Goal: Task Accomplishment & Management: Manage account settings

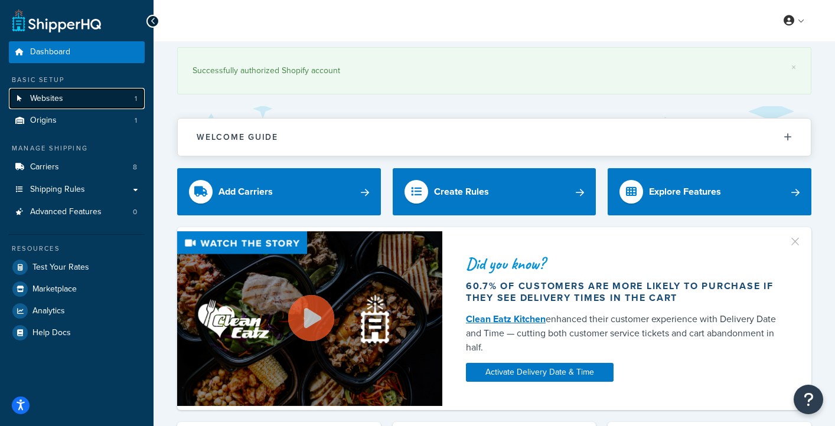
click at [43, 98] on span "Websites" at bounding box center [46, 99] width 33 height 10
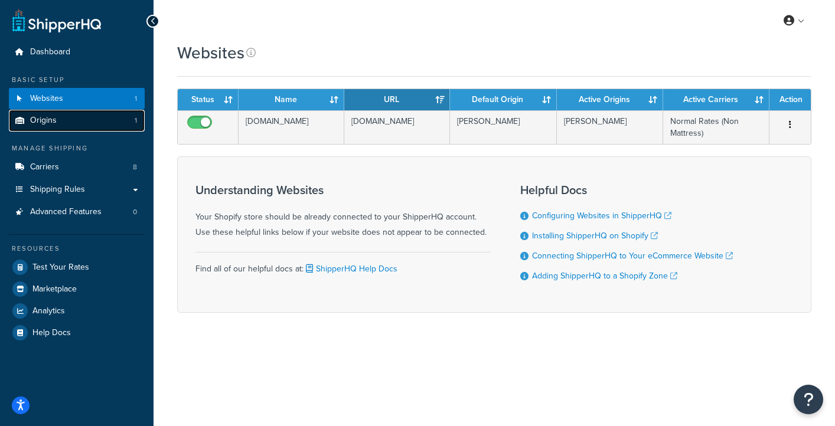
click at [46, 118] on span "Origins" at bounding box center [43, 121] width 27 height 10
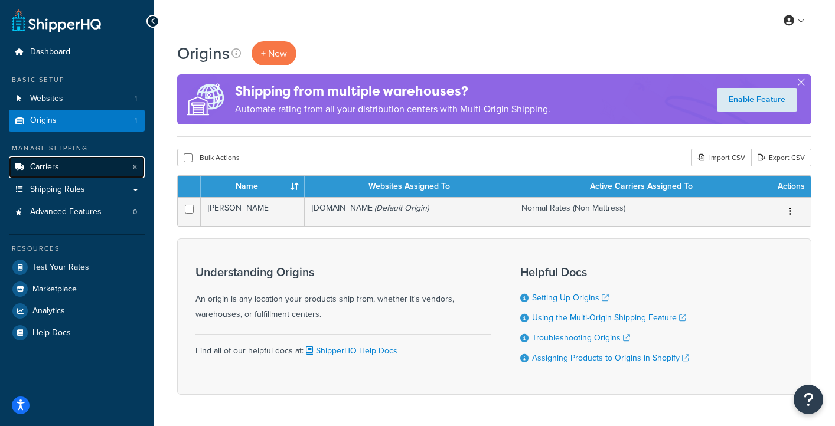
click at [50, 166] on span "Carriers" at bounding box center [44, 167] width 29 height 10
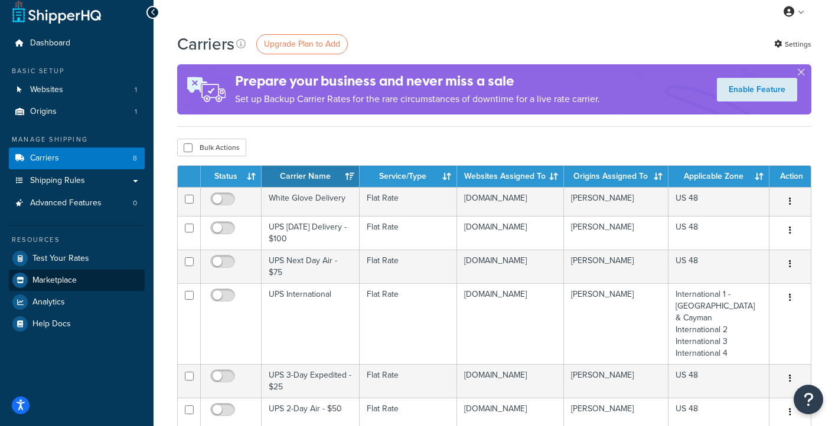
scroll to position [8, 0]
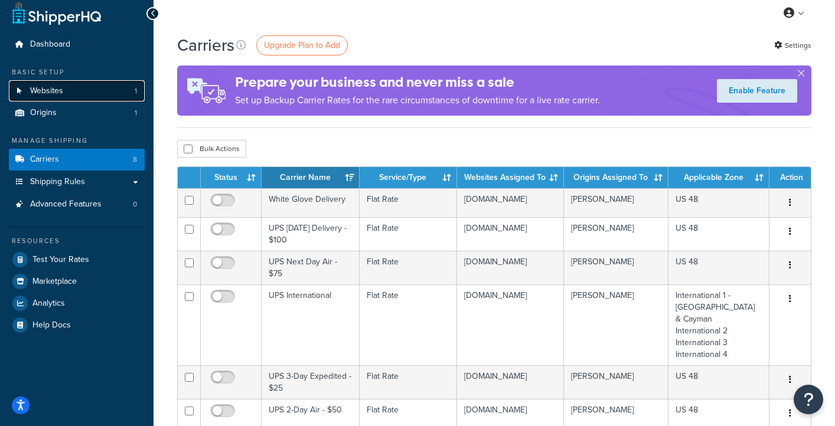
click at [80, 87] on link "Websites 1" at bounding box center [77, 91] width 136 height 22
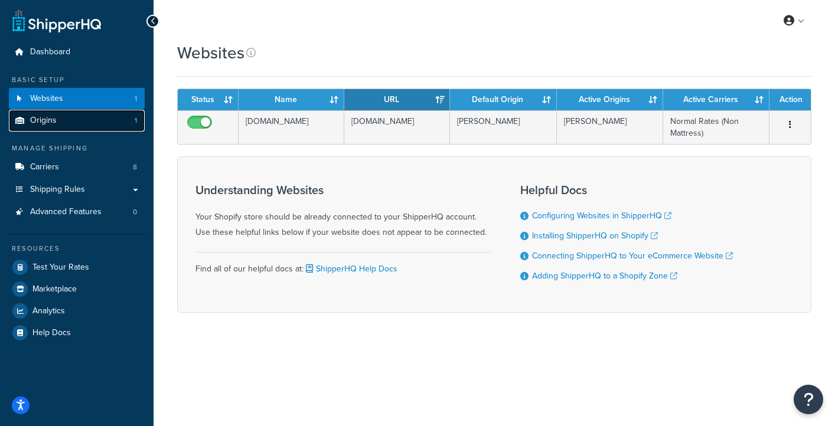
click at [64, 115] on link "Origins 1" at bounding box center [77, 121] width 136 height 22
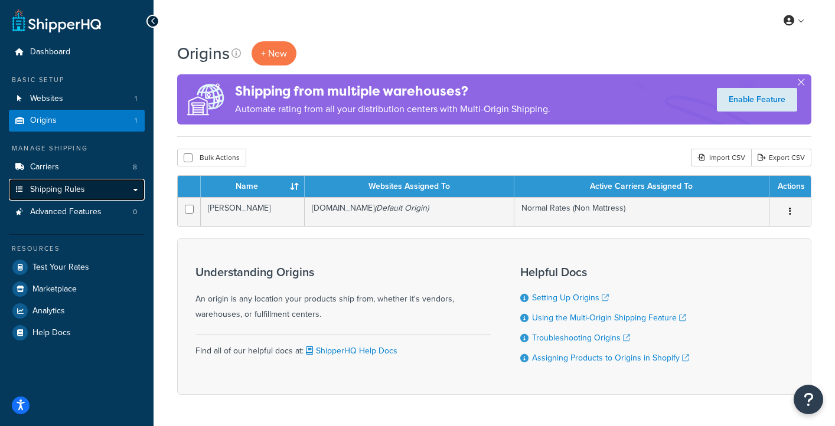
click at [90, 193] on link "Shipping Rules" at bounding box center [77, 190] width 136 height 22
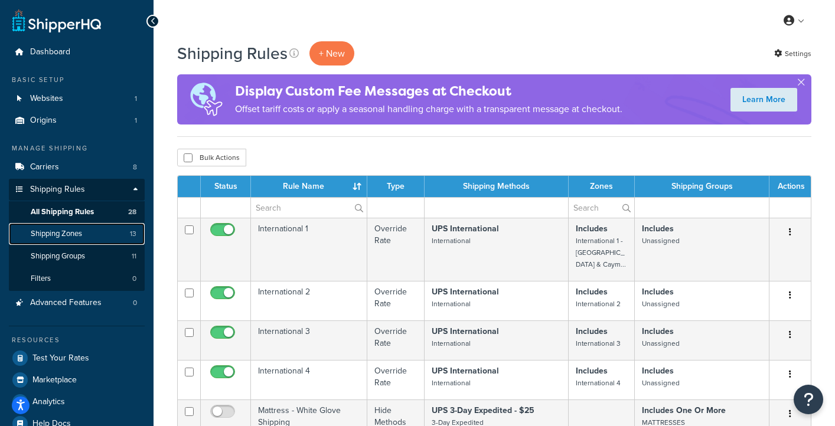
click at [70, 238] on span "Shipping Zones" at bounding box center [56, 234] width 51 height 10
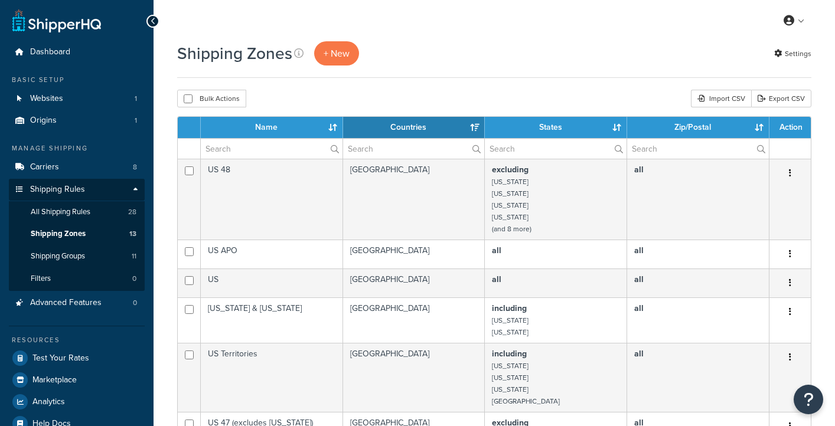
select select "15"
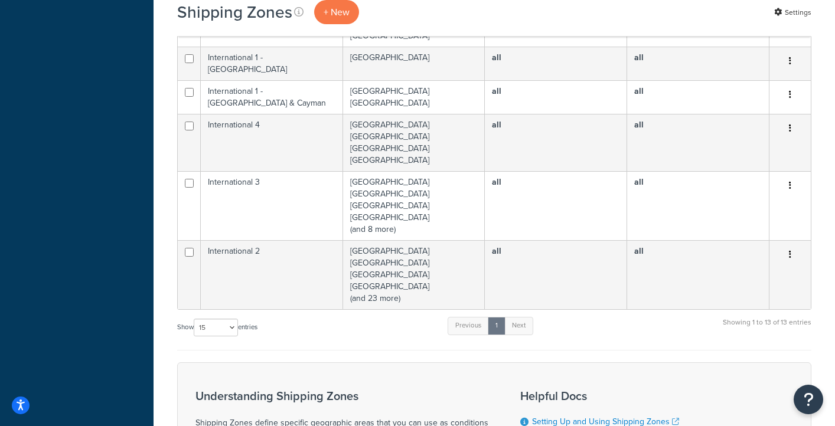
scroll to position [510, 0]
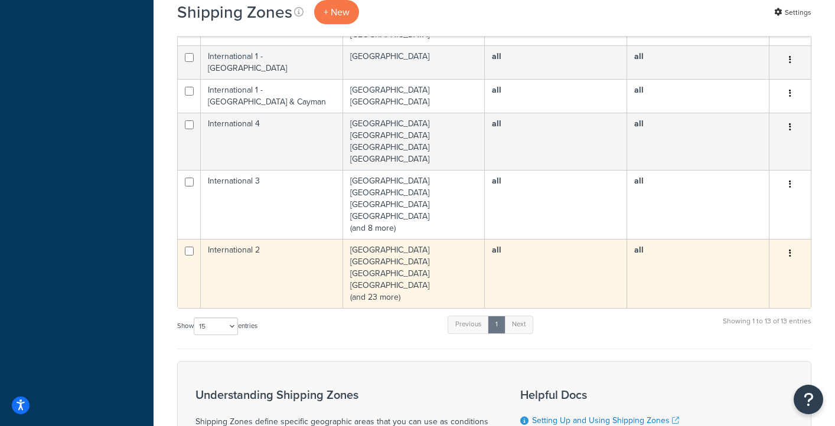
click at [422, 258] on td "[GEOGRAPHIC_DATA] [GEOGRAPHIC_DATA] [GEOGRAPHIC_DATA] [GEOGRAPHIC_DATA] (and 23…" at bounding box center [414, 273] width 142 height 69
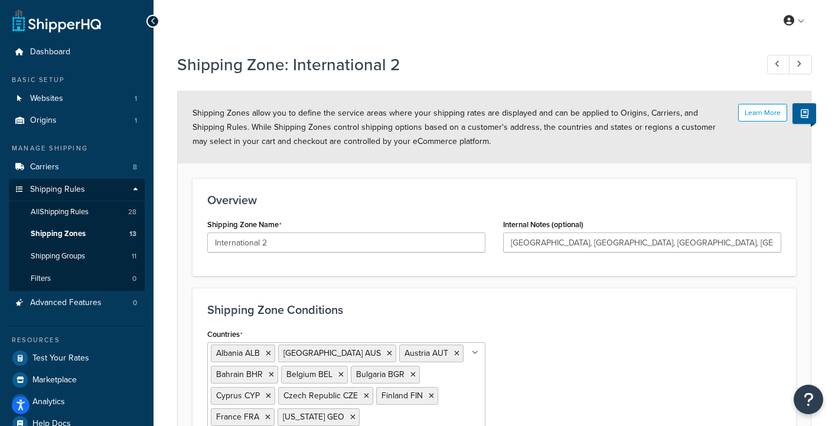
click at [154, 23] on icon at bounding box center [153, 21] width 5 height 8
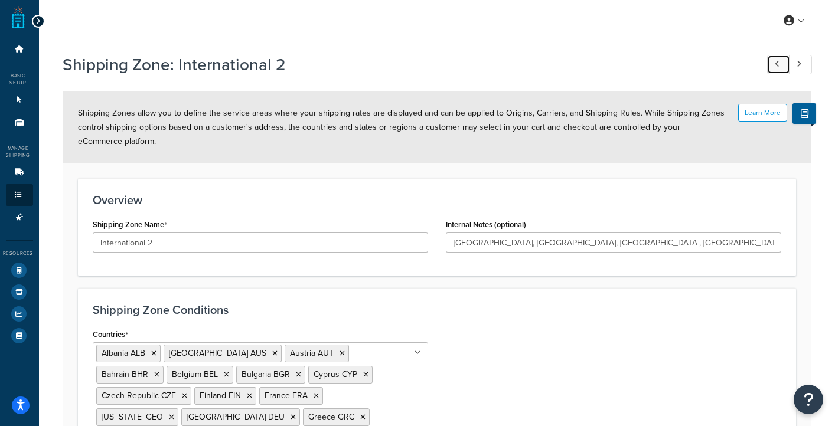
click at [781, 63] on link at bounding box center [778, 64] width 23 height 19
type input "International 1 - Canada & Cayman"
type input "Canada, Cayman Islands"
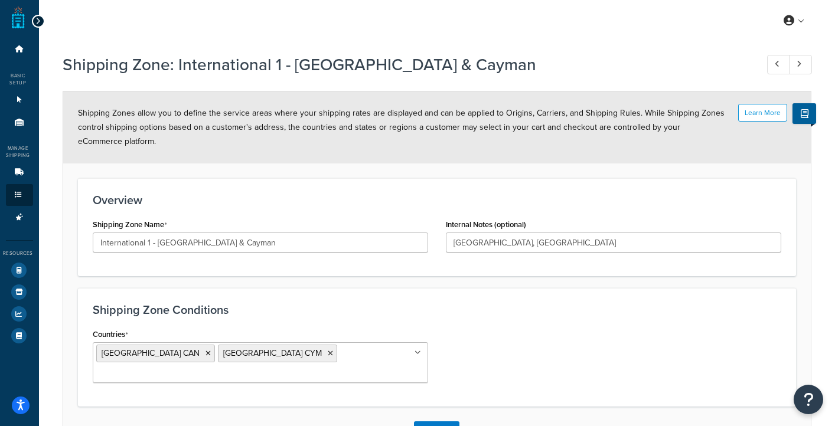
click at [23, 18] on link at bounding box center [18, 18] width 13 height 24
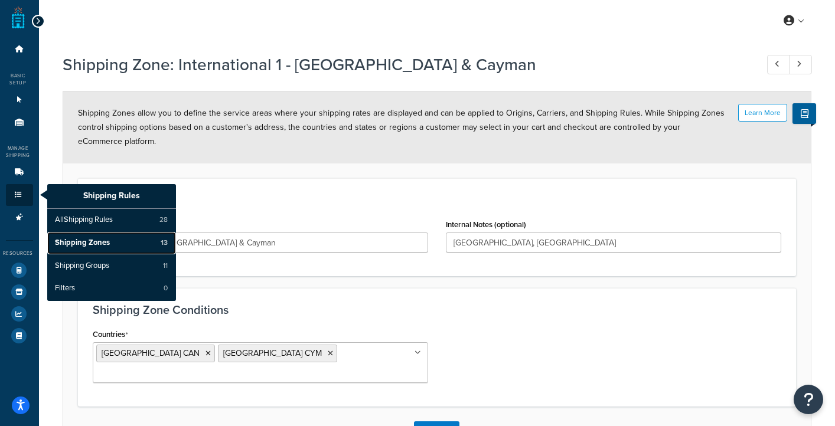
click at [83, 240] on span "Shipping Zones" at bounding box center [82, 243] width 55 height 11
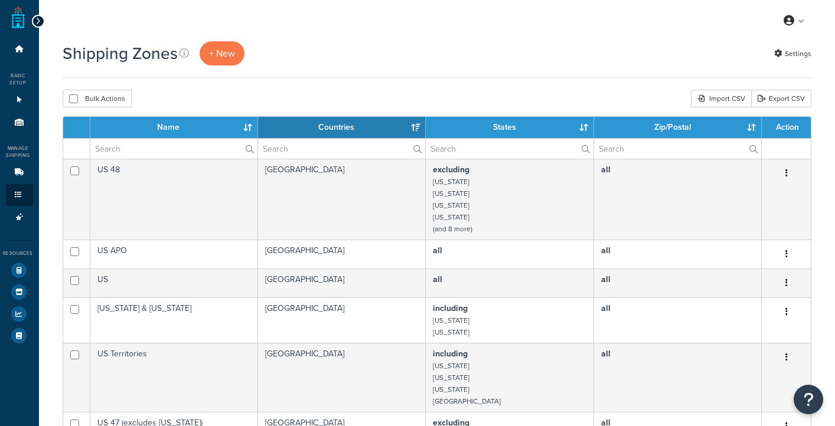
select select "15"
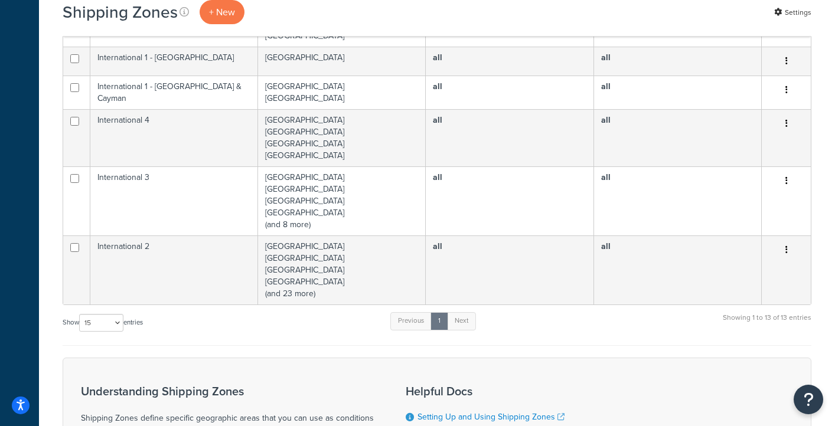
scroll to position [516, 0]
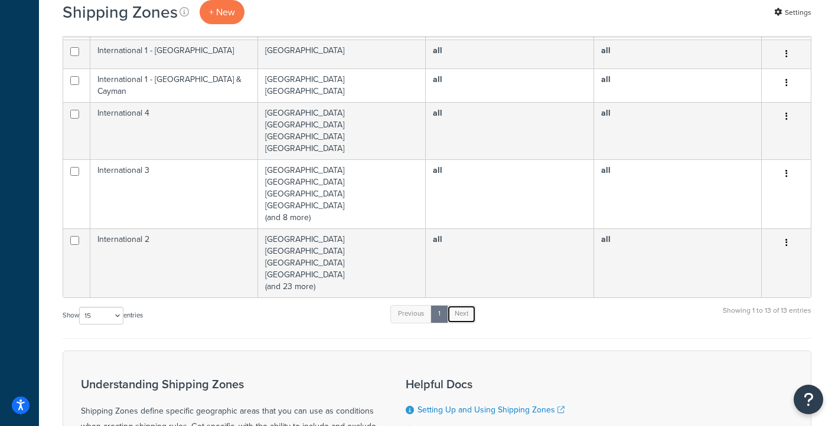
click at [468, 312] on link "Next" at bounding box center [461, 314] width 29 height 18
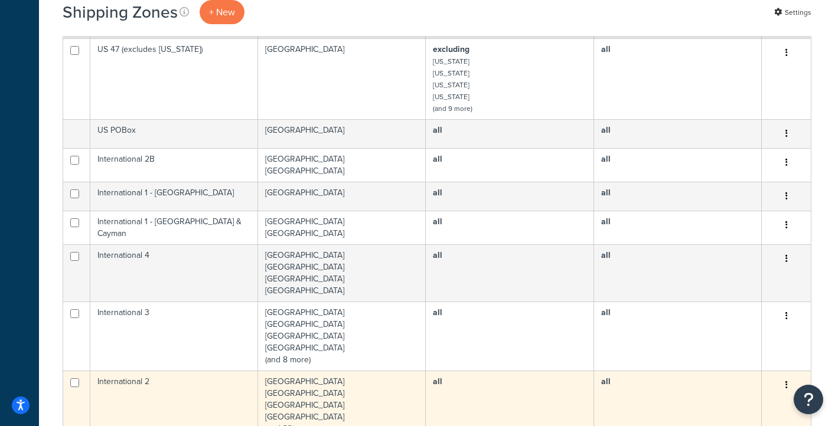
scroll to position [372, 0]
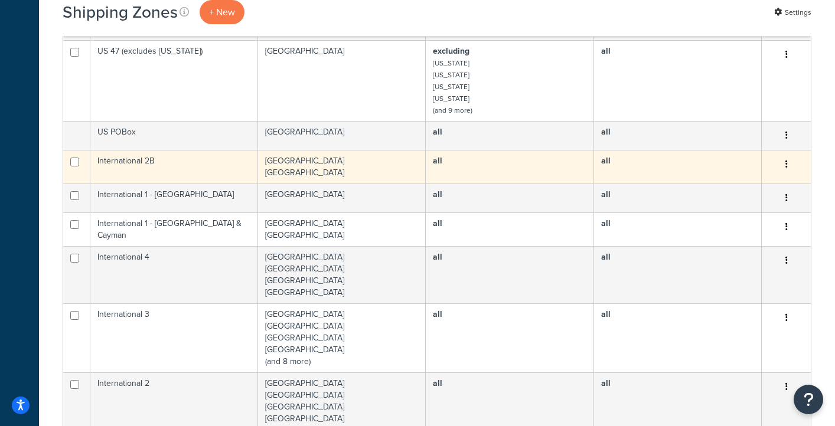
click at [186, 158] on td "International 2B" at bounding box center [174, 167] width 168 height 34
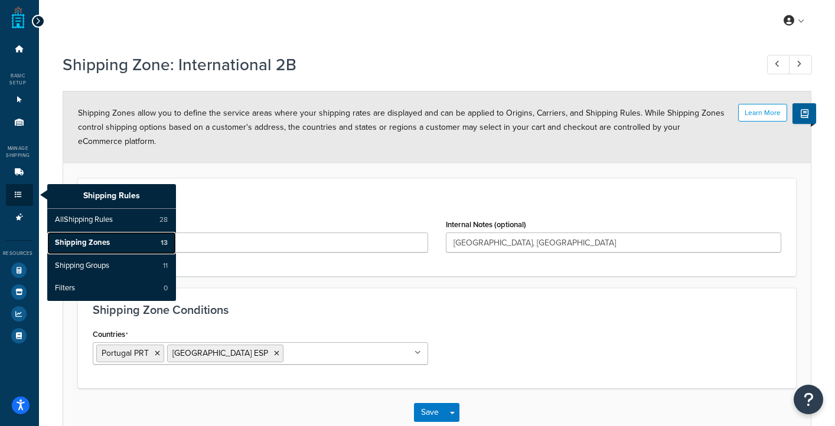
click at [77, 243] on span "Shipping Zones" at bounding box center [82, 243] width 55 height 11
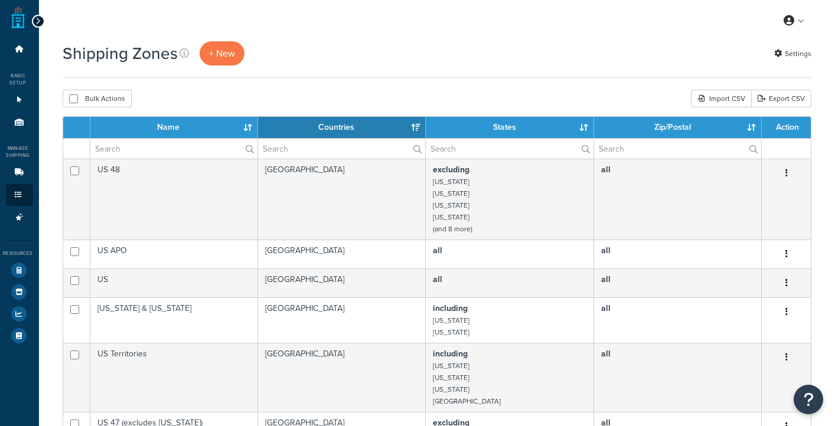
select select "15"
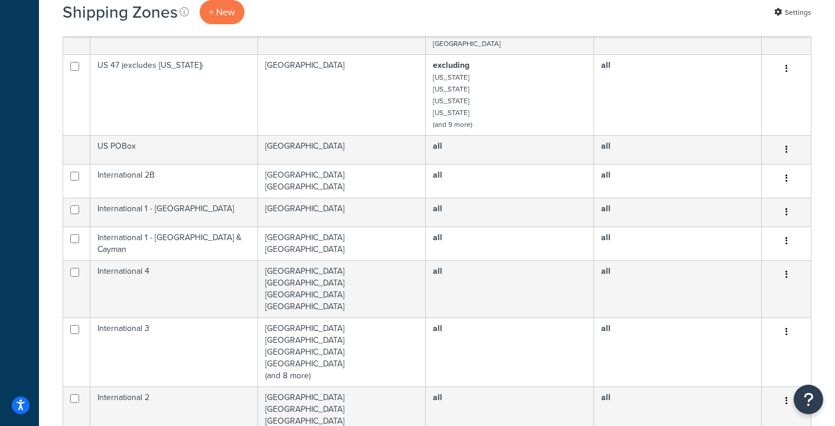
scroll to position [411, 0]
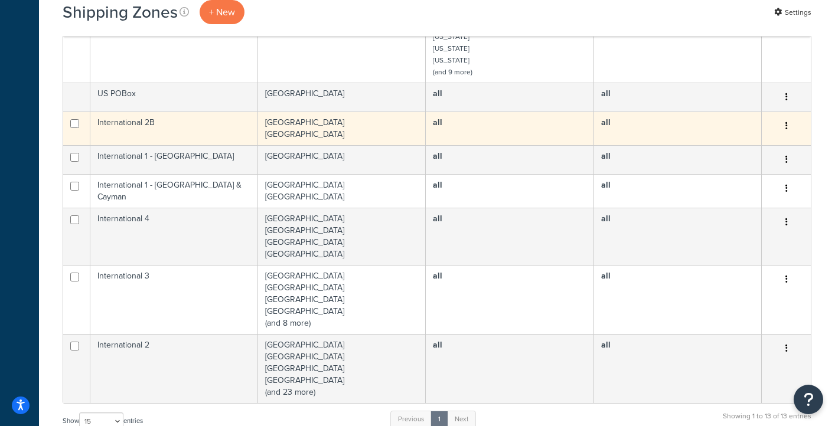
click at [786, 125] on icon "button" at bounding box center [787, 126] width 2 height 8
click at [804, 127] on td "Edit Duplicate Delete" at bounding box center [786, 129] width 49 height 34
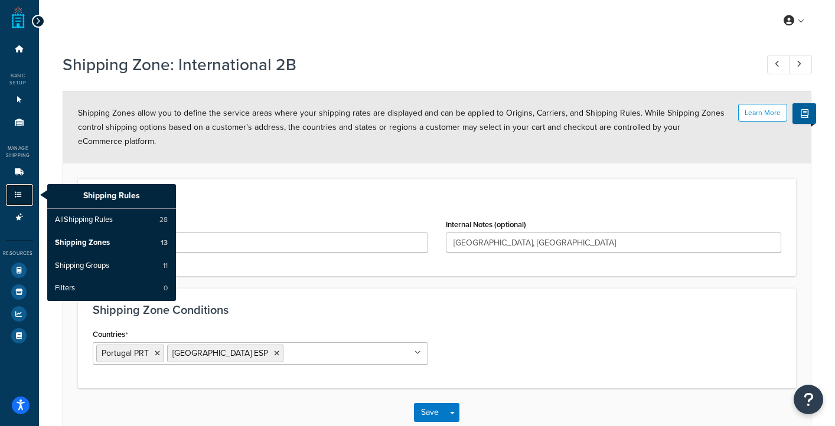
click at [22, 191] on link "Shipping Rules" at bounding box center [19, 195] width 27 height 22
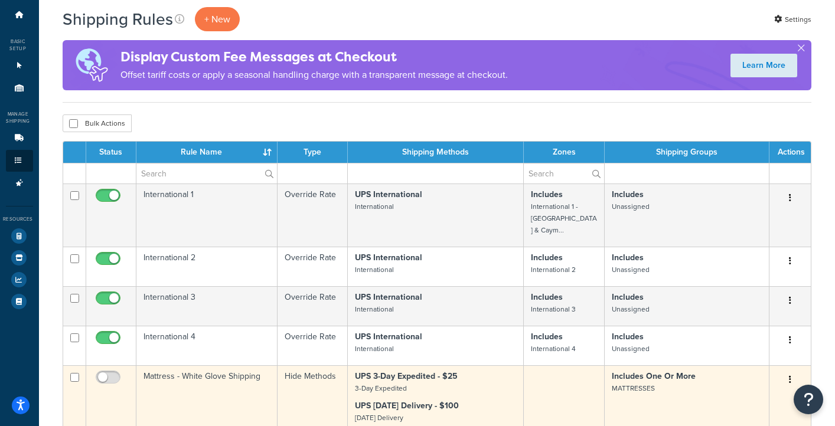
scroll to position [33, 0]
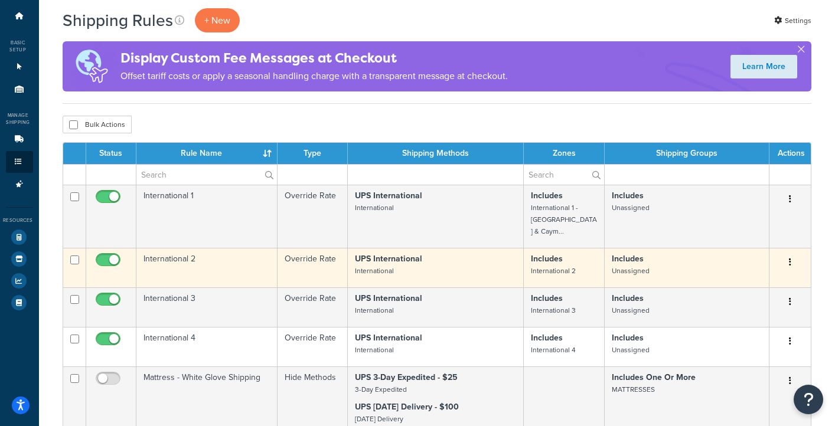
click at [793, 253] on button "button" at bounding box center [790, 262] width 17 height 19
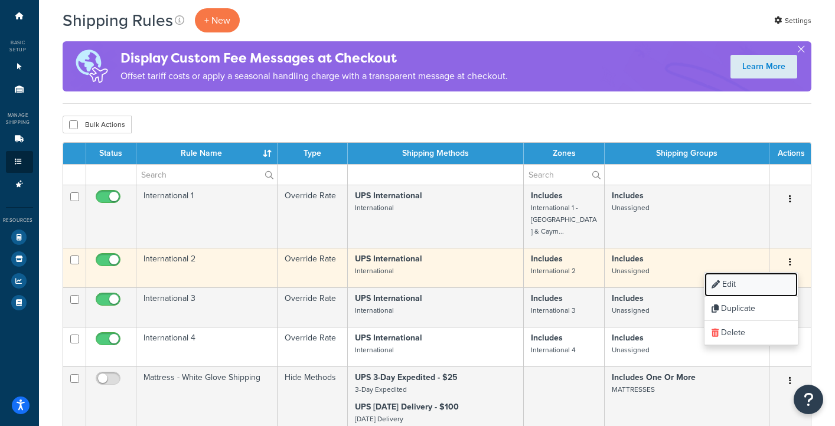
click at [760, 273] on link "Edit" at bounding box center [751, 285] width 93 height 24
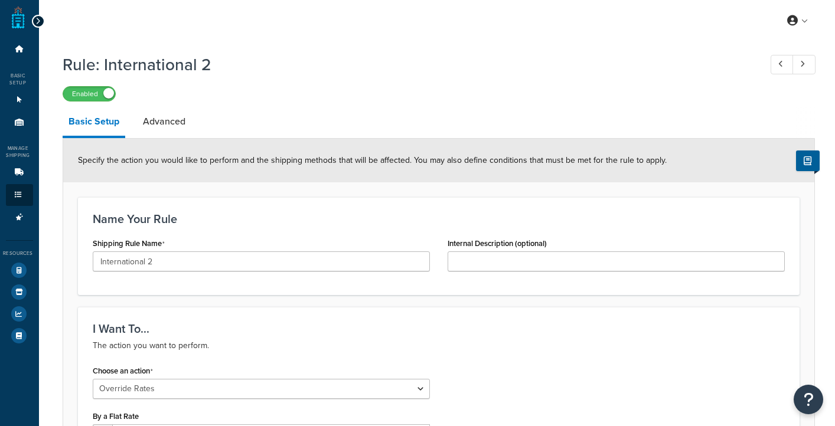
select select "OVERRIDE"
select select "LOCATION"
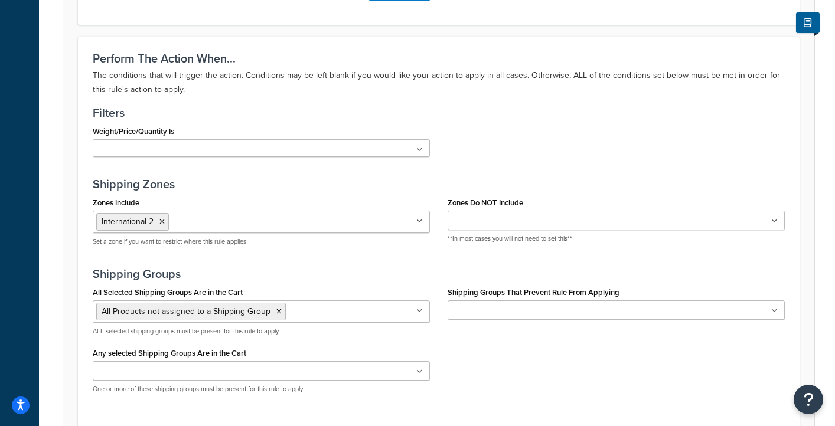
scroll to position [830, 0]
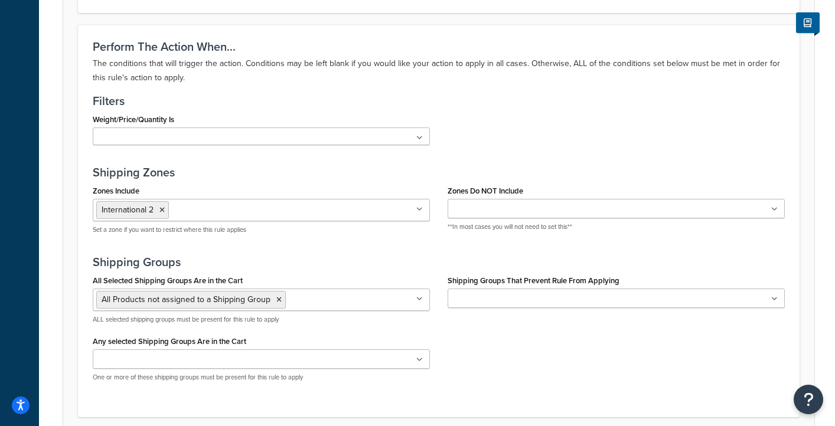
click at [246, 211] on input "Zones Include" at bounding box center [224, 209] width 105 height 13
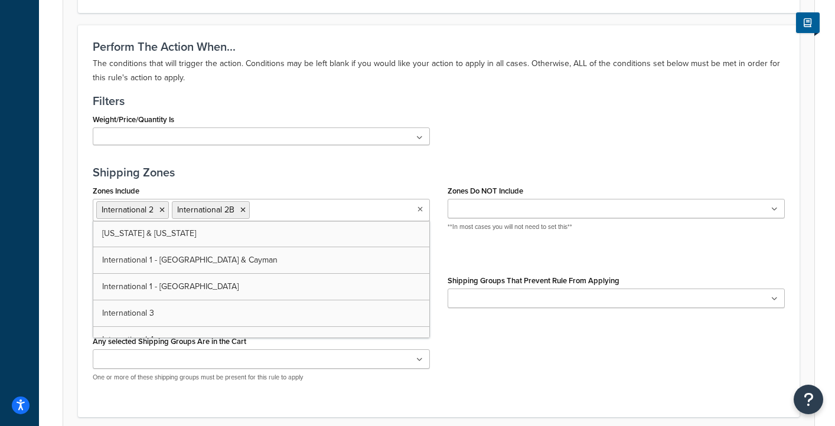
click at [326, 169] on h3 "Shipping Zones" at bounding box center [439, 172] width 692 height 13
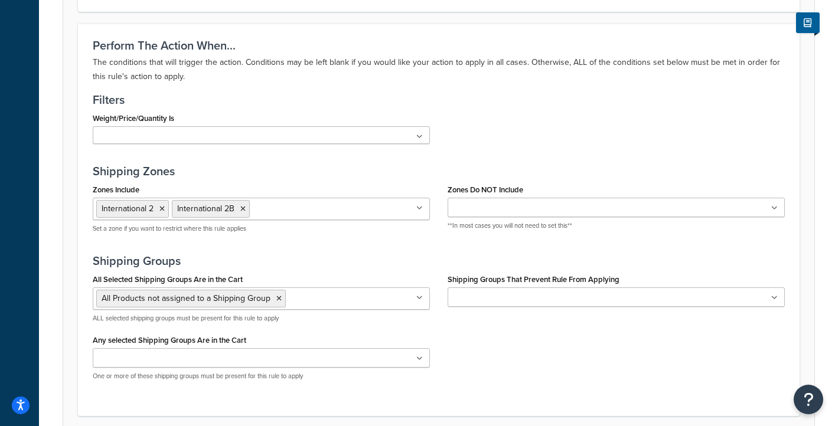
scroll to position [830, 0]
click at [243, 210] on icon at bounding box center [242, 209] width 5 height 7
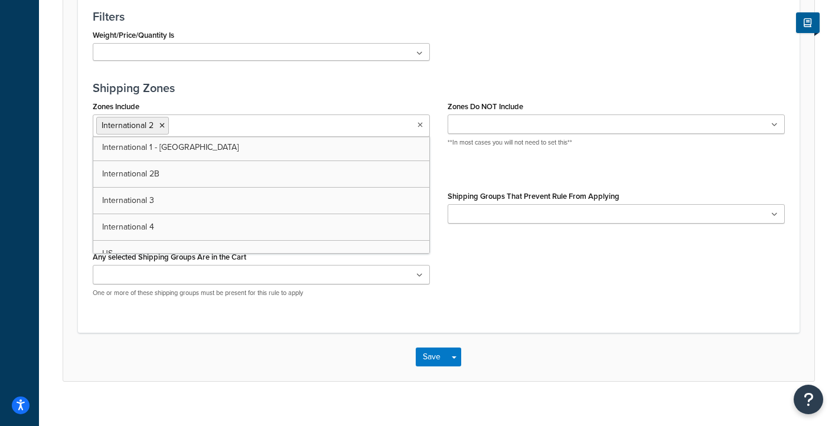
scroll to position [56, 0]
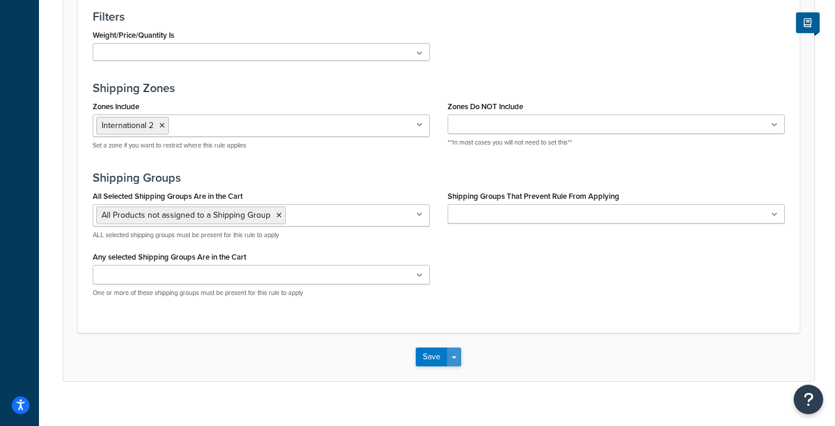
click at [457, 353] on button "Save Dropdown" at bounding box center [454, 357] width 14 height 19
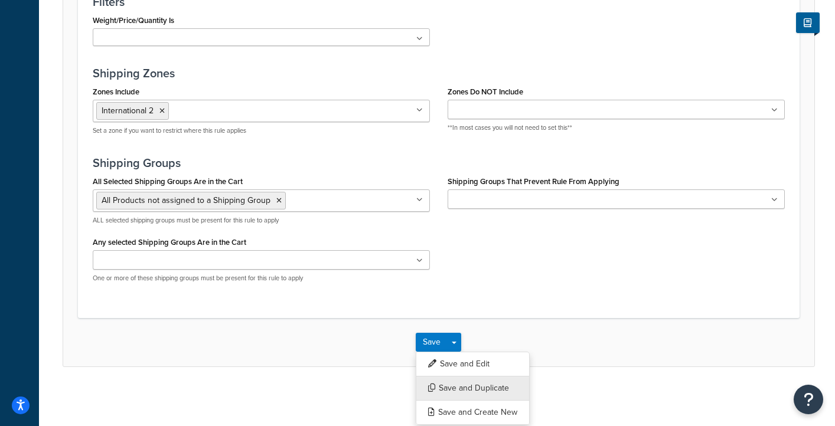
click at [503, 386] on button "Save and Duplicate" at bounding box center [473, 388] width 114 height 25
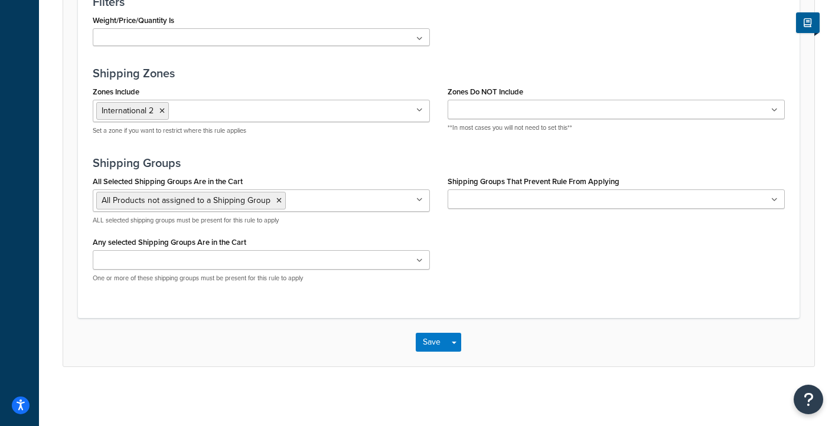
scroll to position [0, 0]
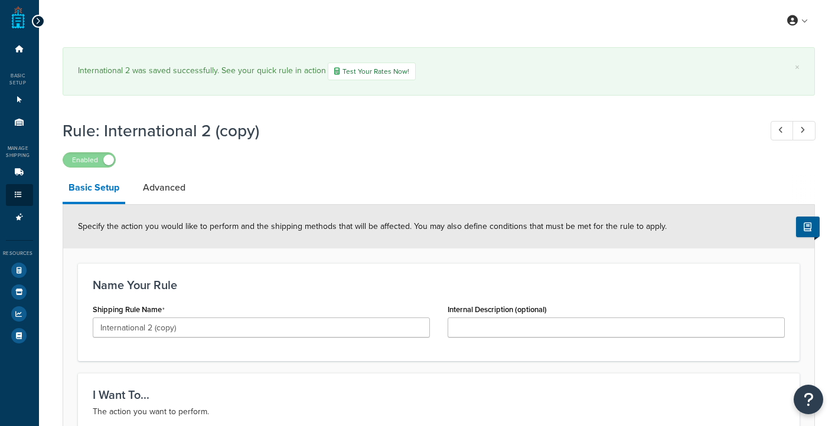
select select "OVERRIDE"
select select "LOCATION"
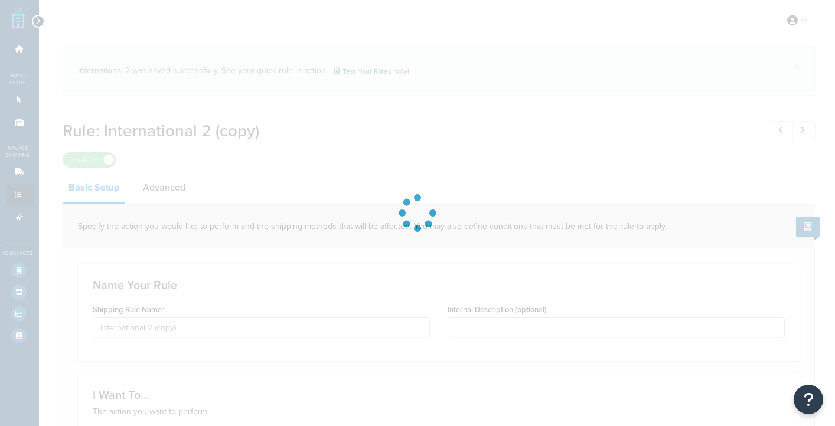
select select "LOCATION"
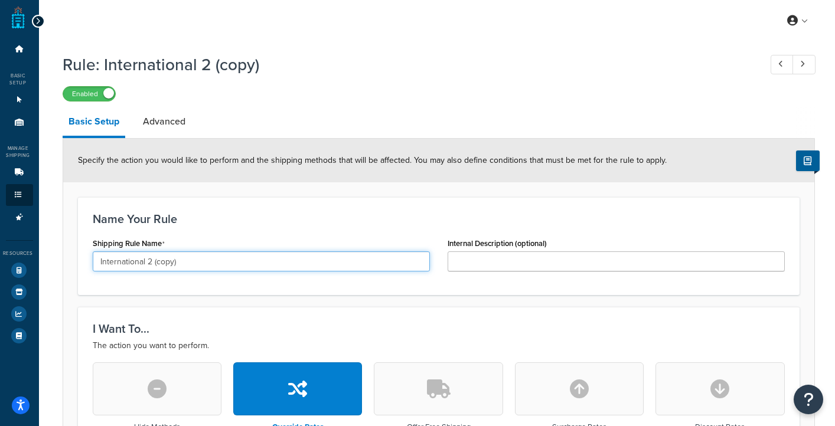
click at [187, 272] on input "International 2 (copy)" at bounding box center [261, 262] width 337 height 20
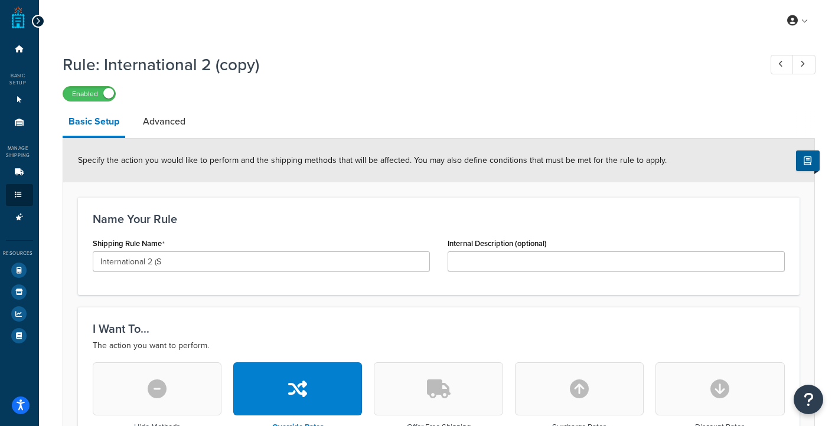
click at [187, 328] on h3 "I Want To..." at bounding box center [439, 329] width 692 height 13
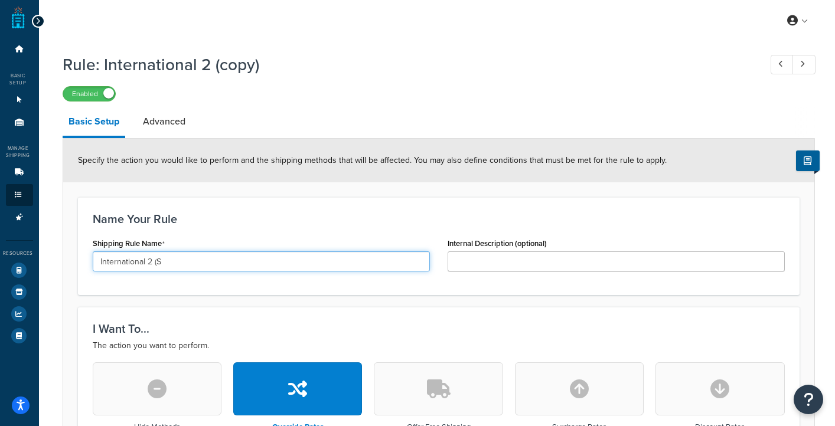
click at [167, 265] on input "International 2 (S" at bounding box center [261, 262] width 337 height 20
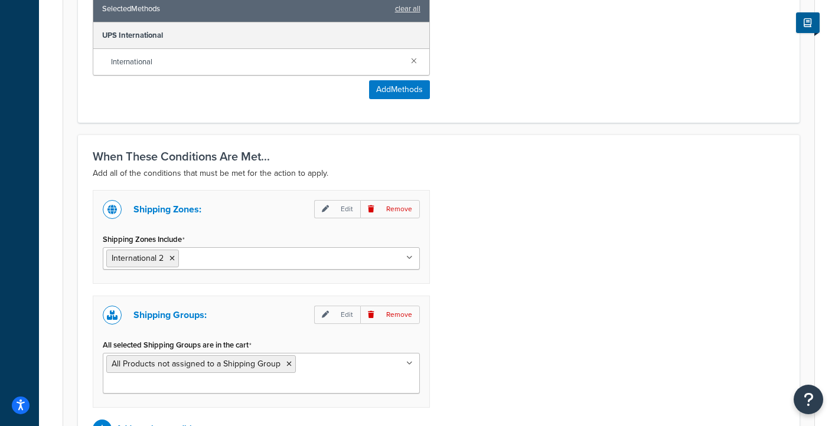
scroll to position [709, 0]
type input "International 2 (Spain & Portugal)"
click at [172, 257] on icon at bounding box center [172, 258] width 5 height 7
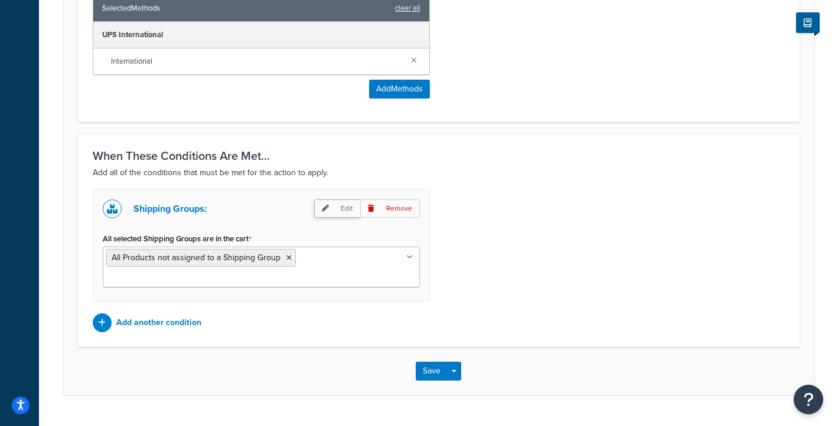
scroll to position [706, 0]
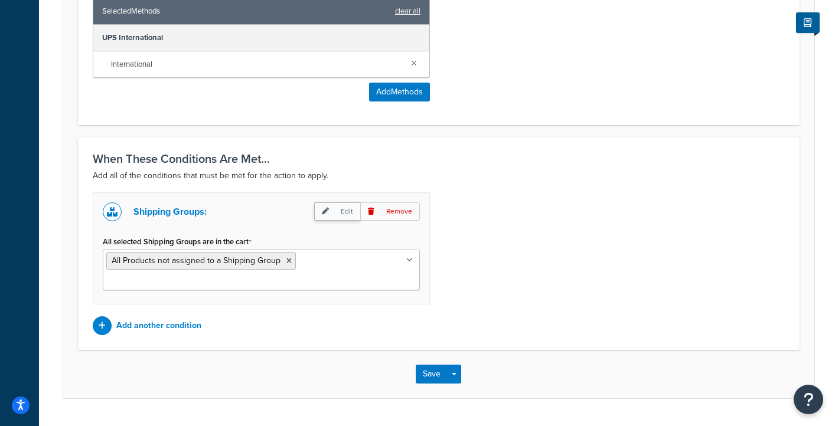
click at [335, 210] on p "Edit" at bounding box center [337, 212] width 46 height 18
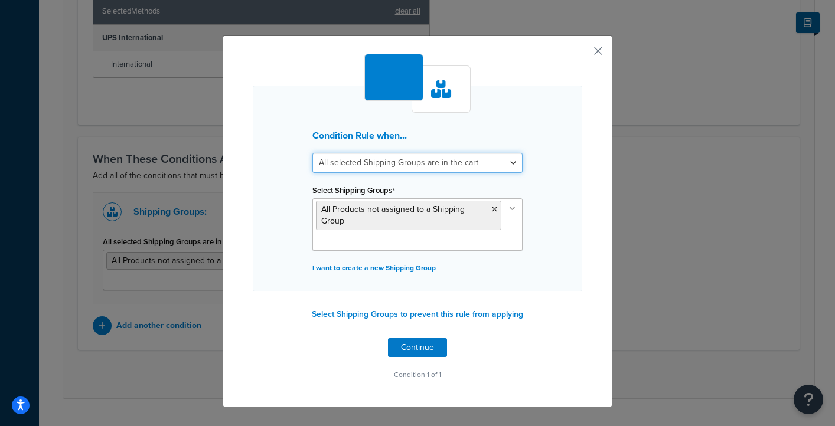
click at [419, 161] on select "All selected Shipping Groups are in the cart Any selected Shipping Groups are i…" at bounding box center [417, 163] width 210 height 20
click at [598, 43] on div "Condition Rule when... All selected Shipping Groups are in the cart Any selecte…" at bounding box center [418, 221] width 390 height 372
click at [582, 54] on button "button" at bounding box center [580, 55] width 3 height 3
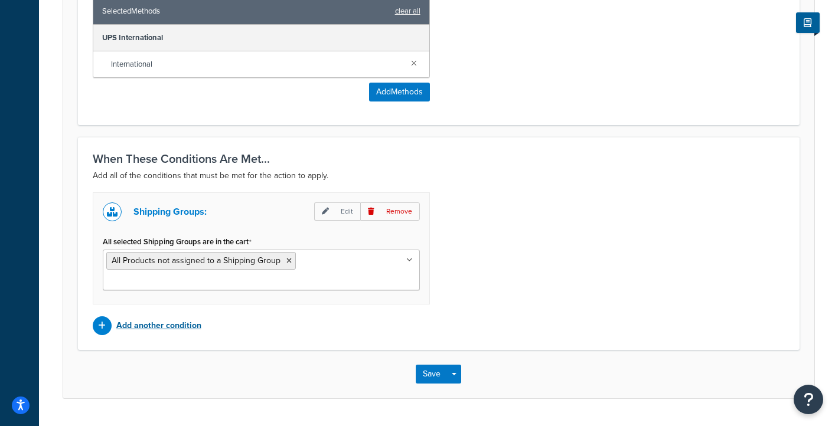
click at [145, 318] on p "Add another condition" at bounding box center [158, 326] width 85 height 17
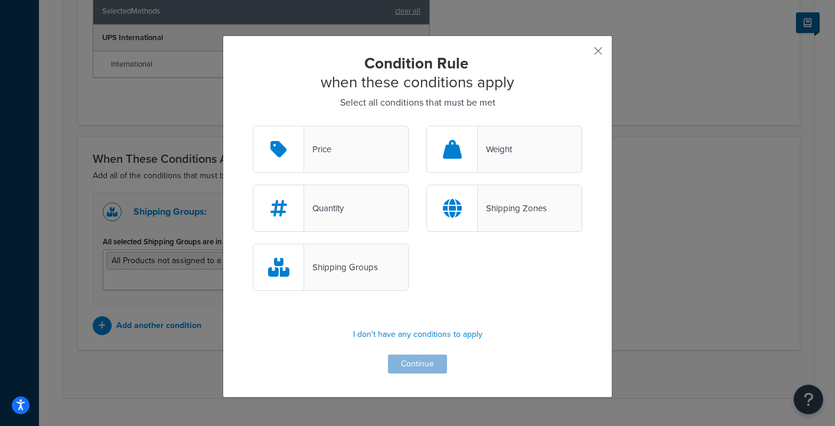
click at [490, 203] on div "Shipping Zones" at bounding box center [512, 208] width 69 height 17
click at [0, 0] on input "Shipping Zones" at bounding box center [0, 0] width 0 height 0
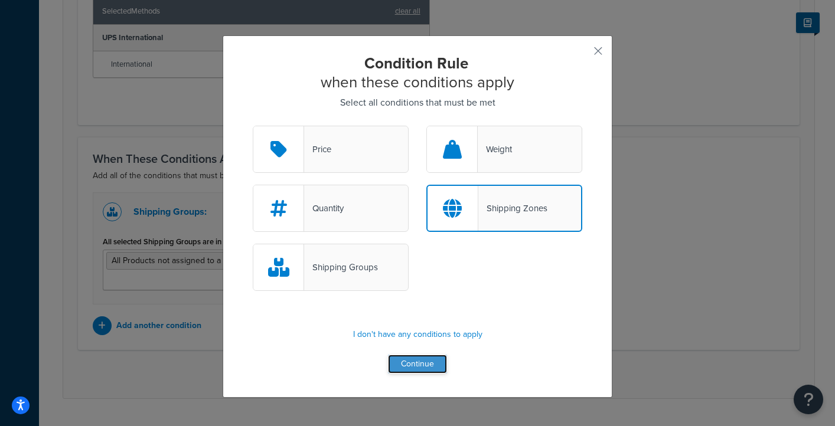
click at [414, 364] on button "Continue" at bounding box center [417, 364] width 59 height 19
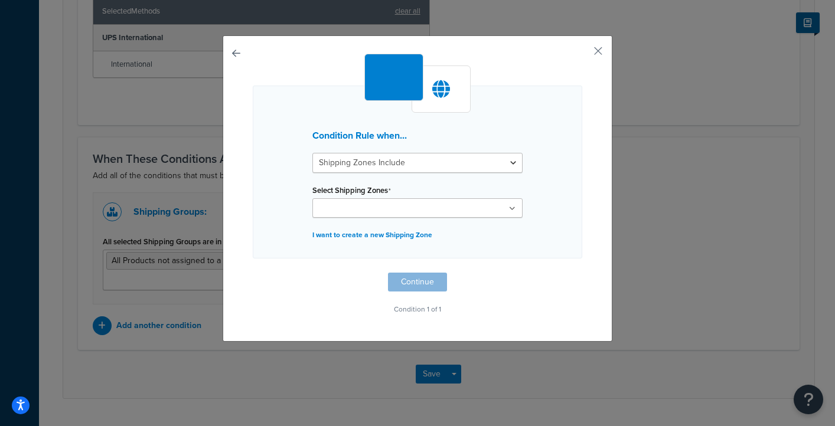
click at [400, 204] on input "Select Shipping Zones" at bounding box center [368, 209] width 105 height 13
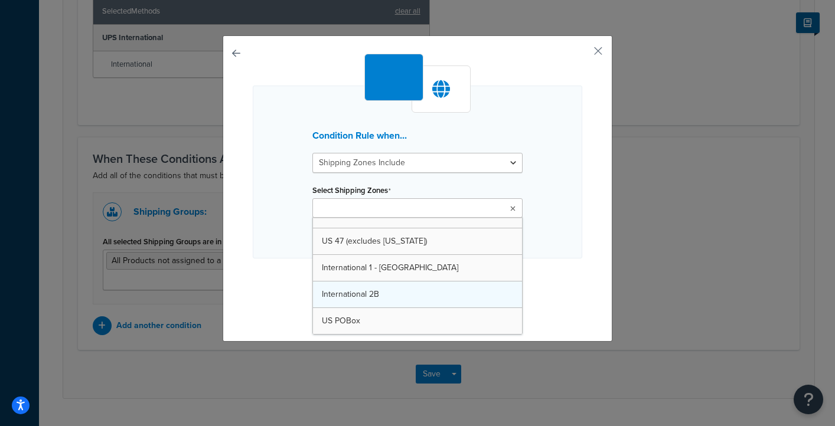
scroll to position [201, 0]
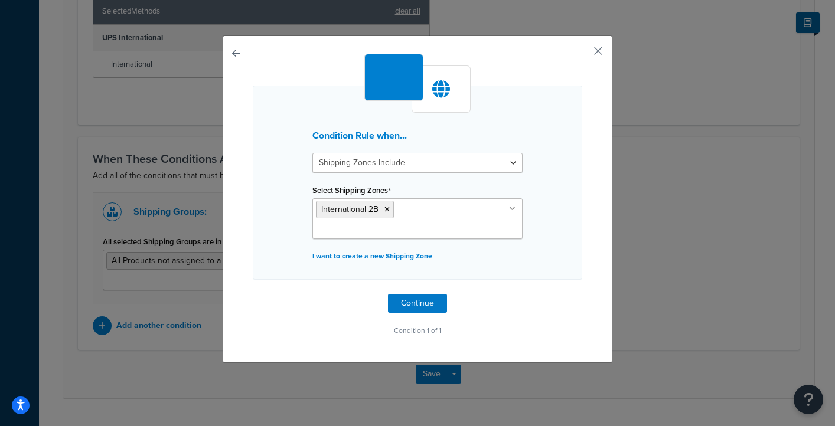
click at [598, 206] on div "Condition Rule when... Shipping Zones Include Shipping Zones Do Not Include Sel…" at bounding box center [418, 199] width 390 height 328
click at [409, 294] on button "Continue" at bounding box center [417, 303] width 59 height 19
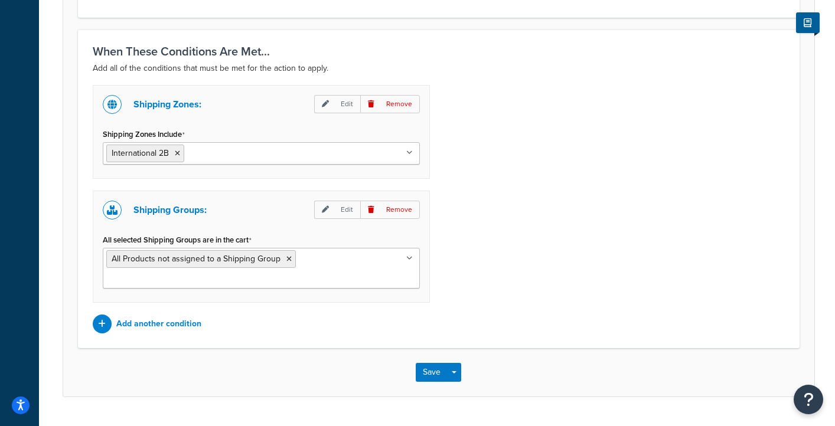
scroll to position [815, 0]
click at [211, 273] on input "All selected Shipping Groups are in the cart" at bounding box center [158, 279] width 105 height 13
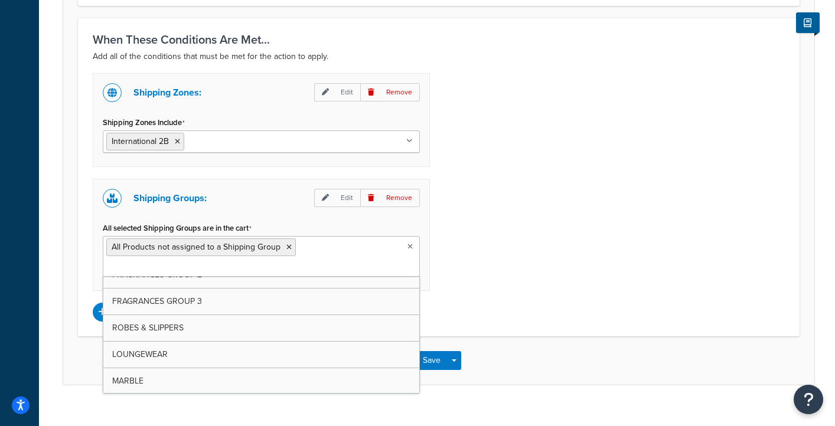
scroll to position [148, 0]
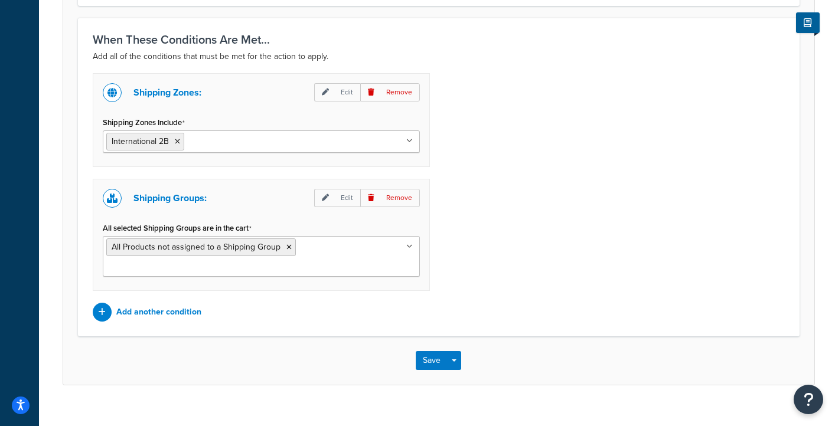
click at [275, 209] on div "Shipping Groups: Edit Remove All selected Shipping Groups are in the cart All P…" at bounding box center [261, 235] width 337 height 112
click at [426, 351] on button "Save" at bounding box center [432, 360] width 32 height 19
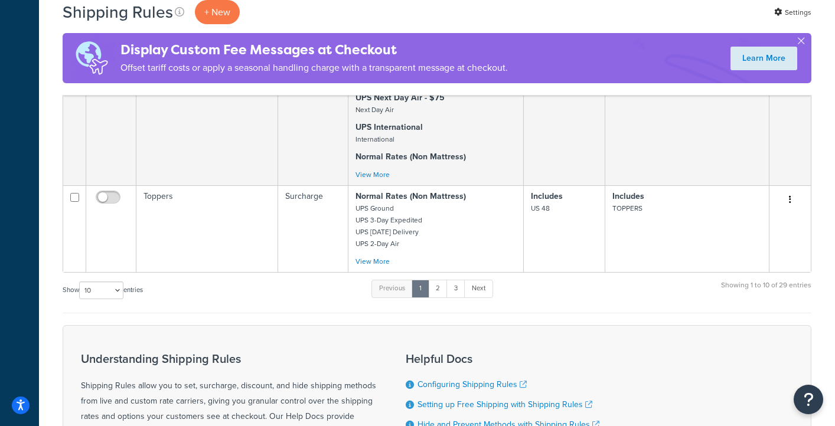
scroll to position [946, 0]
click at [443, 279] on link "2" at bounding box center [437, 288] width 19 height 18
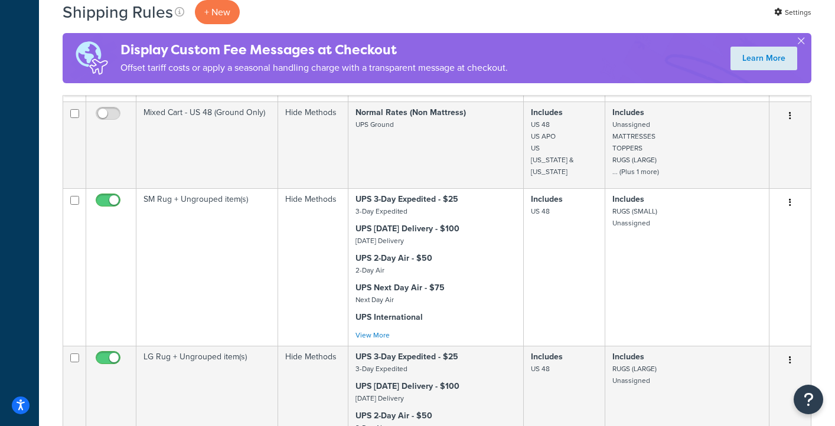
scroll to position [375, 0]
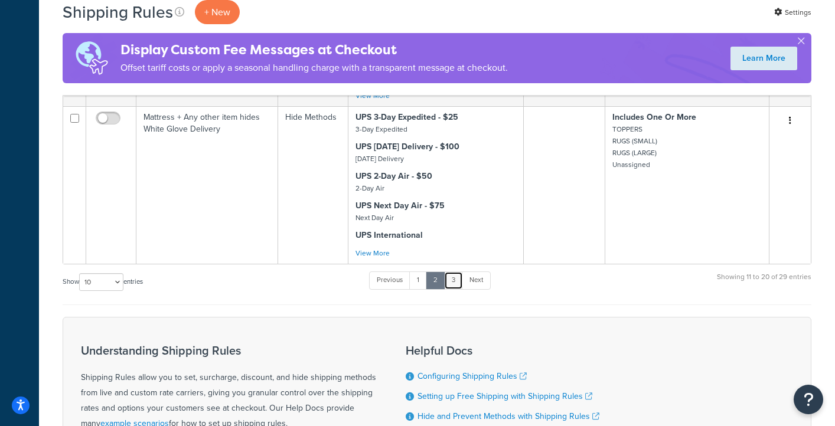
click at [456, 283] on link "3" at bounding box center [453, 281] width 19 height 18
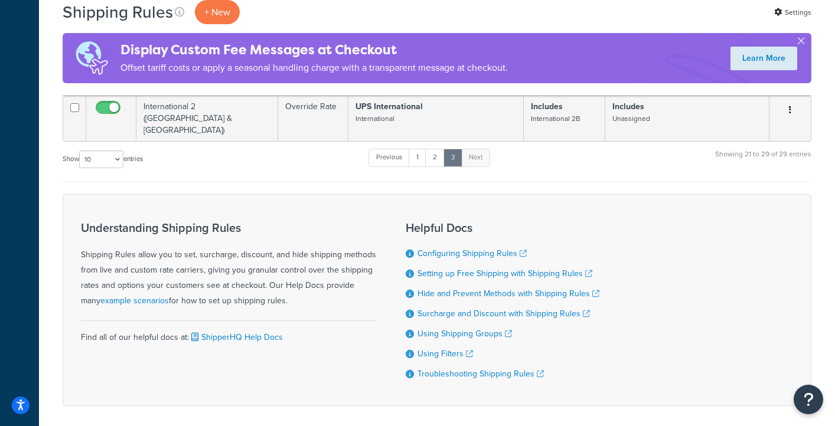
scroll to position [871, 0]
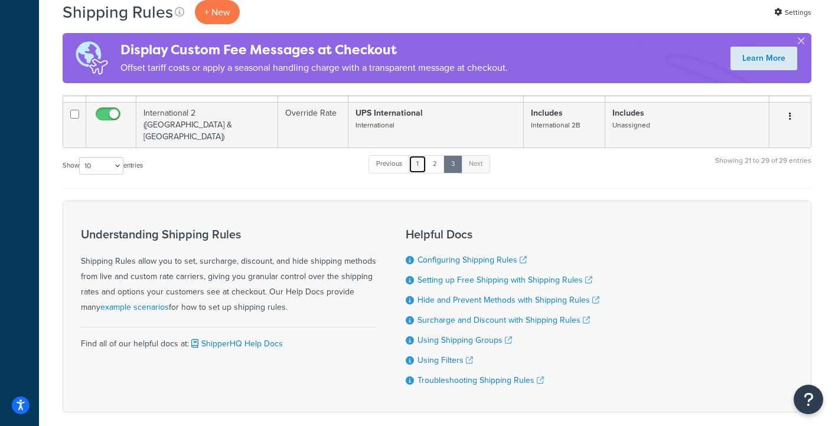
click at [419, 157] on link "1" at bounding box center [418, 164] width 18 height 18
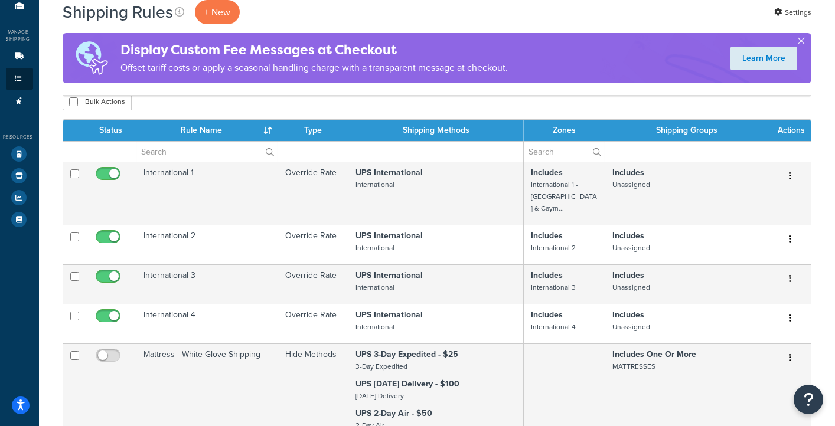
scroll to position [113, 0]
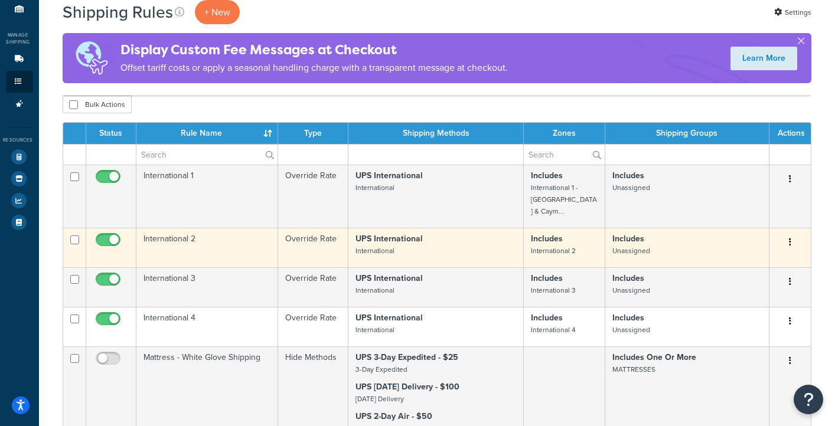
click at [791, 238] on icon "button" at bounding box center [790, 242] width 2 height 8
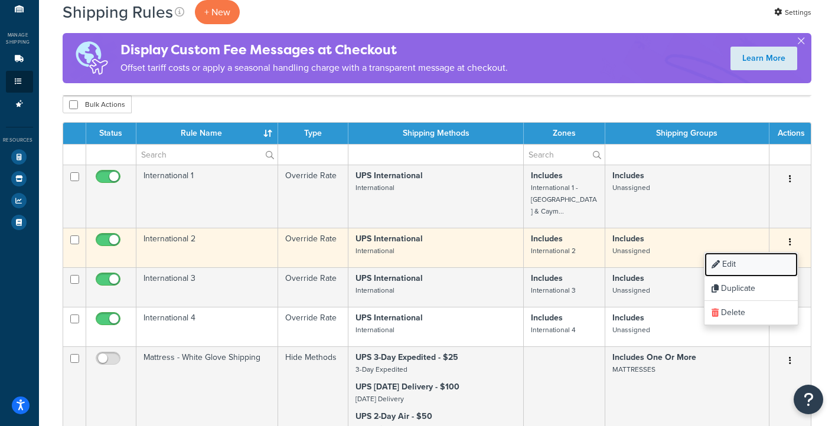
click at [759, 256] on link "Edit" at bounding box center [751, 265] width 93 height 24
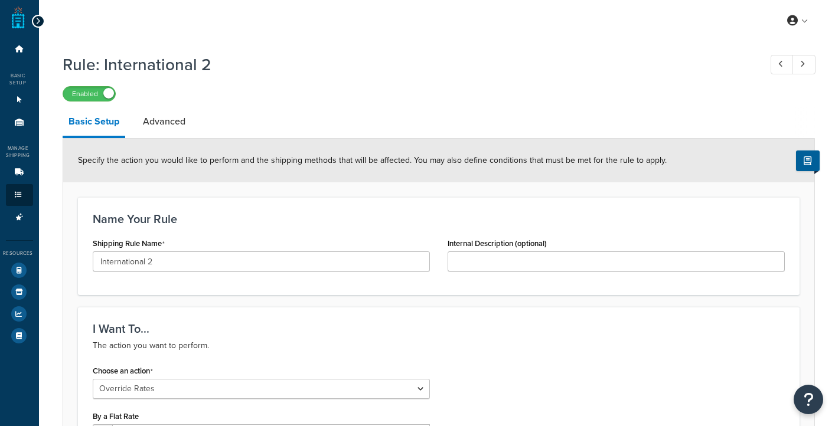
select select "OVERRIDE"
select select "LOCATION"
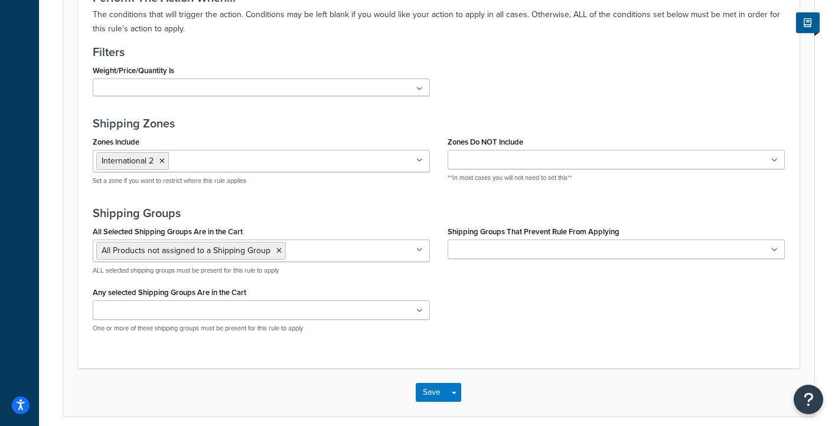
scroll to position [880, 0]
click at [331, 248] on input "All Selected Shipping Groups Are in the Cart" at bounding box center [341, 249] width 105 height 13
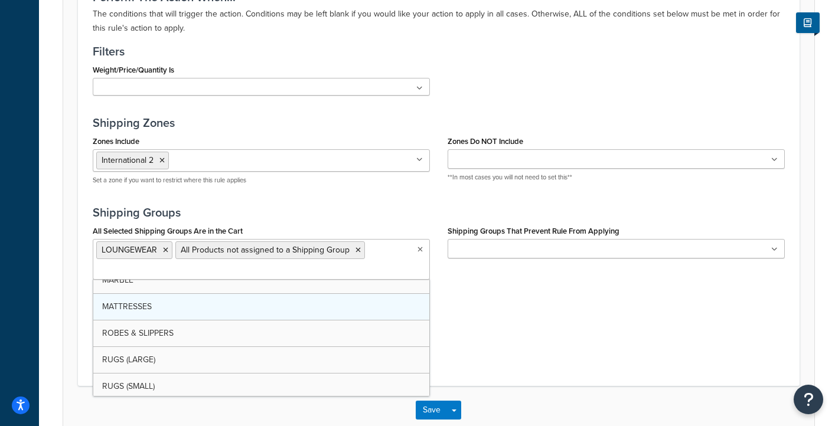
scroll to position [93, 0]
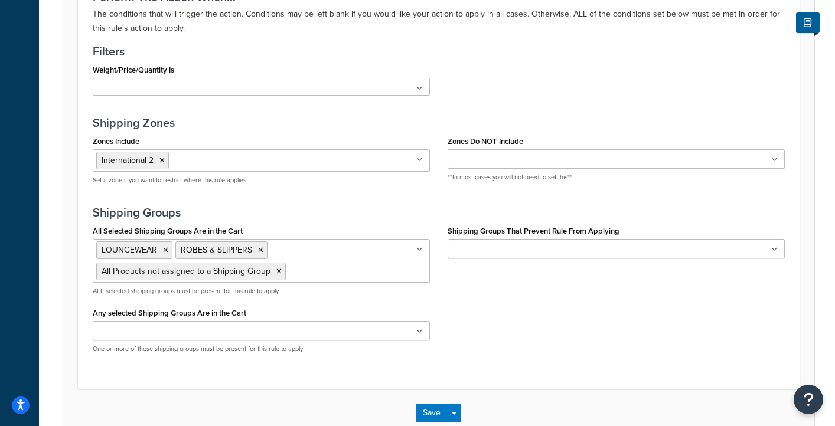
click at [359, 206] on h3 "Shipping Groups" at bounding box center [439, 212] width 692 height 13
click at [432, 409] on button "Save" at bounding box center [432, 413] width 32 height 19
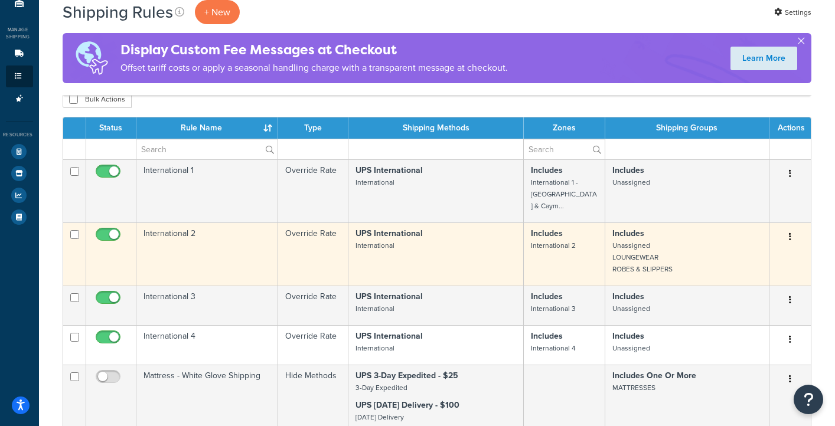
scroll to position [118, 0]
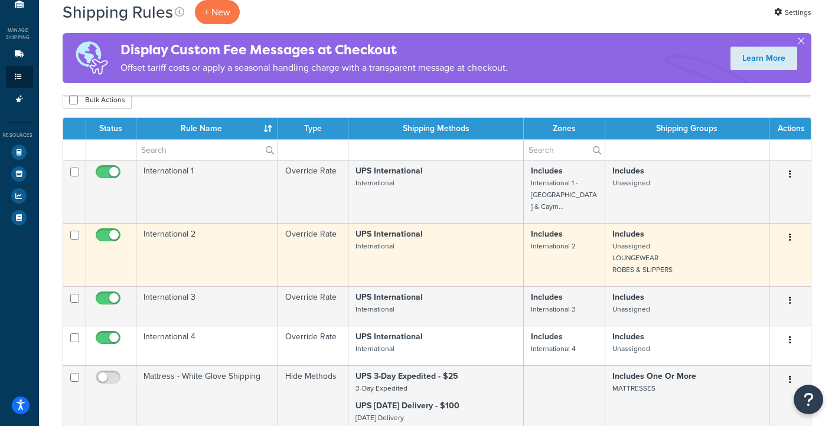
click at [672, 229] on p "Includes Unassigned LOUNGEWEAR ROBES & SLIPPERS" at bounding box center [687, 252] width 149 height 47
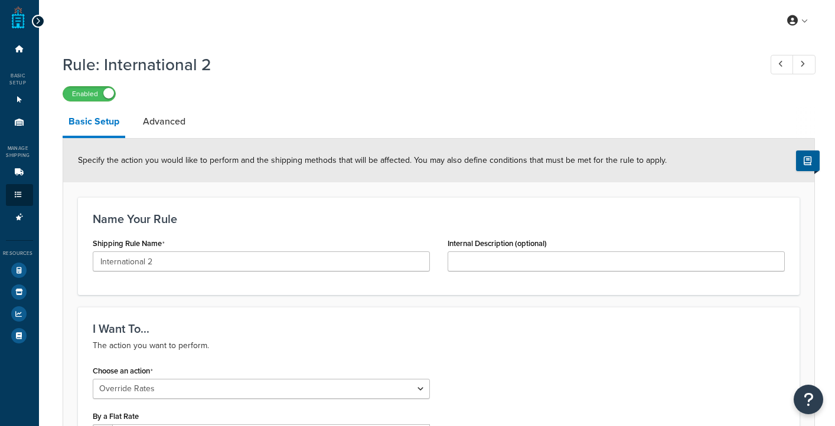
select select "OVERRIDE"
select select "LOCATION"
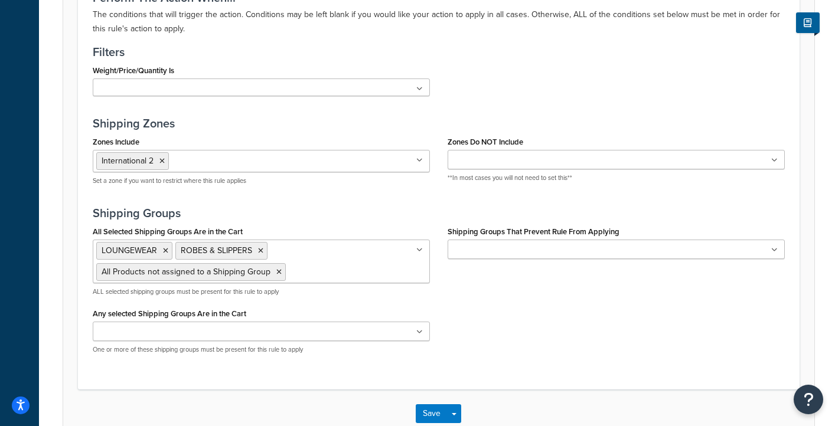
scroll to position [886, 0]
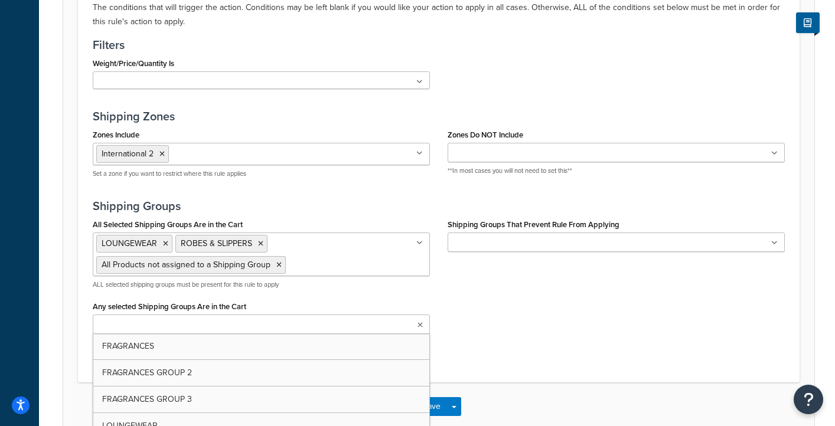
click at [223, 320] on ul at bounding box center [261, 324] width 337 height 19
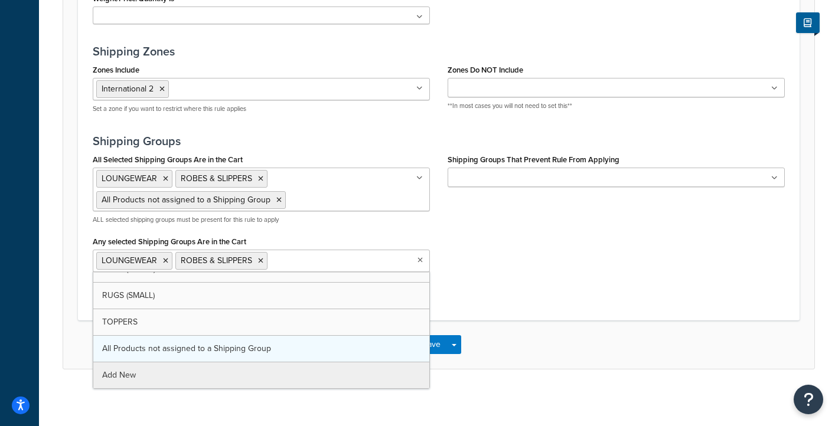
scroll to position [122, 0]
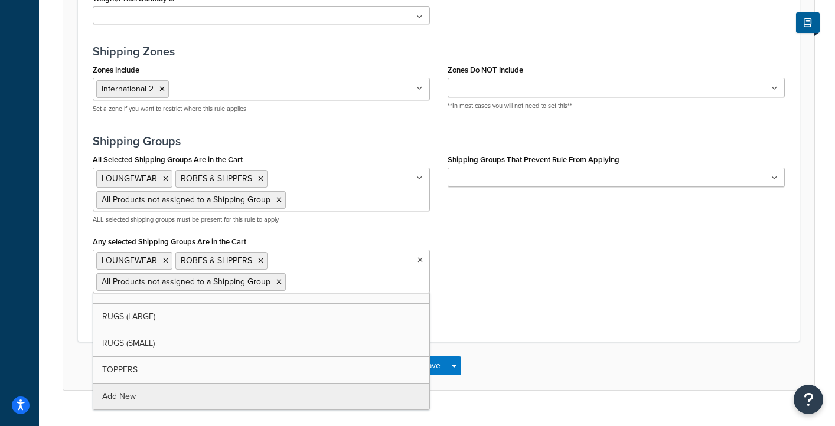
click at [364, 220] on p "ALL selected shipping groups must be present for this rule to apply" at bounding box center [261, 220] width 337 height 9
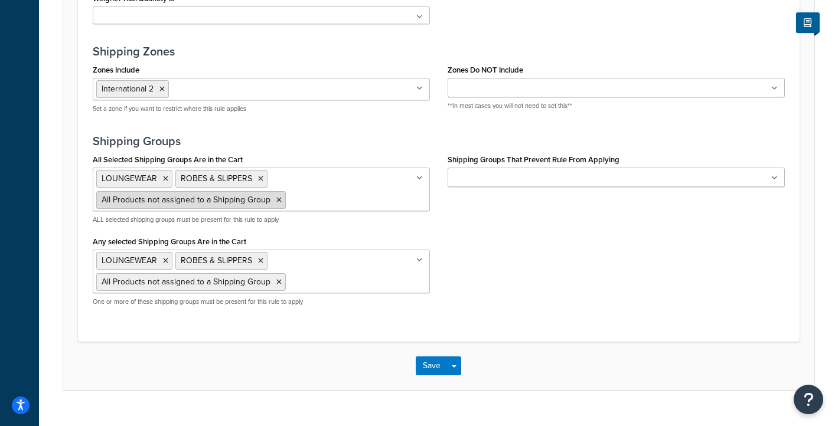
click at [277, 201] on icon at bounding box center [278, 200] width 5 height 7
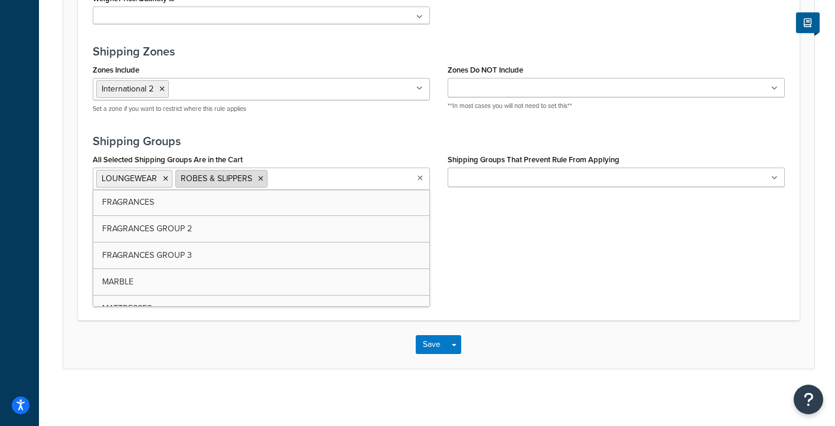
click at [258, 180] on icon at bounding box center [260, 178] width 5 height 7
click at [165, 181] on icon at bounding box center [165, 178] width 5 height 7
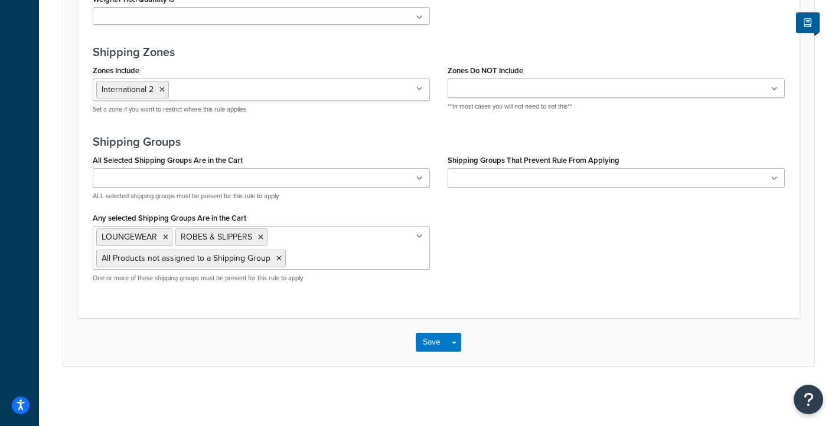
click at [269, 140] on h3 "Shipping Groups" at bounding box center [439, 141] width 692 height 13
click at [433, 341] on button "Save" at bounding box center [432, 342] width 32 height 19
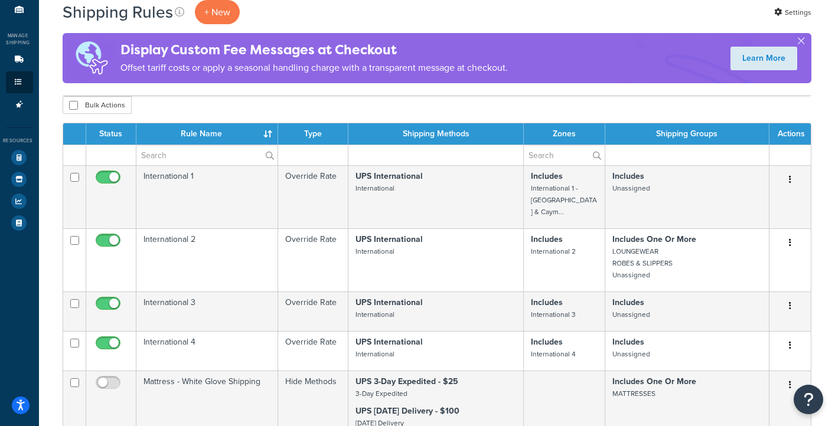
scroll to position [110, 0]
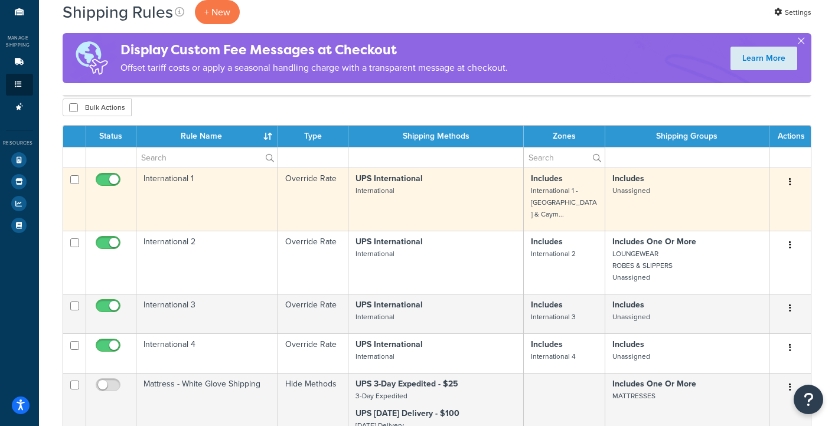
click at [792, 182] on button "button" at bounding box center [790, 182] width 17 height 19
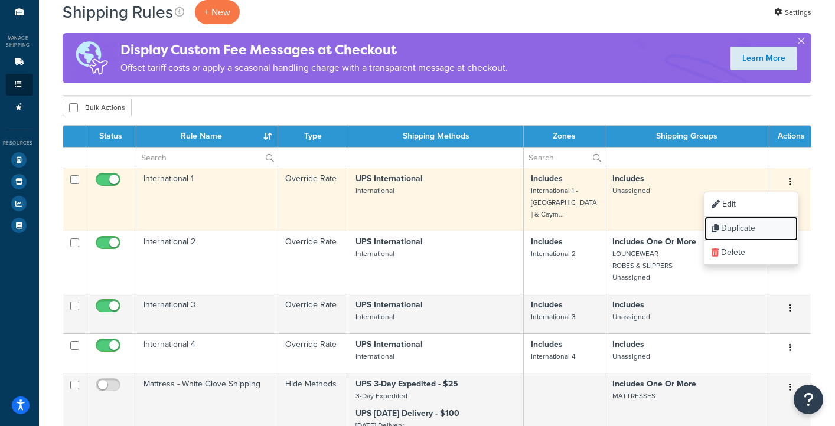
click at [778, 230] on link "Duplicate" at bounding box center [751, 229] width 93 height 24
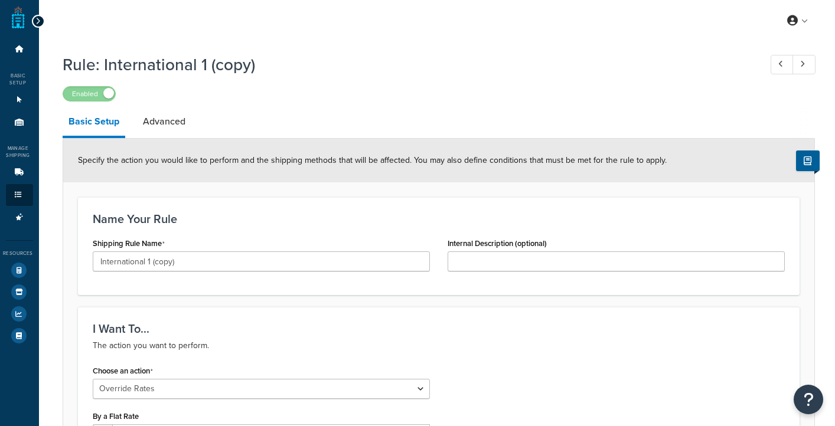
select select "OVERRIDE"
select select "LOCATION"
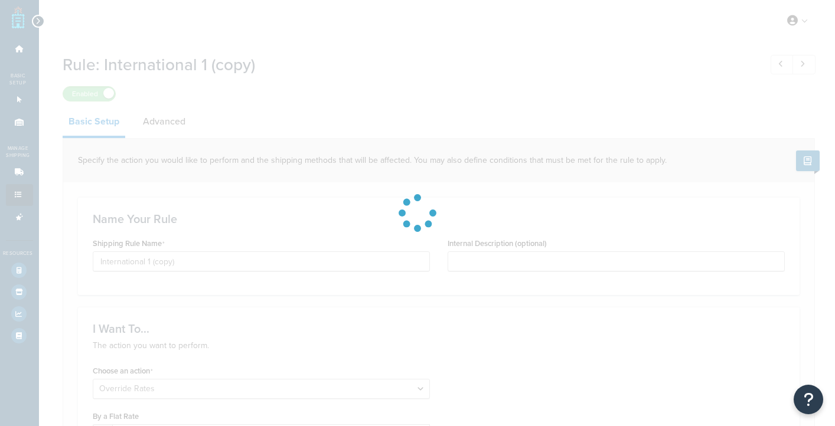
select select "LOCATION"
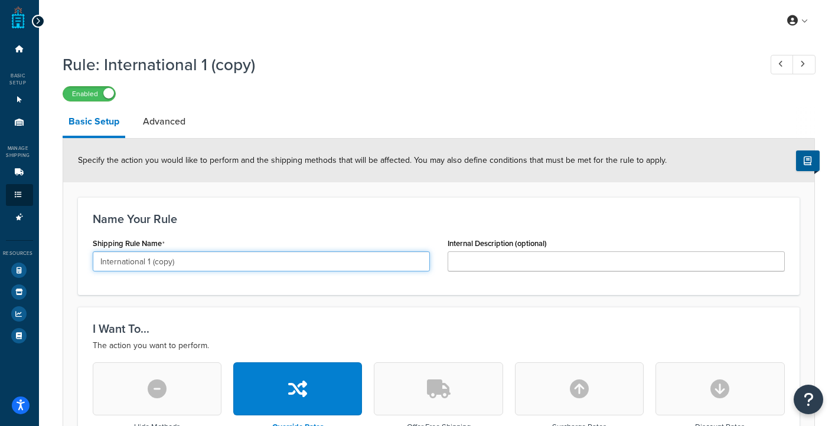
click at [171, 261] on input "International 1 (copy)" at bounding box center [261, 262] width 337 height 20
click at [182, 259] on input "International 1 (Canada& Mexico)" at bounding box center [261, 262] width 337 height 20
type input "International 1 ([GEOGRAPHIC_DATA] & [GEOGRAPHIC_DATA])"
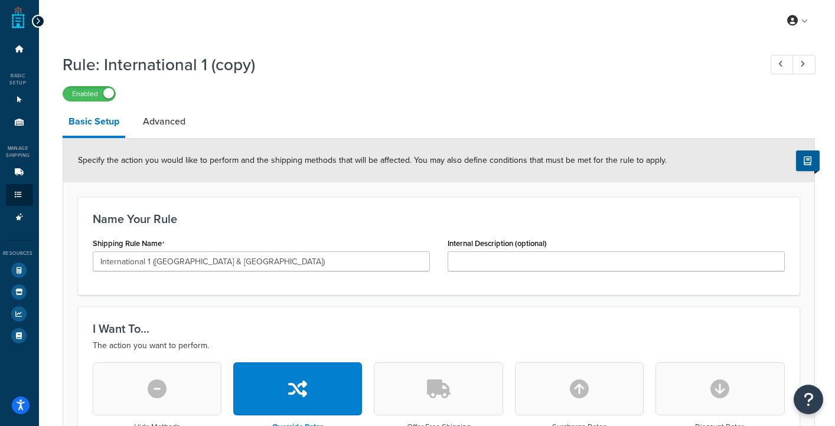
click at [278, 228] on div "Name Your Rule Shipping Rule Name International 1 (Canada & Mexico) Internal De…" at bounding box center [439, 246] width 722 height 98
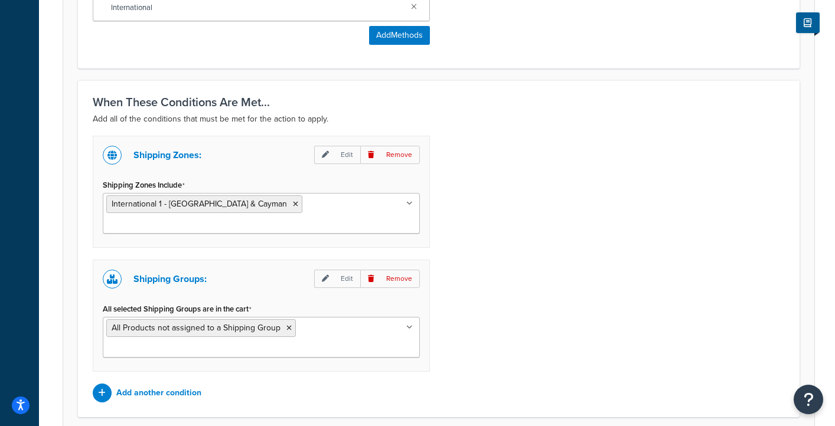
scroll to position [770, 0]
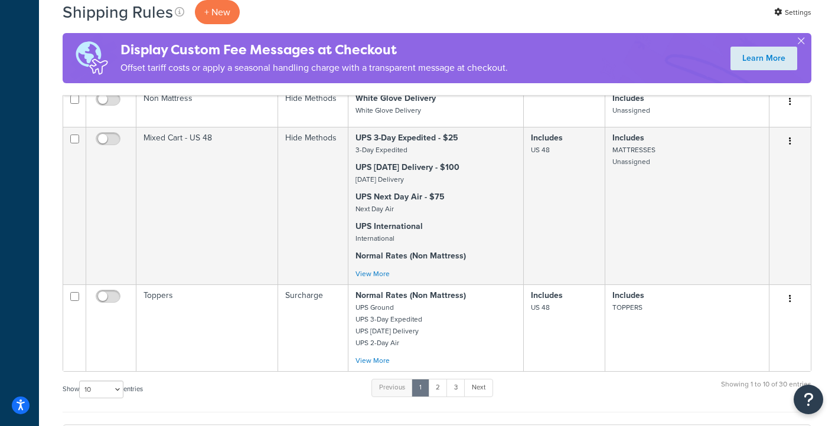
scroll to position [871, 0]
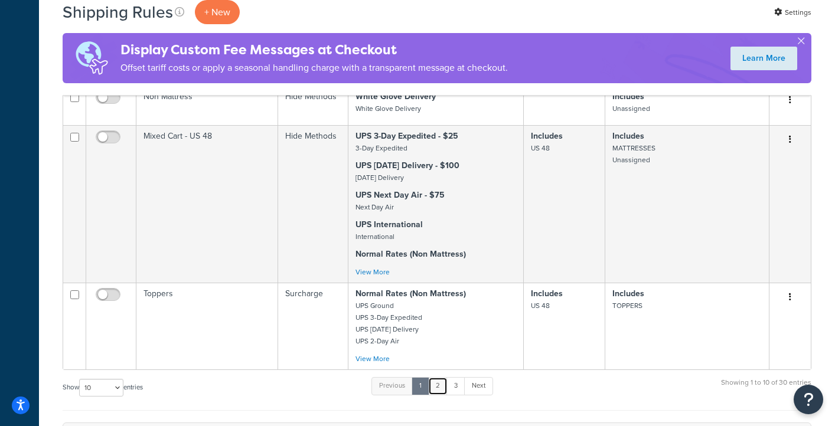
click at [439, 377] on link "2" at bounding box center [437, 386] width 19 height 18
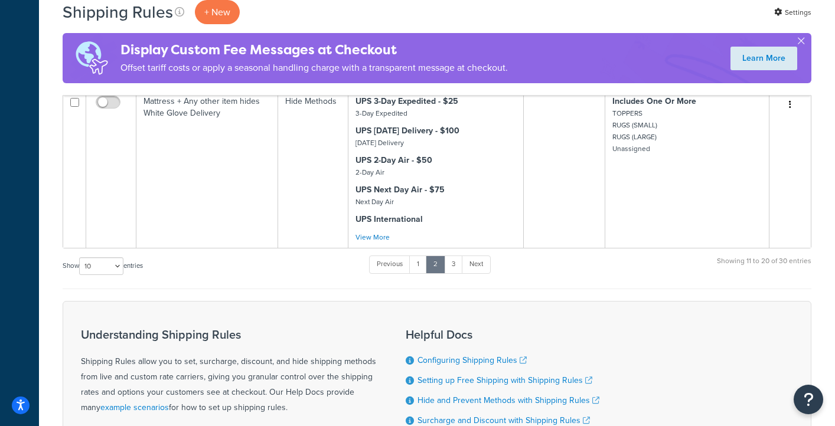
scroll to position [1411, 0]
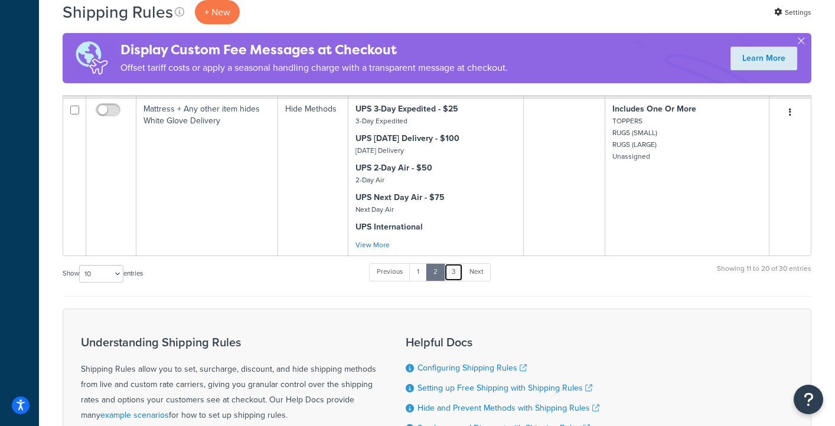
click at [457, 278] on link "3" at bounding box center [453, 272] width 19 height 18
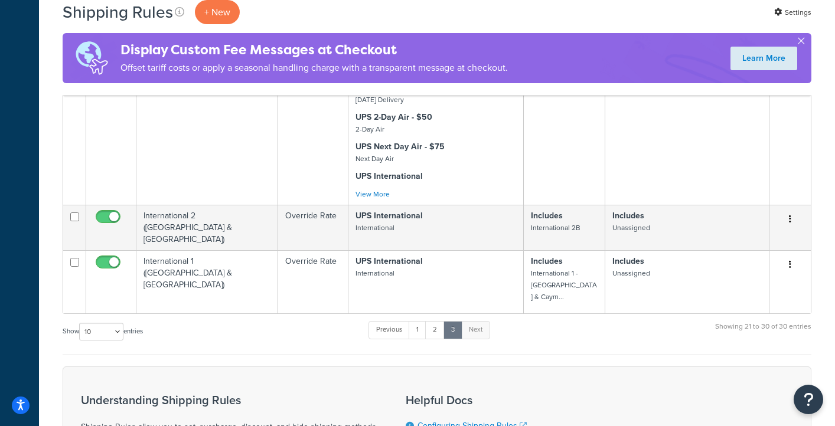
scroll to position [765, 0]
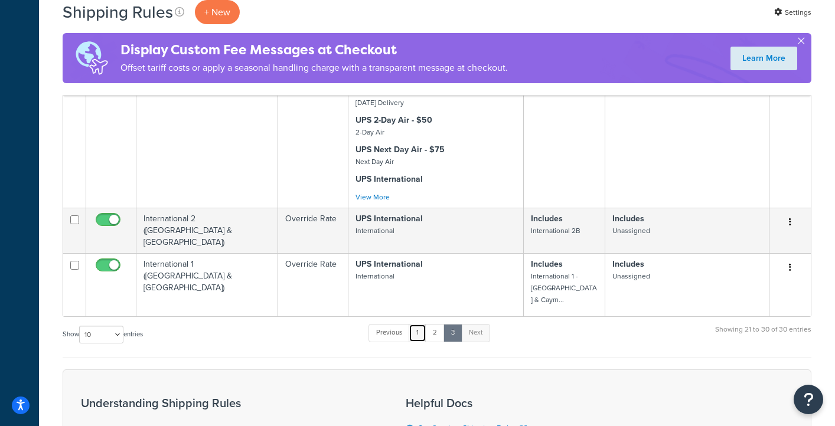
click at [421, 324] on link "1" at bounding box center [418, 333] width 18 height 18
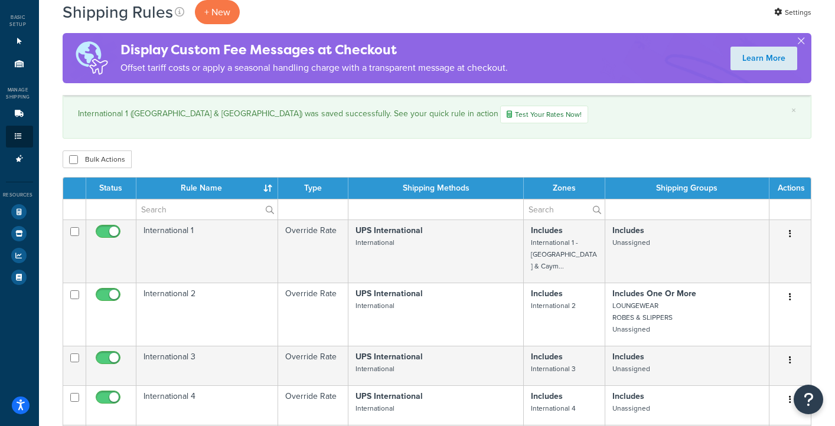
scroll to position [54, 0]
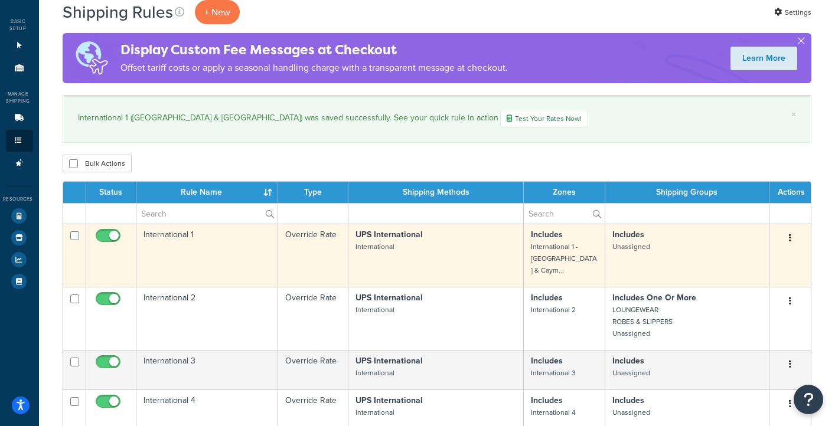
click at [791, 237] on button "button" at bounding box center [790, 238] width 17 height 19
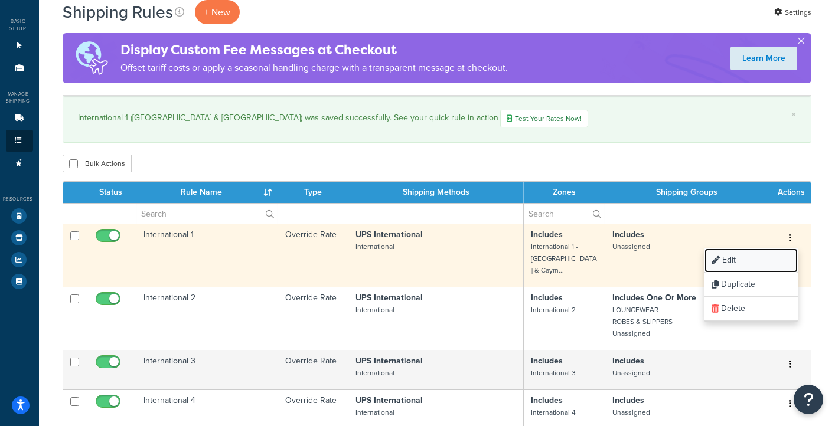
click at [755, 260] on link "Edit" at bounding box center [751, 261] width 93 height 24
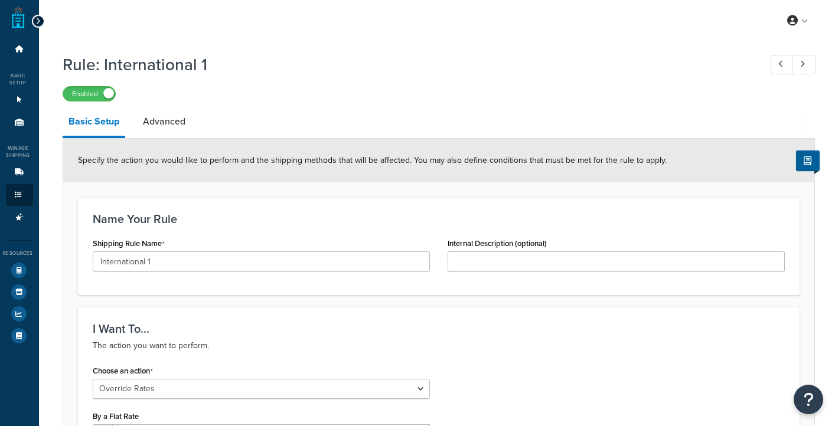
select select "OVERRIDE"
select select "LOCATION"
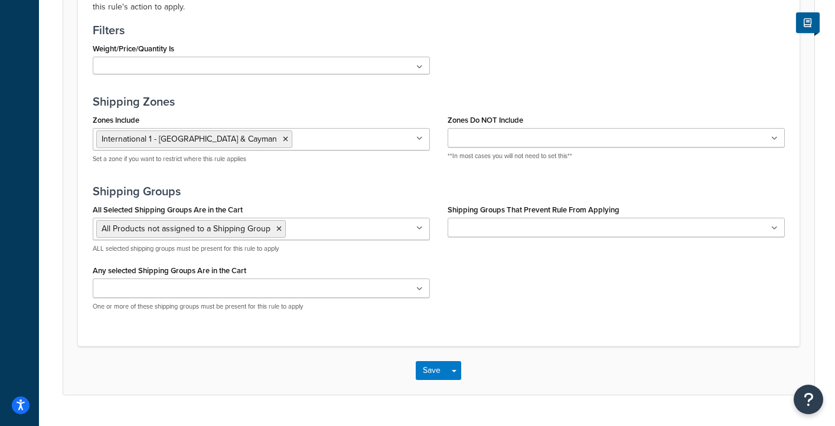
scroll to position [901, 0]
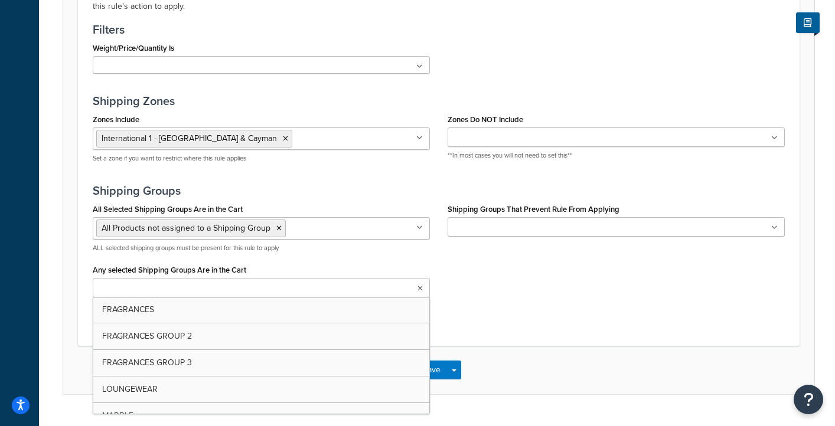
click at [182, 290] on input "Any selected Shipping Groups Are in the Cart" at bounding box center [148, 288] width 105 height 13
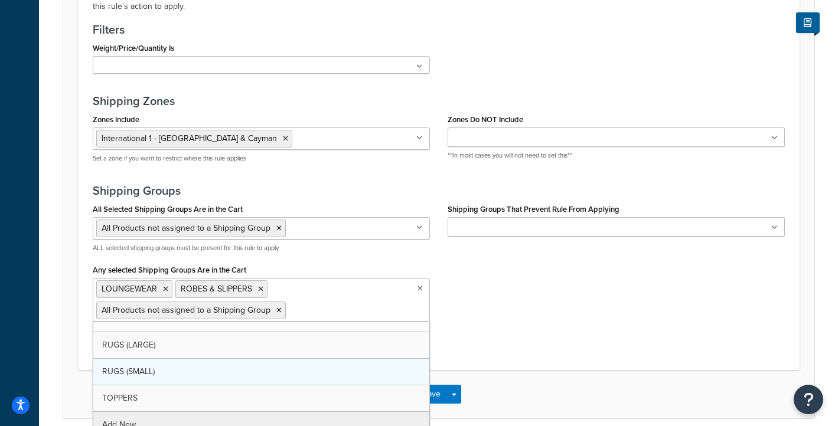
scroll to position [122, 0]
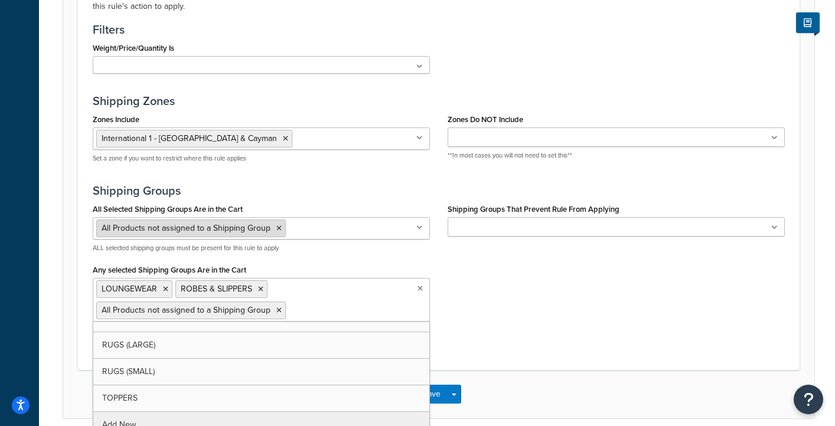
click at [278, 227] on icon at bounding box center [278, 228] width 5 height 7
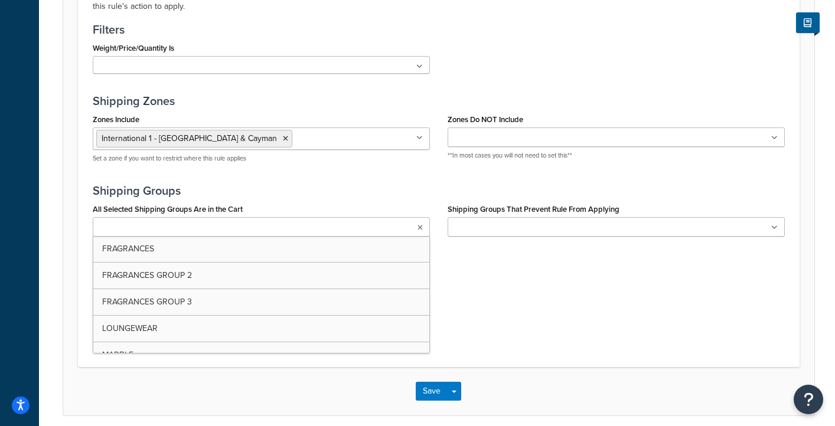
click at [309, 191] on h3 "Shipping Groups" at bounding box center [439, 190] width 692 height 13
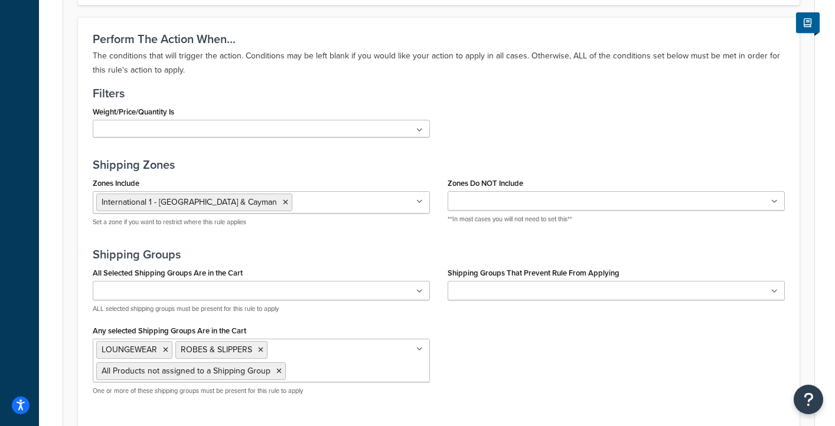
scroll to position [865, 0]
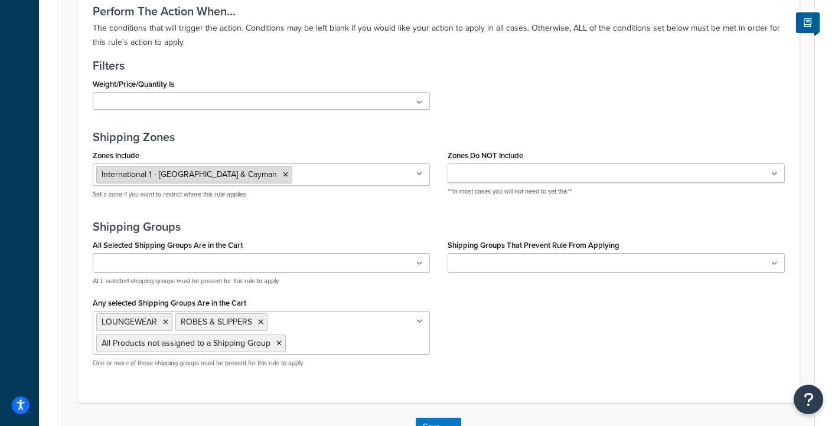
click at [283, 174] on icon at bounding box center [285, 174] width 5 height 7
click at [282, 141] on h3 "Shipping Zones" at bounding box center [439, 137] width 692 height 13
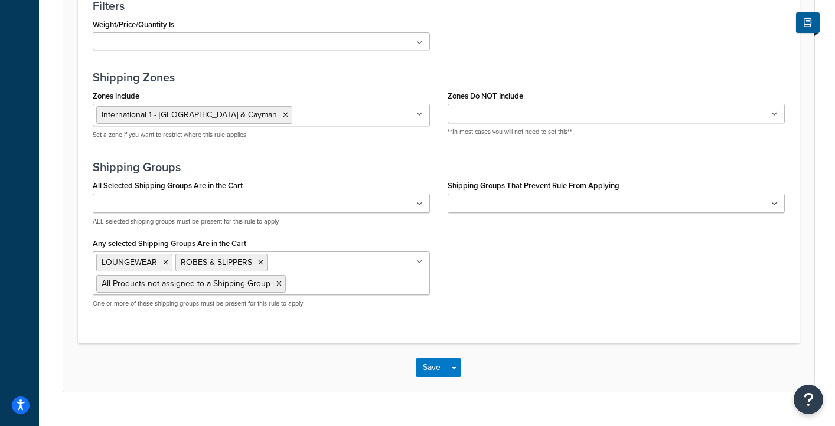
scroll to position [927, 0]
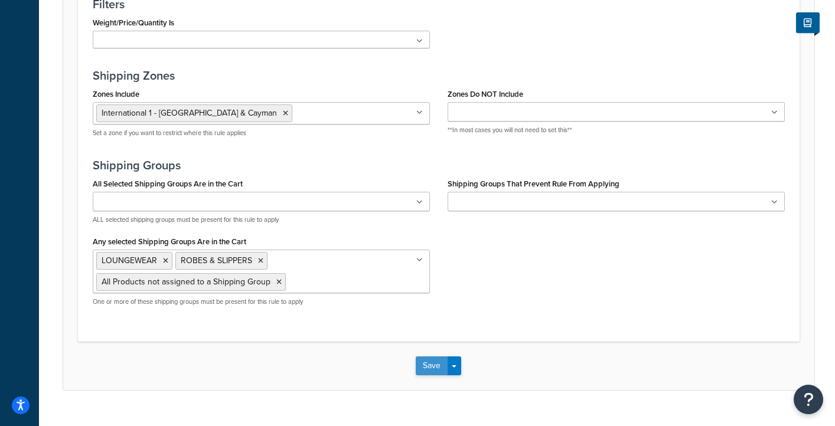
click at [431, 365] on button "Save" at bounding box center [432, 366] width 32 height 19
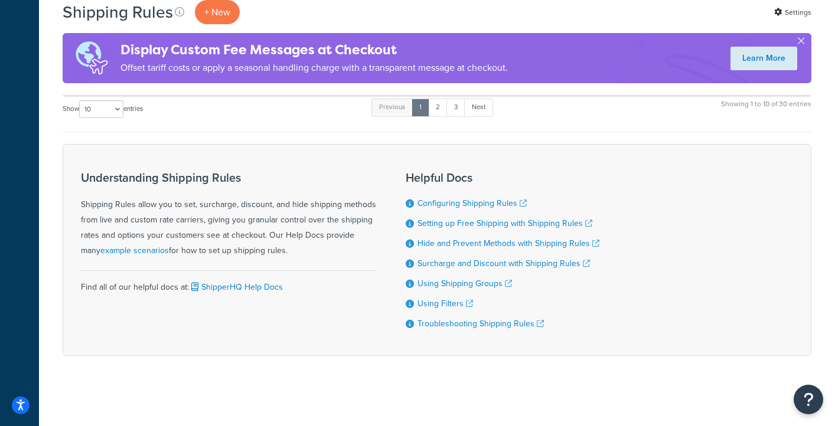
scroll to position [1016, 0]
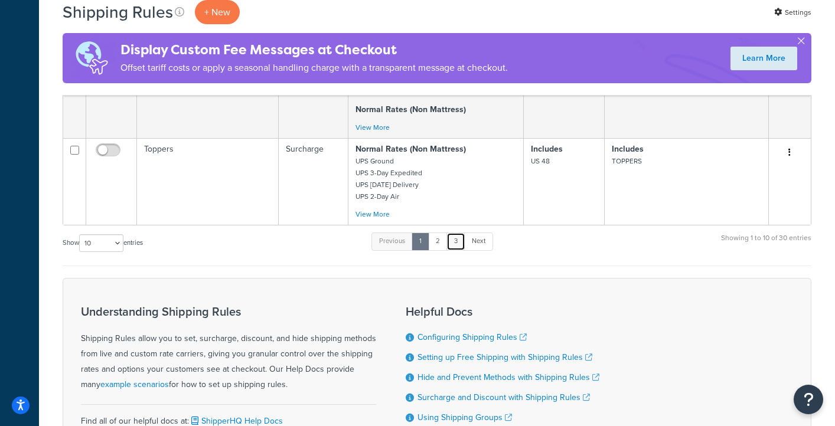
click at [461, 239] on link "3" at bounding box center [456, 242] width 19 height 18
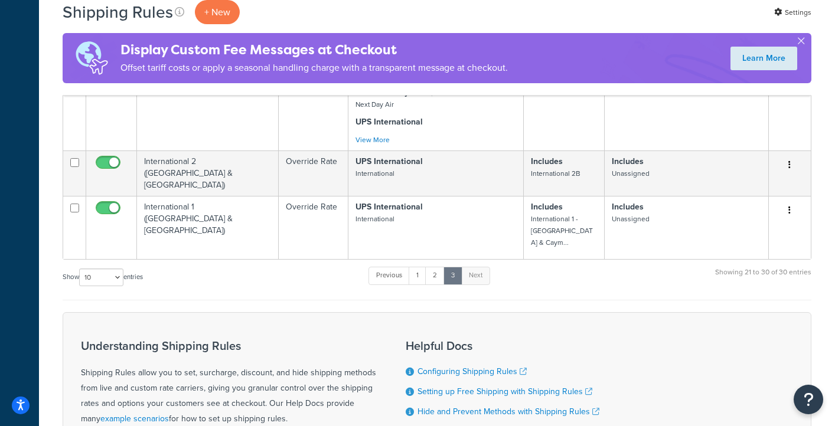
scroll to position [819, 0]
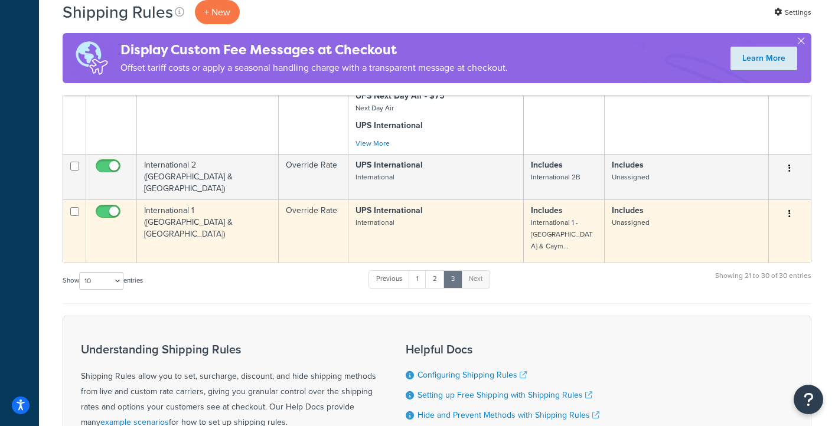
click at [790, 210] on icon "button" at bounding box center [790, 214] width 2 height 8
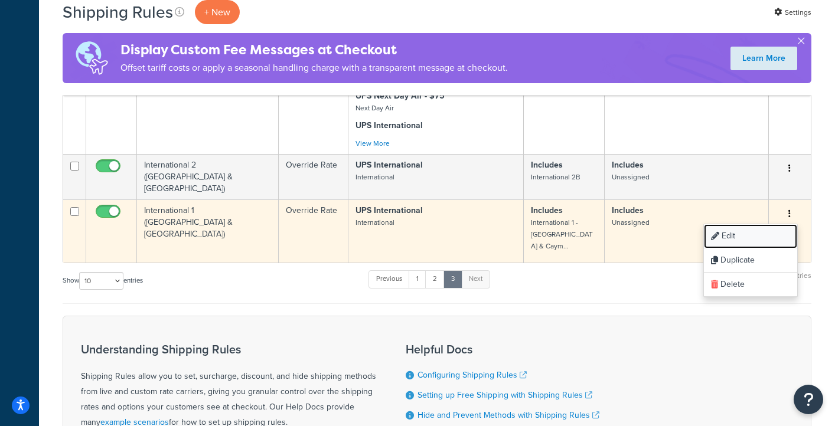
click at [760, 230] on link "Edit" at bounding box center [750, 236] width 93 height 24
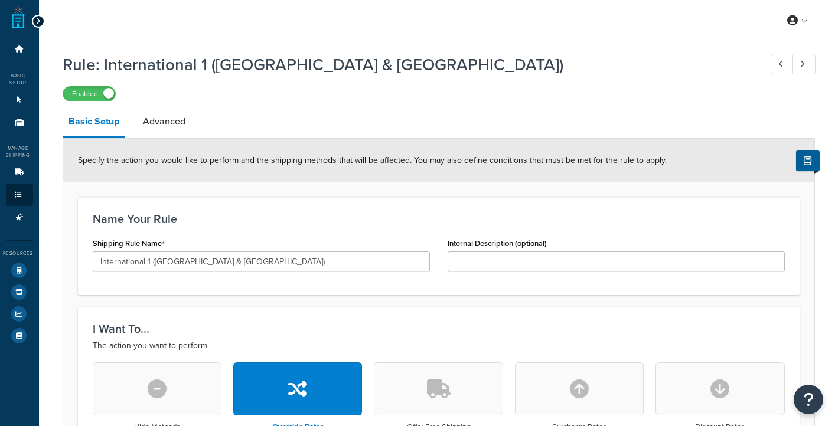
select select "LOCATION"
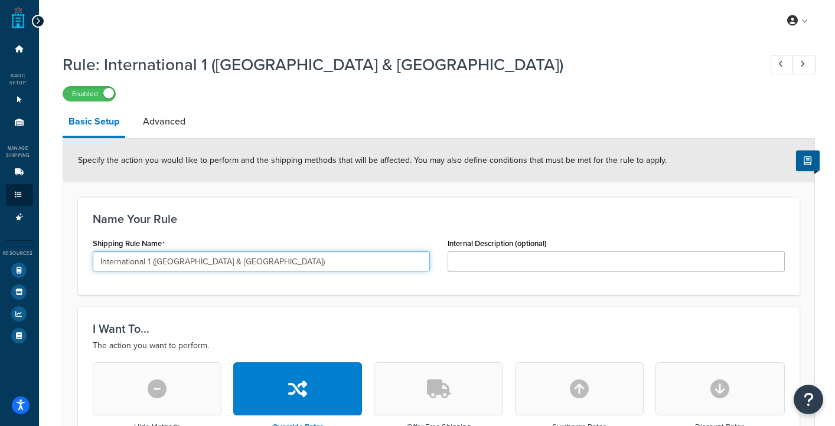
click at [191, 260] on input "International 1 (Canada & Mexico)" at bounding box center [261, 262] width 337 height 20
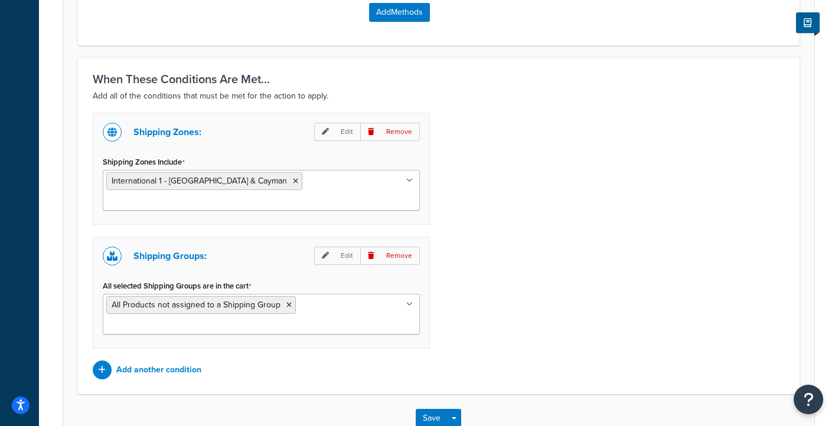
scroll to position [794, 0]
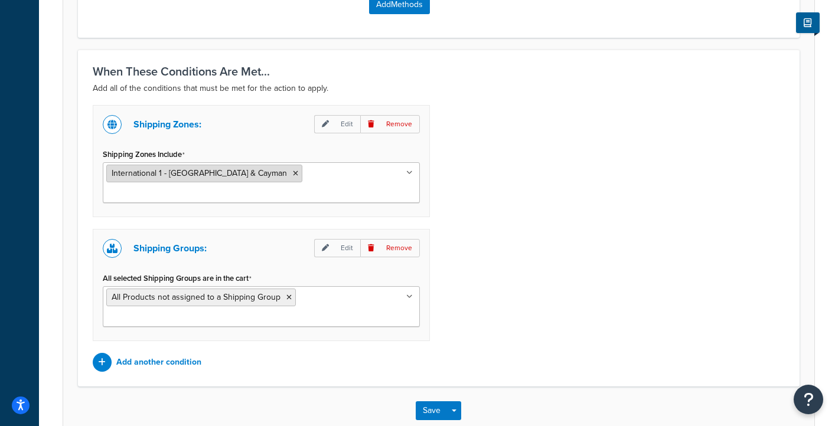
type input "International 1 (Mexico)"
click at [293, 175] on icon at bounding box center [295, 173] width 5 height 7
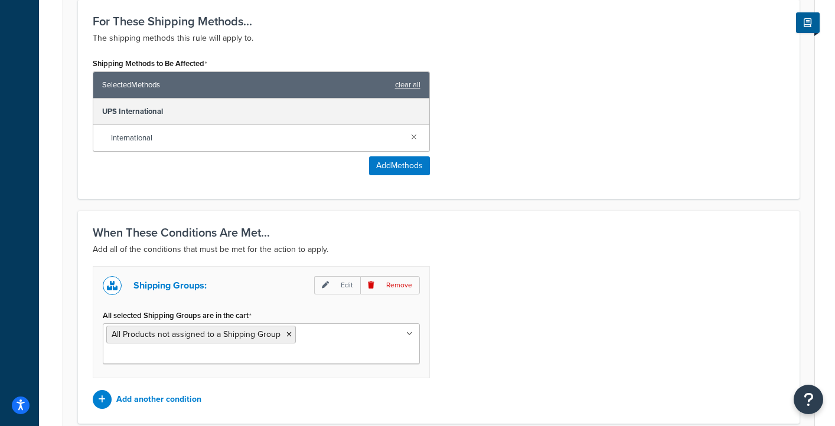
scroll to position [720, 0]
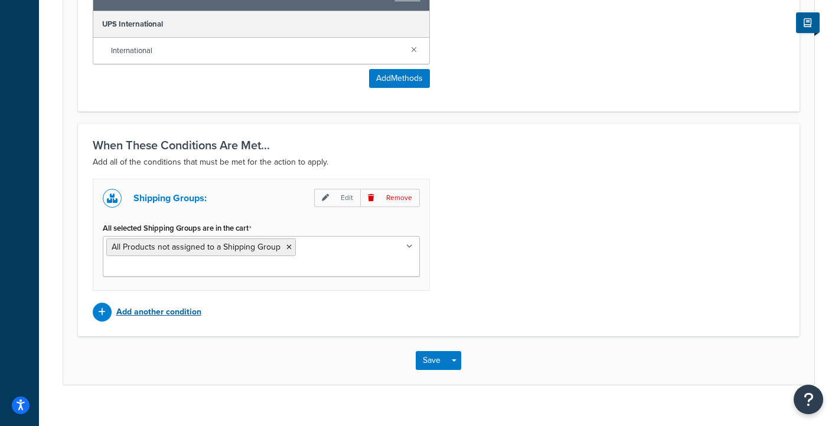
click at [170, 304] on p "Add another condition" at bounding box center [158, 312] width 85 height 17
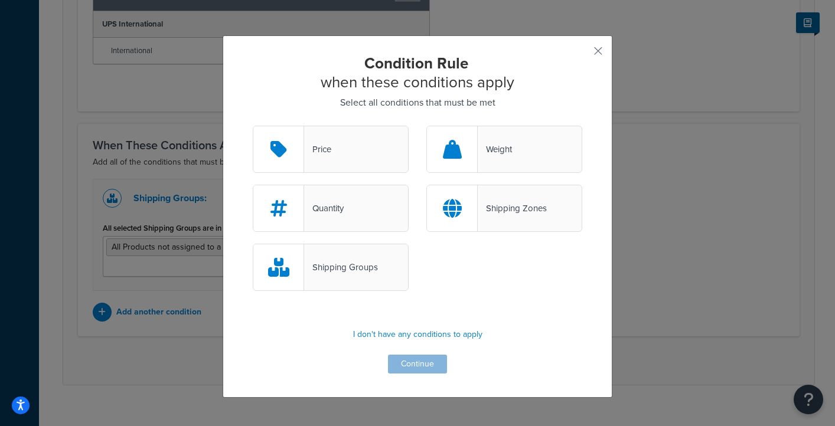
click at [517, 197] on div "Shipping Zones" at bounding box center [504, 208] width 156 height 47
click at [0, 0] on input "Shipping Zones" at bounding box center [0, 0] width 0 height 0
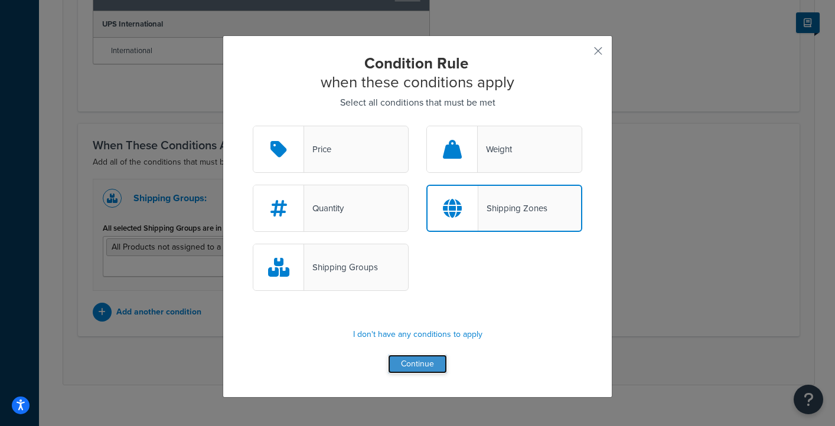
click at [425, 366] on button "Continue" at bounding box center [417, 364] width 59 height 19
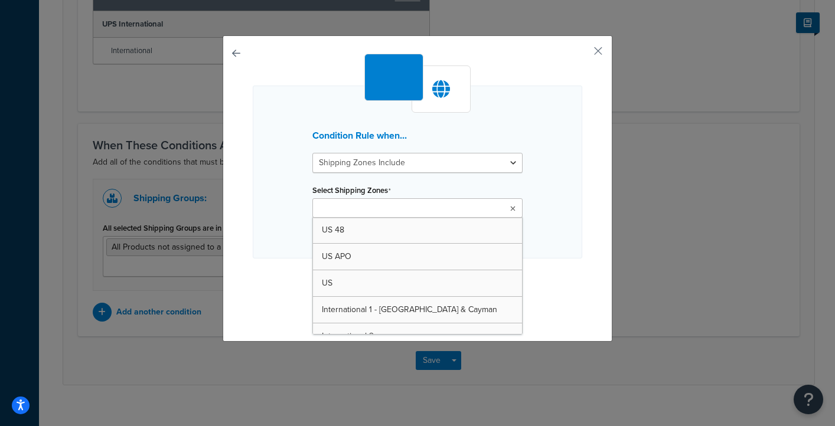
click at [378, 213] on input "Select Shipping Zones" at bounding box center [368, 209] width 105 height 13
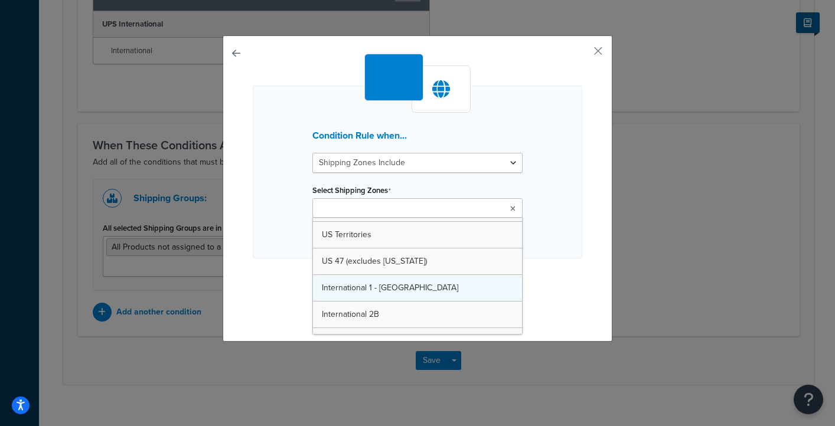
scroll to position [201, 0]
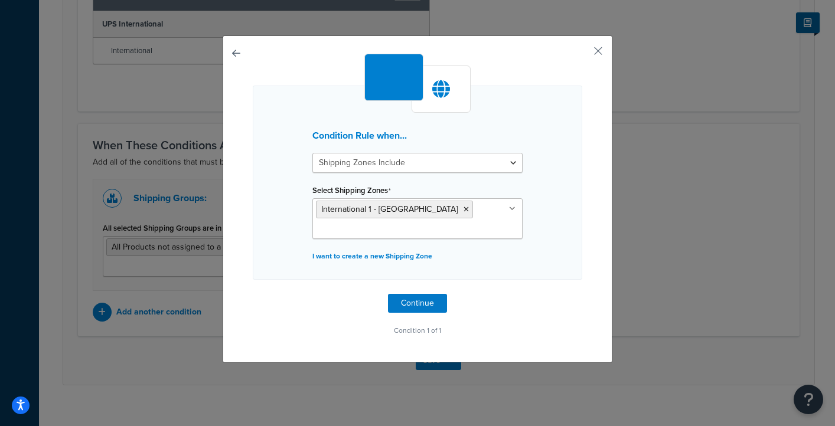
click at [197, 314] on div "Condition Rule when... Shipping Zones Include Shipping Zones Do Not Include Sel…" at bounding box center [417, 213] width 835 height 426
click at [411, 302] on button "Continue" at bounding box center [417, 303] width 59 height 19
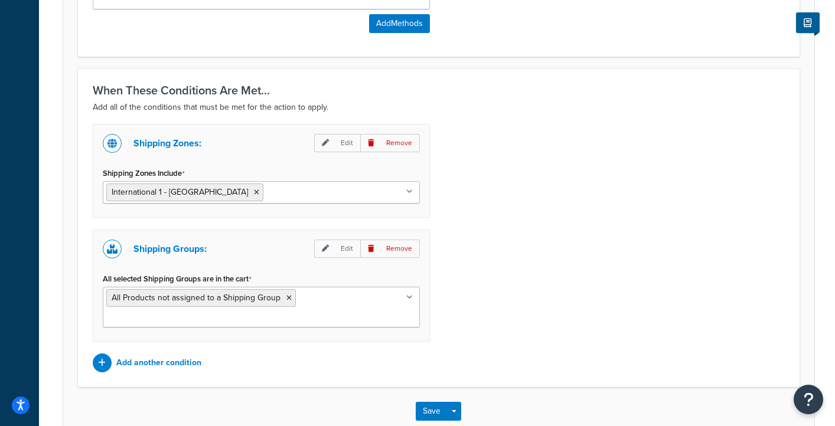
scroll to position [826, 0]
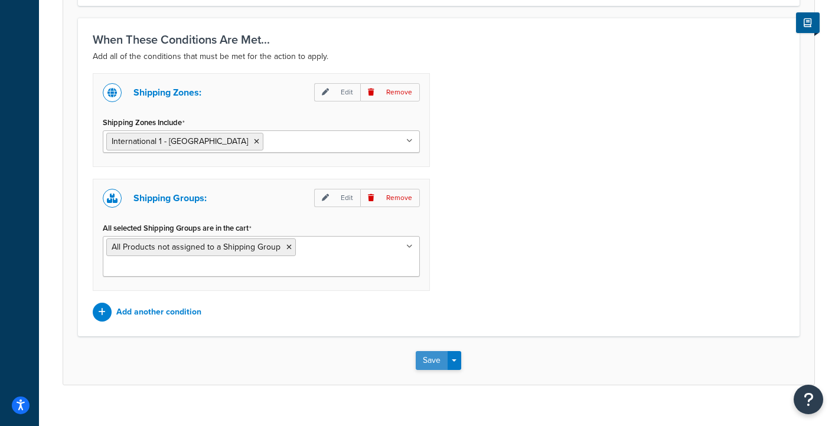
click at [425, 351] on button "Save" at bounding box center [432, 360] width 32 height 19
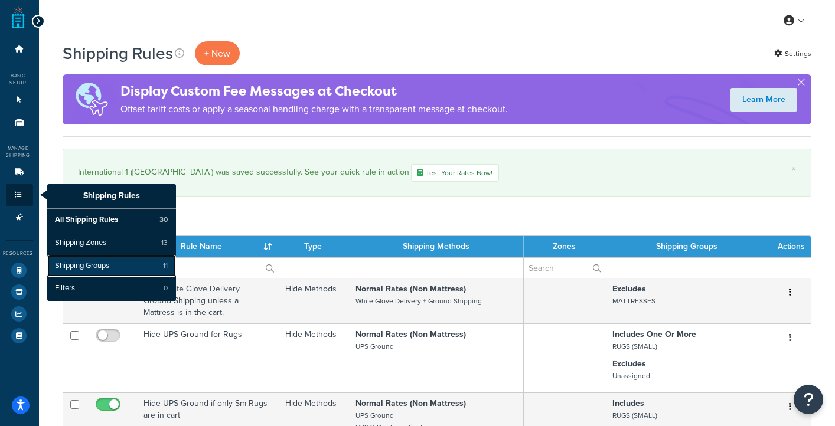
click at [80, 265] on span "Shipping Groups" at bounding box center [82, 266] width 54 height 11
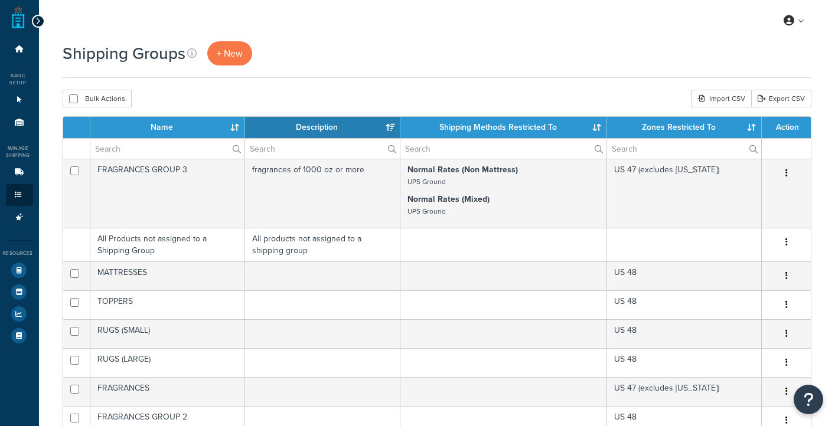
select select "15"
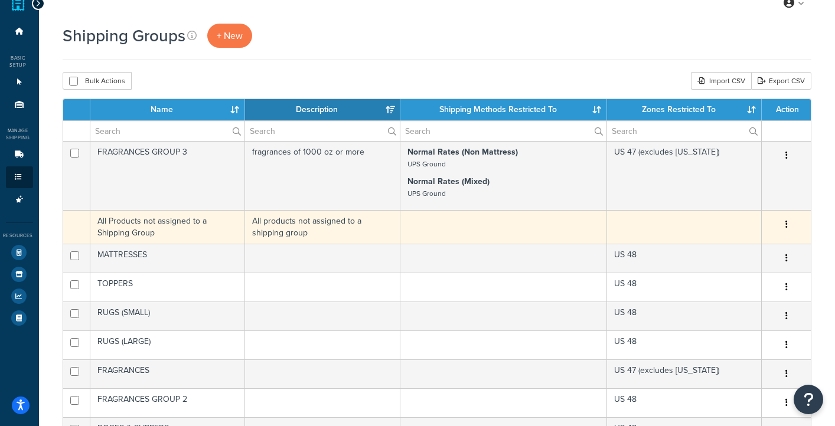
scroll to position [9, 0]
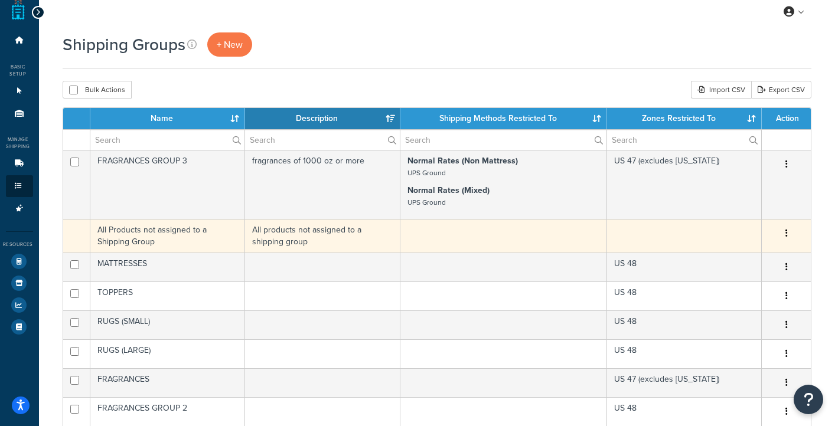
click at [673, 237] on td at bounding box center [684, 236] width 155 height 34
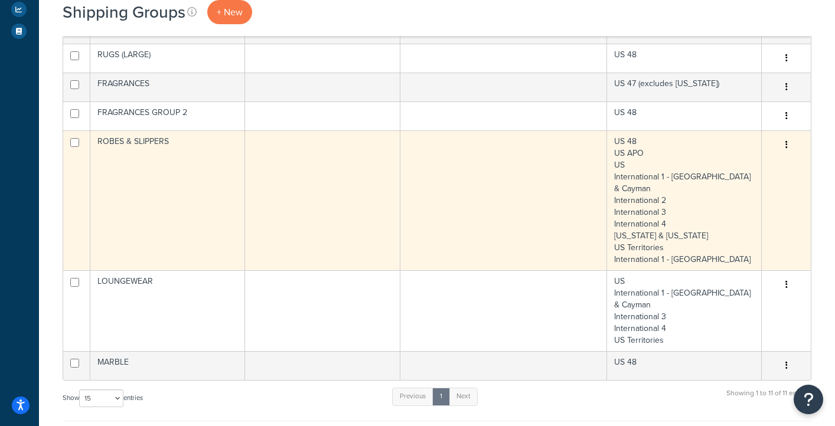
scroll to position [0, 0]
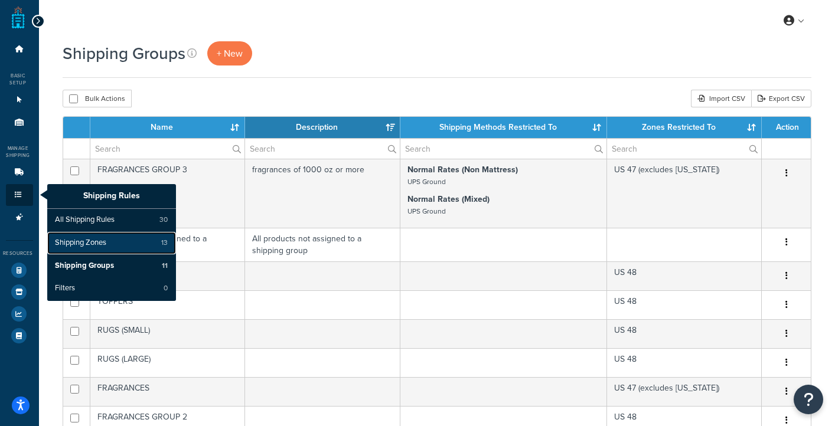
click at [82, 240] on span "Shipping Zones" at bounding box center [80, 243] width 51 height 11
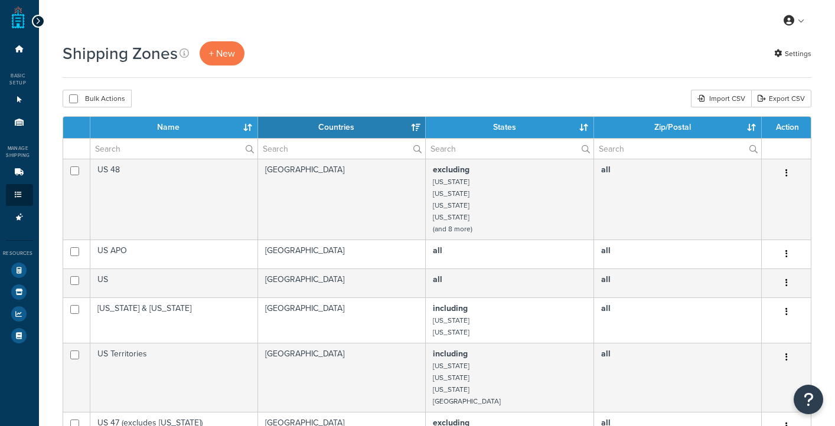
select select "15"
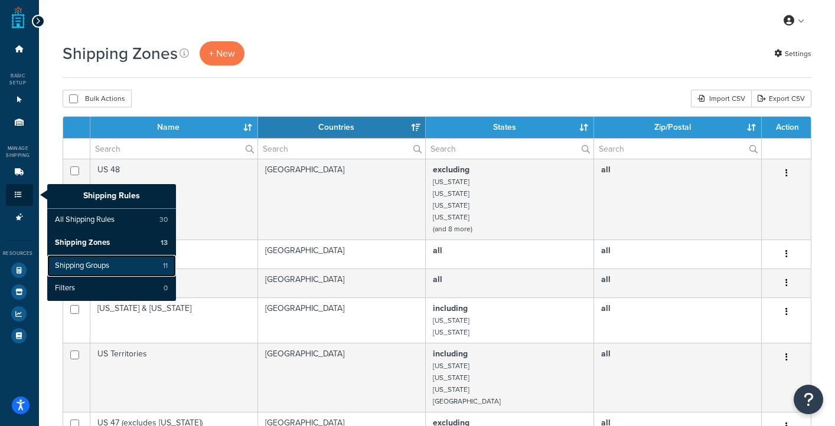
click at [96, 262] on span "Shipping Groups" at bounding box center [82, 266] width 54 height 11
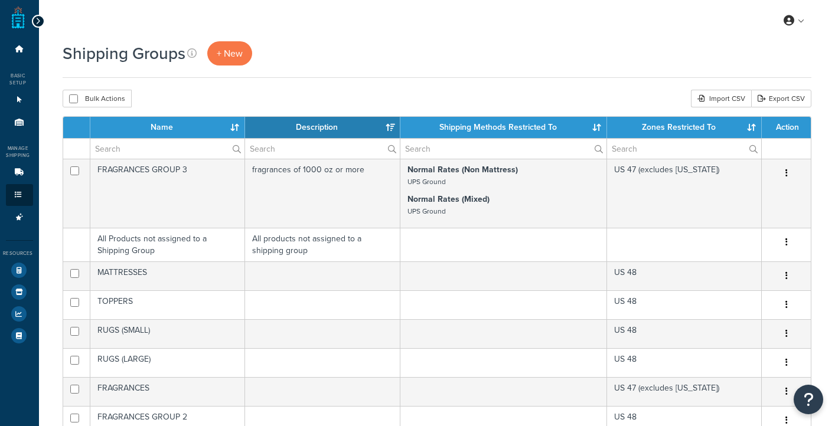
select select "15"
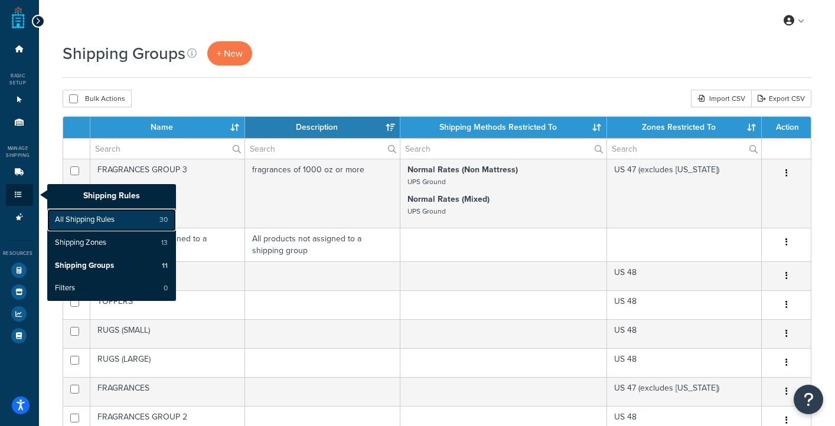
click at [86, 222] on span "All Shipping Rules" at bounding box center [85, 220] width 60 height 11
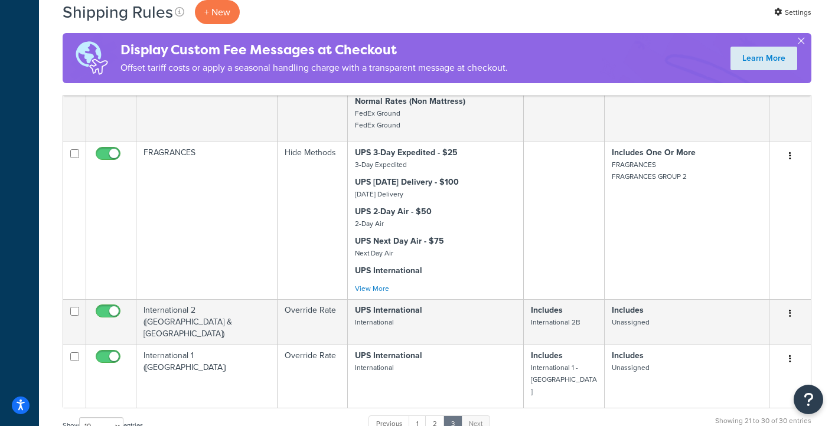
scroll to position [607, 0]
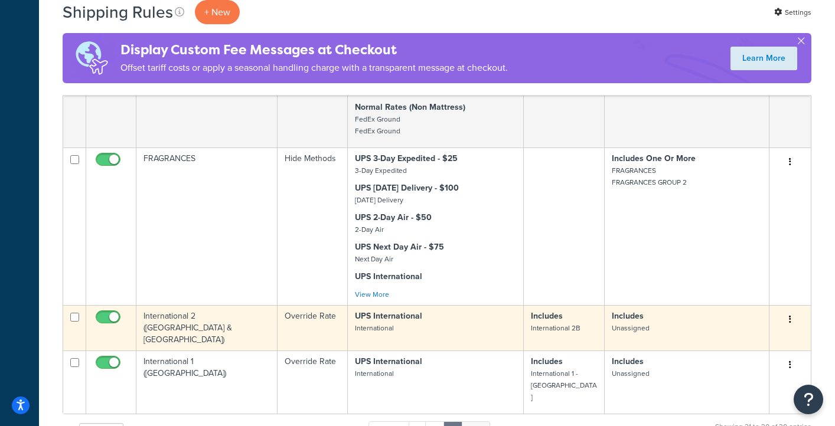
click at [103, 317] on input "checkbox" at bounding box center [109, 320] width 32 height 15
checkbox input "false"
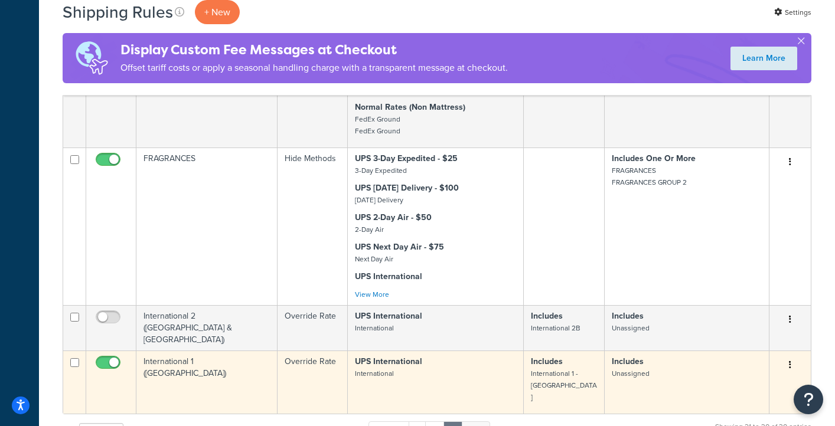
click at [102, 361] on input "checkbox" at bounding box center [109, 366] width 32 height 15
checkbox input "false"
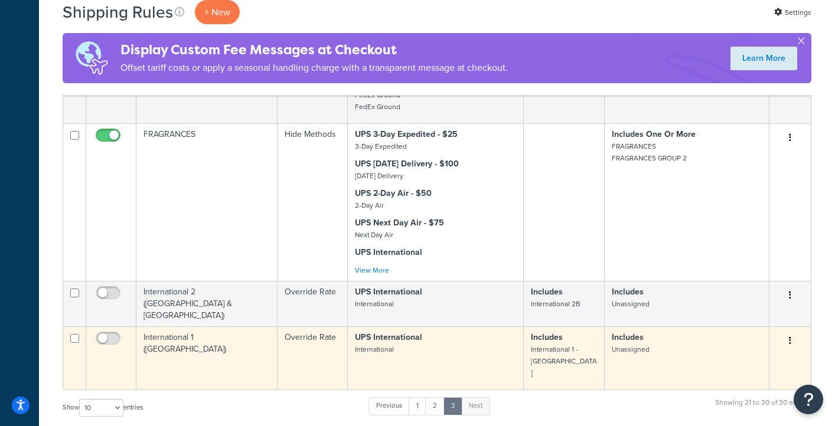
scroll to position [634, 0]
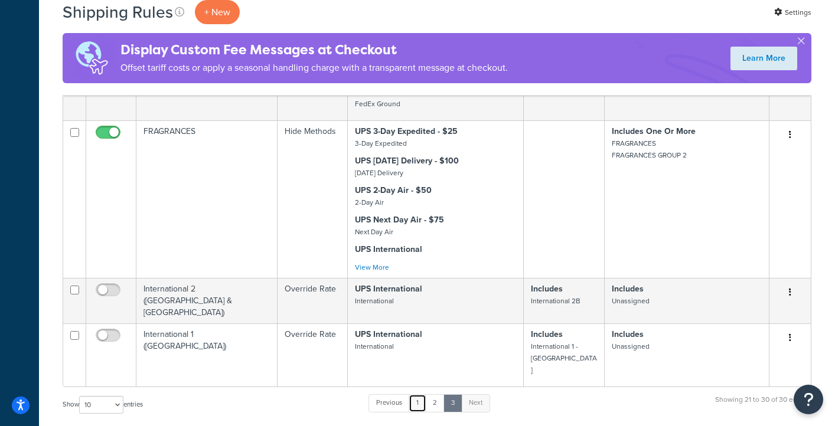
click at [419, 395] on link "1" at bounding box center [418, 404] width 18 height 18
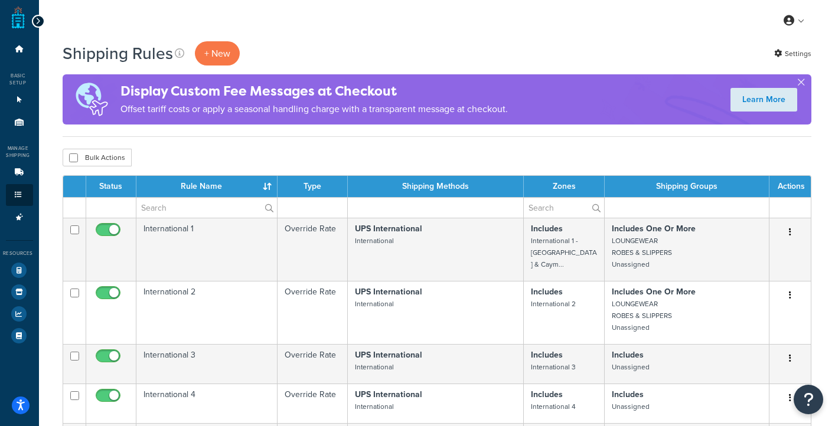
scroll to position [1, 0]
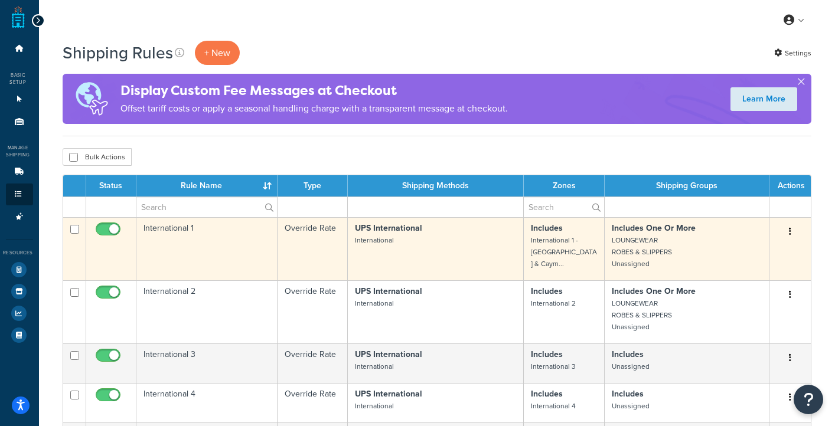
click at [792, 234] on button "button" at bounding box center [790, 232] width 17 height 19
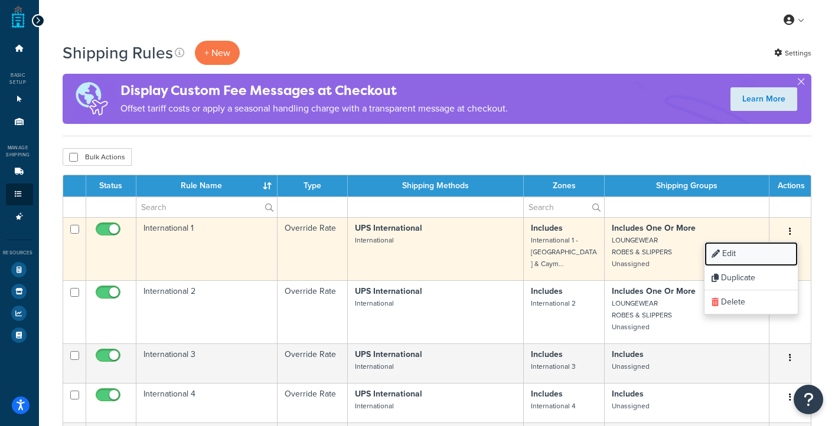
click at [755, 250] on link "Edit" at bounding box center [751, 254] width 93 height 24
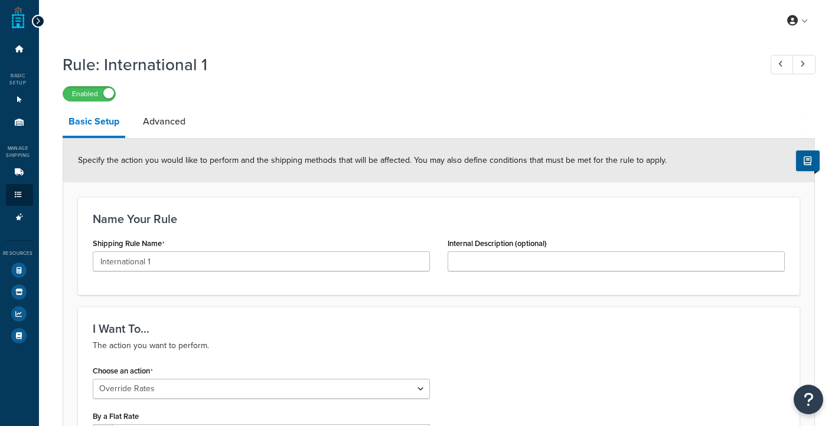
select select "OVERRIDE"
select select "LOCATION"
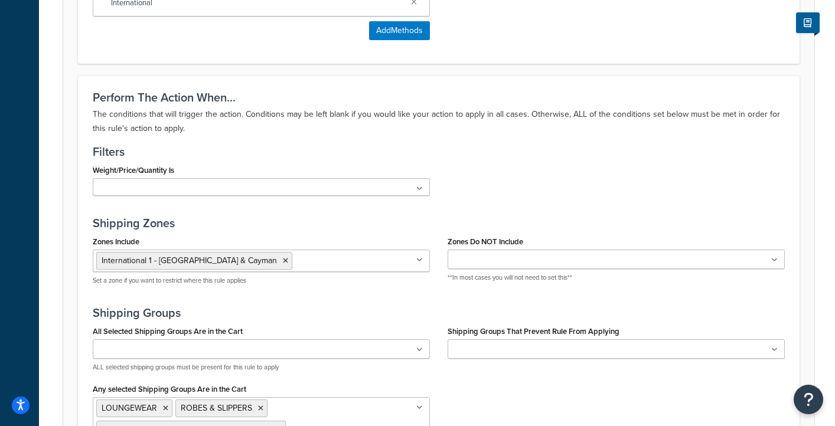
scroll to position [781, 0]
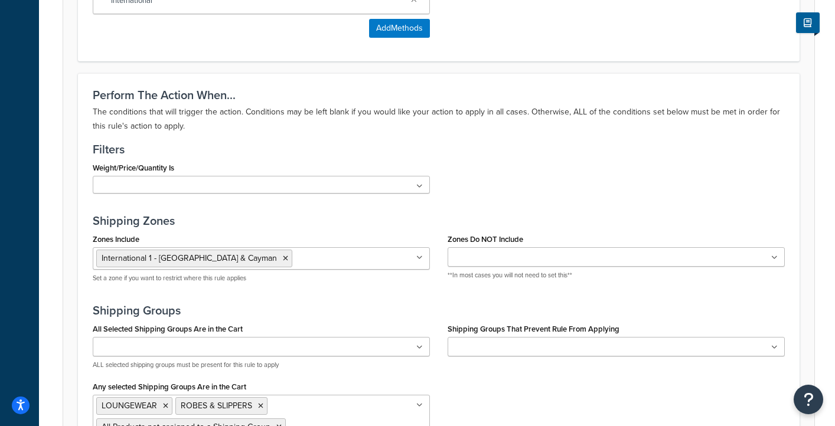
click at [317, 263] on input "Zones Include" at bounding box center [347, 258] width 105 height 13
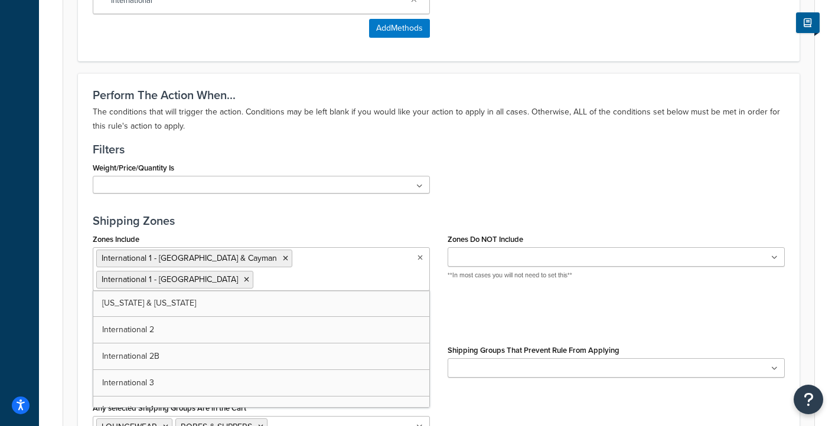
click at [310, 207] on div "Perform The Action When... The conditions that will trigger the action. Conditi…" at bounding box center [439, 290] width 722 height 435
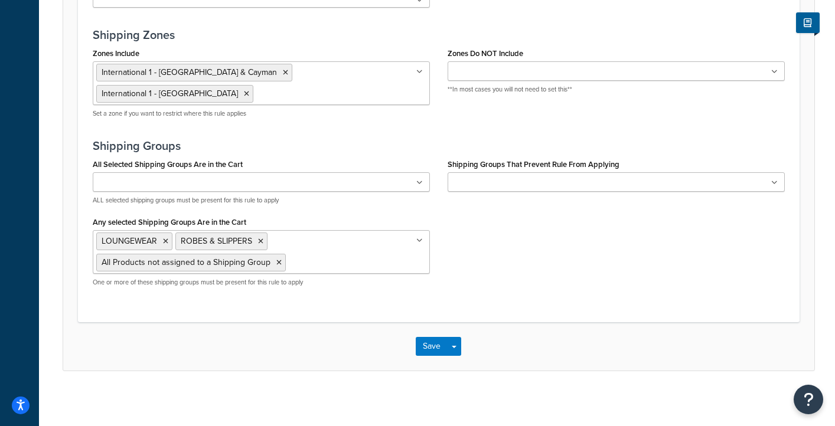
scroll to position [969, 0]
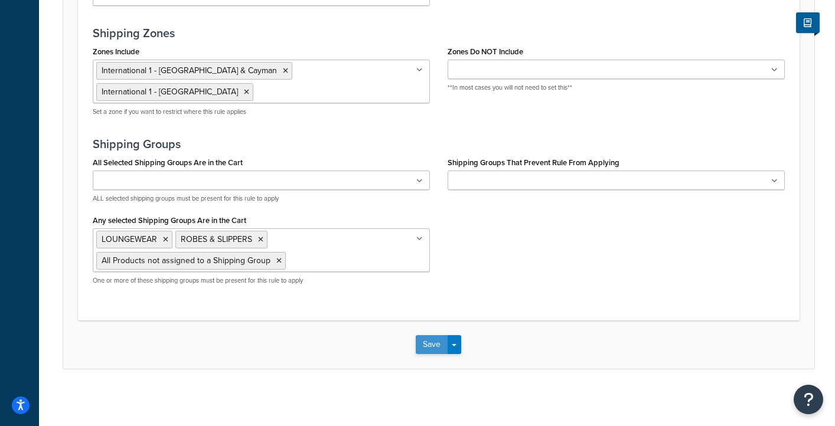
click at [431, 340] on button "Save" at bounding box center [432, 344] width 32 height 19
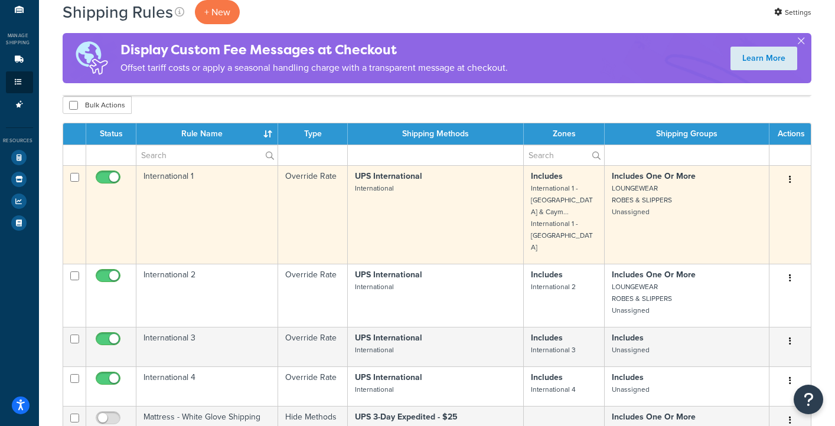
scroll to position [115, 0]
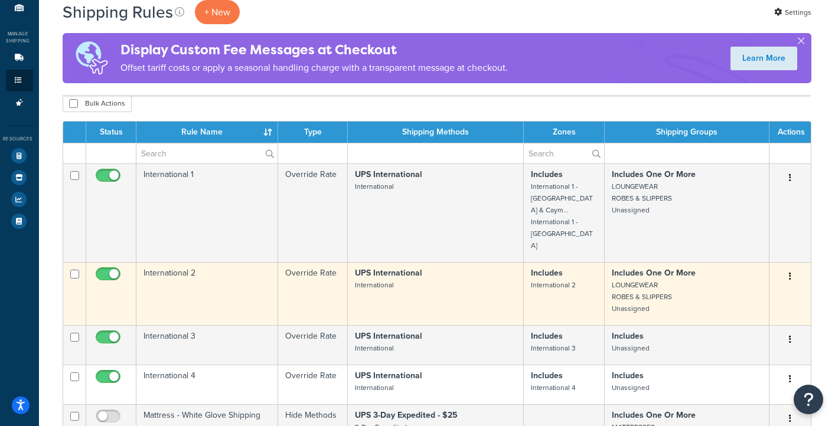
click at [790, 272] on icon "button" at bounding box center [790, 276] width 2 height 8
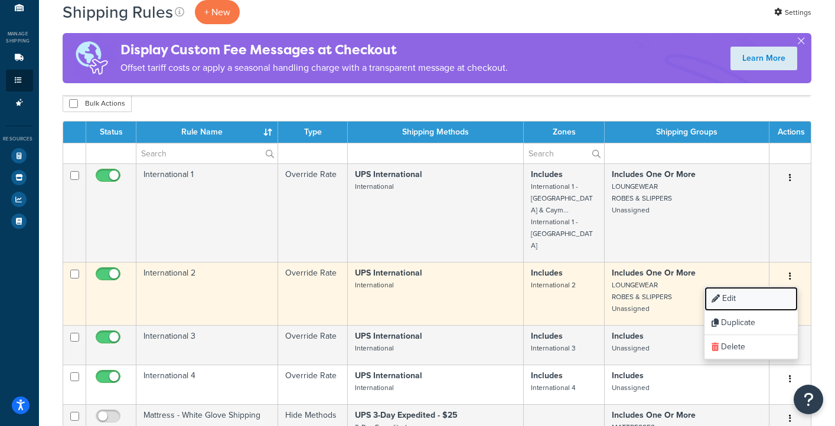
click at [761, 287] on link "Edit" at bounding box center [751, 299] width 93 height 24
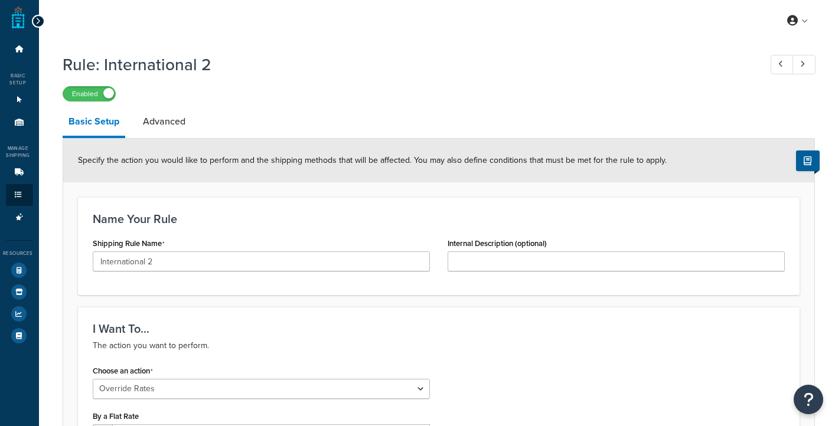
select select "OVERRIDE"
select select "LOCATION"
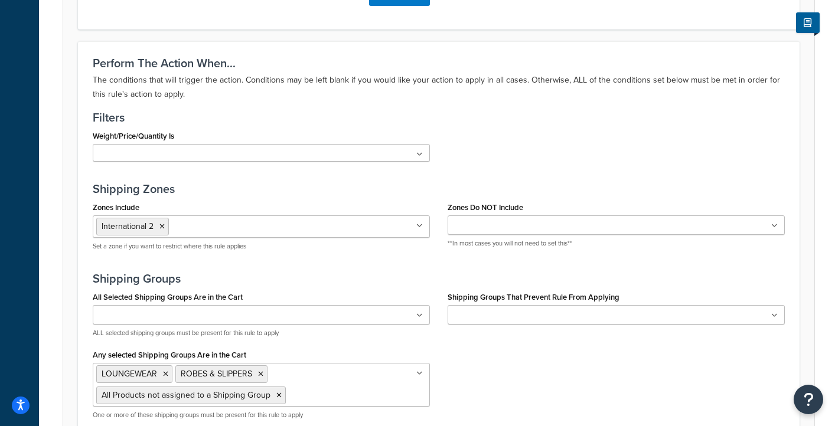
scroll to position [815, 0]
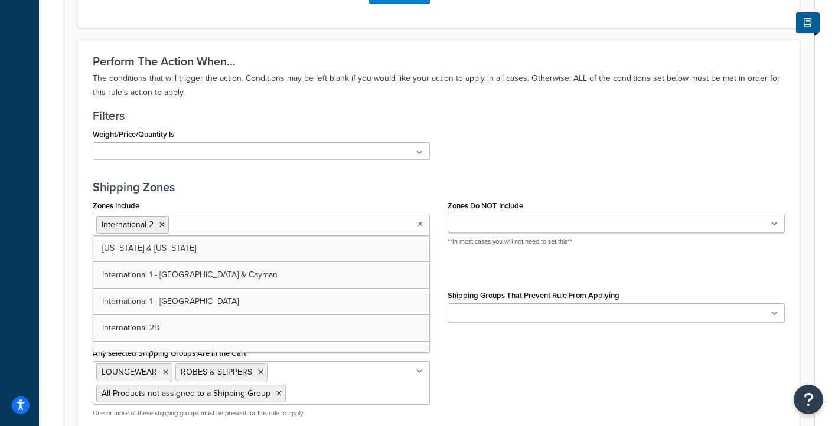
click at [229, 224] on input "Zones Include" at bounding box center [224, 224] width 105 height 13
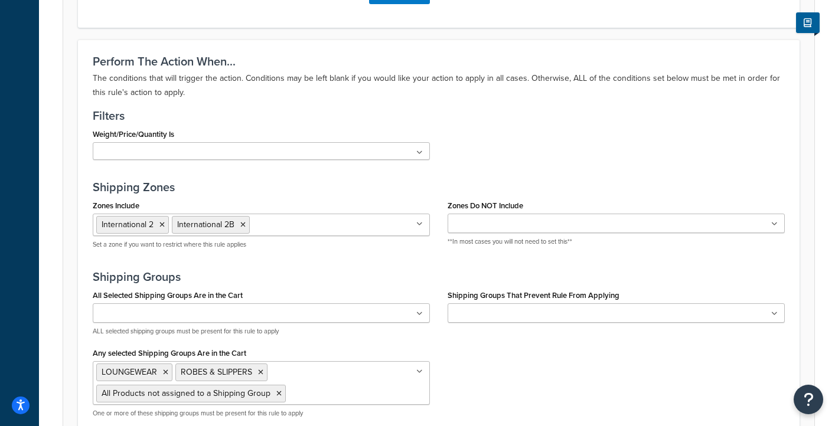
click at [569, 128] on div "Weight/Price/Quantity Is No results found Add New" at bounding box center [439, 147] width 710 height 43
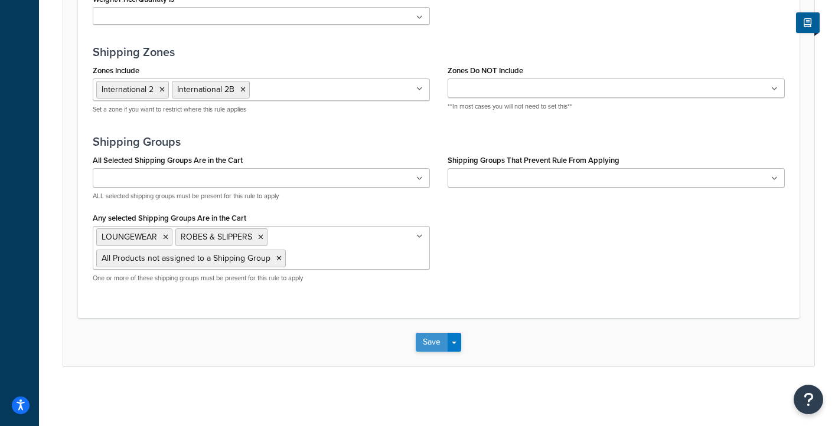
click at [428, 341] on button "Save" at bounding box center [432, 342] width 32 height 19
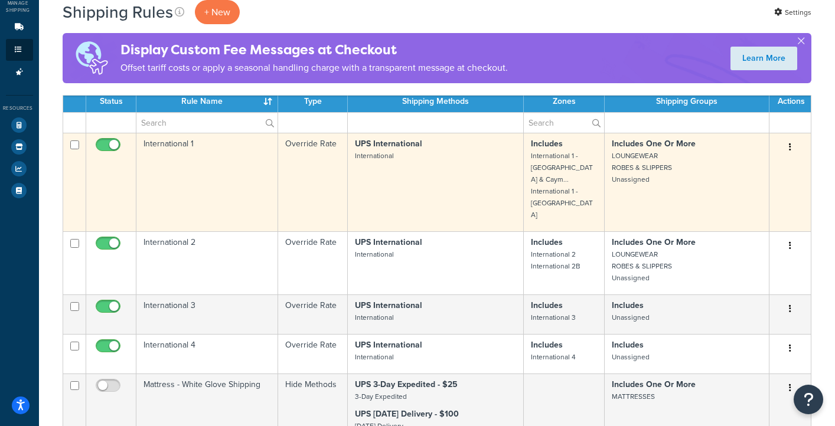
scroll to position [147, 0]
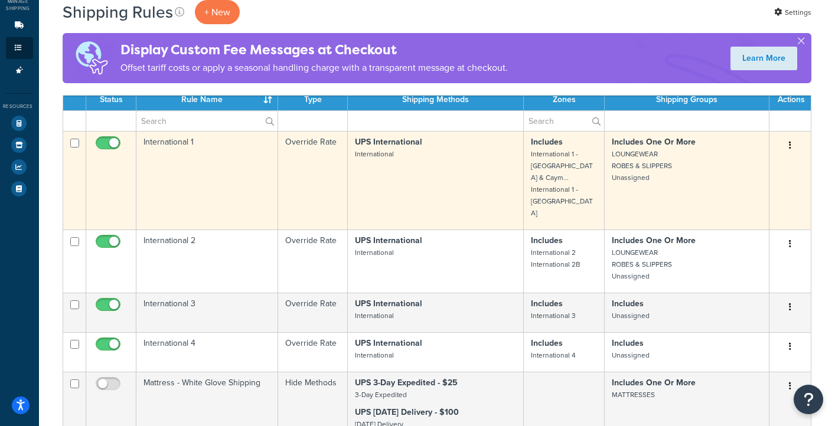
click at [793, 148] on button "button" at bounding box center [790, 145] width 17 height 19
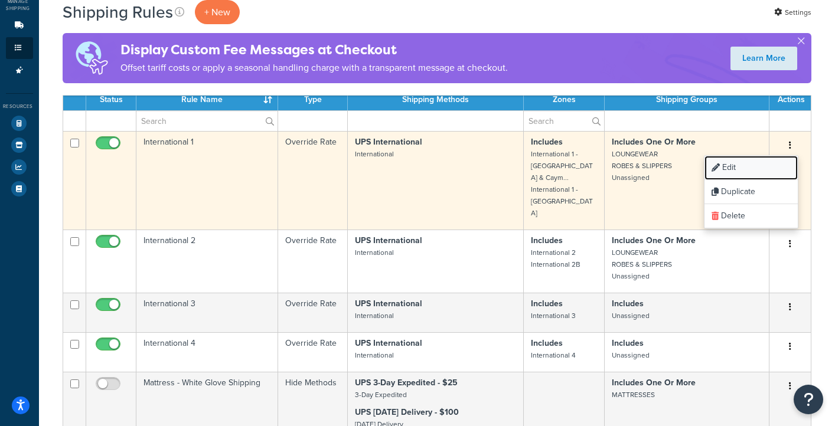
click at [767, 164] on link "Edit" at bounding box center [751, 168] width 93 height 24
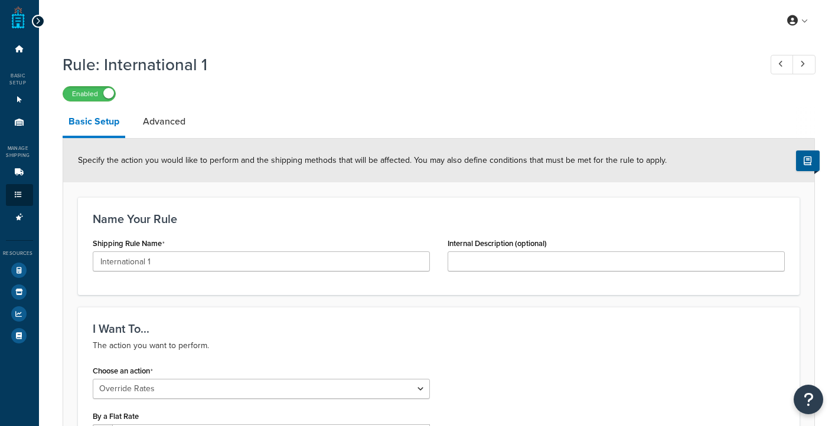
select select "OVERRIDE"
select select "LOCATION"
click at [168, 121] on link "Advanced" at bounding box center [164, 122] width 54 height 28
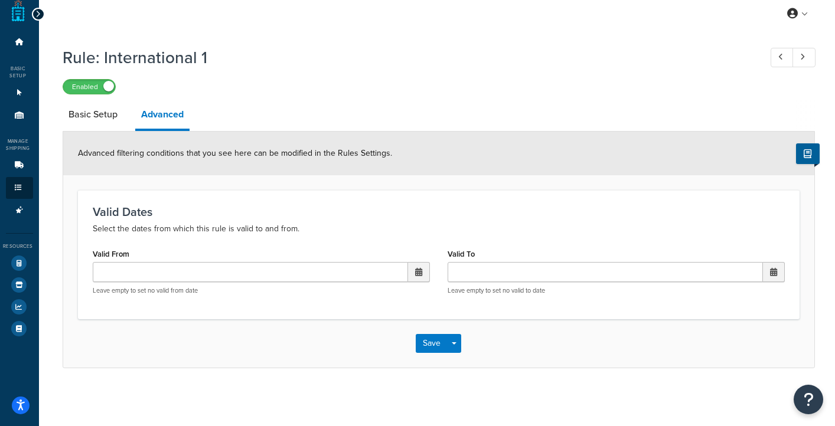
scroll to position [8, 0]
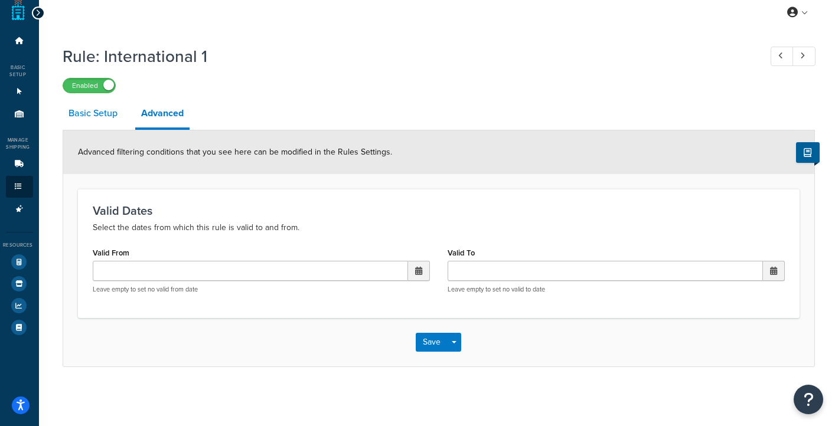
click at [100, 109] on link "Basic Setup" at bounding box center [93, 113] width 61 height 28
select select "OVERRIDE"
select select "LOCATION"
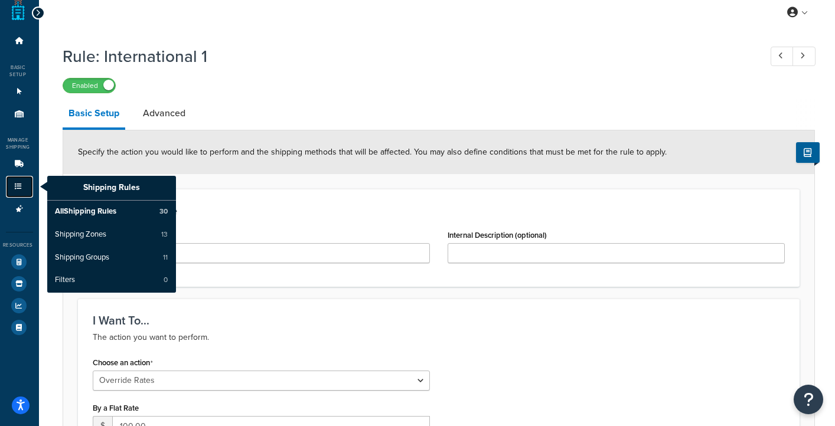
click at [18, 192] on link "Shipping Rules" at bounding box center [19, 187] width 27 height 22
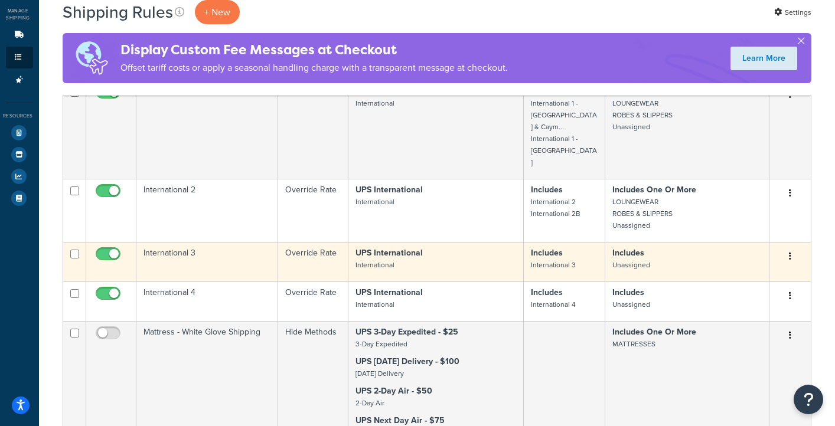
scroll to position [141, 0]
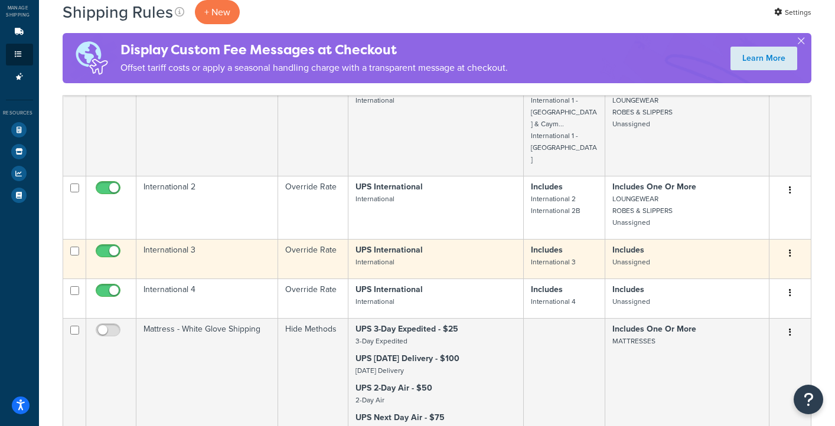
click at [790, 249] on icon "button" at bounding box center [790, 253] width 2 height 8
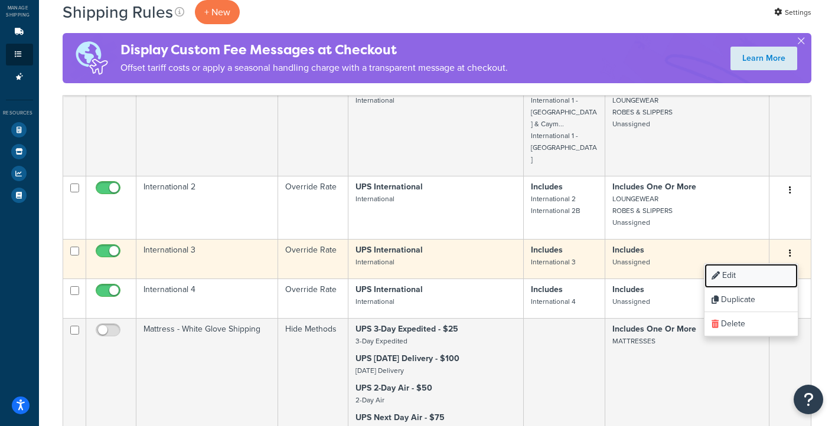
click at [756, 264] on link "Edit" at bounding box center [751, 276] width 93 height 24
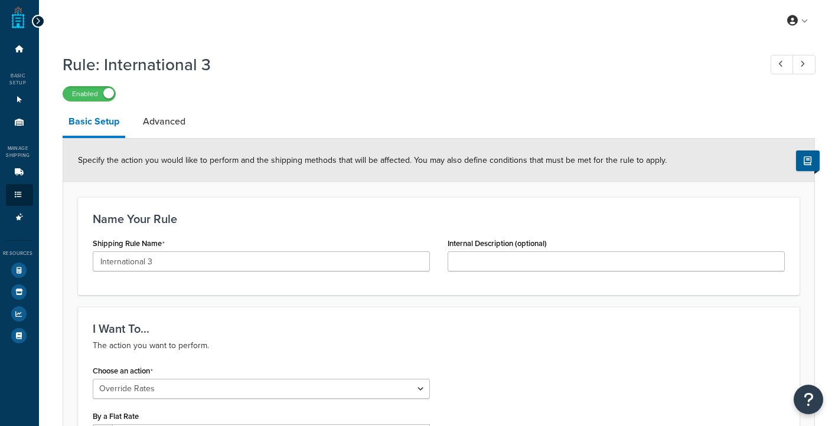
select select "OVERRIDE"
select select "LOCATION"
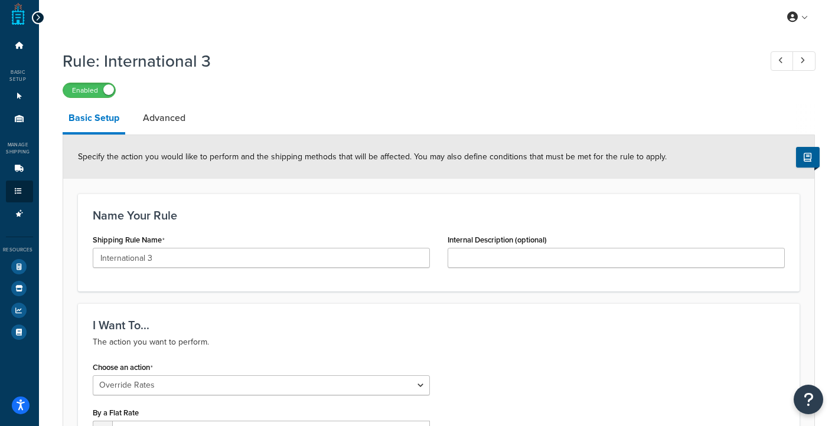
click at [439, 48] on div "Rule: International 3 Enabled" at bounding box center [439, 71] width 753 height 54
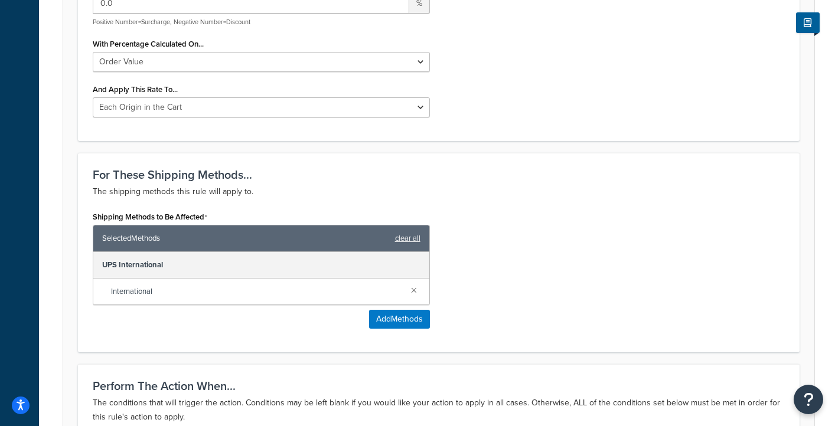
scroll to position [0, 0]
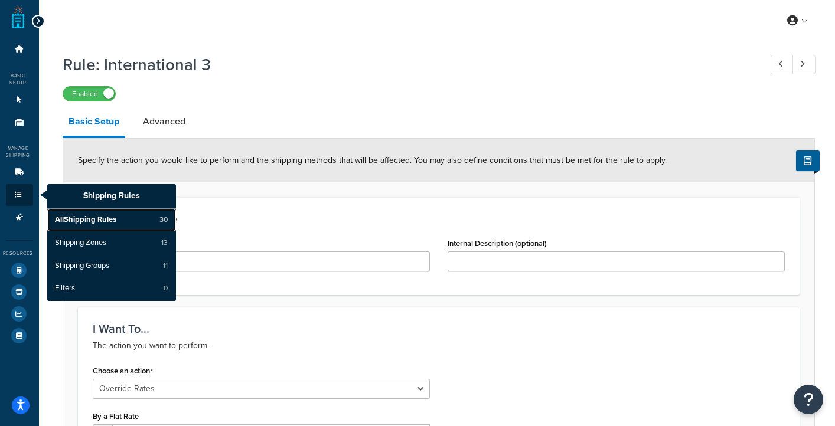
click at [81, 217] on span "All Shipping Rules" at bounding box center [85, 220] width 61 height 11
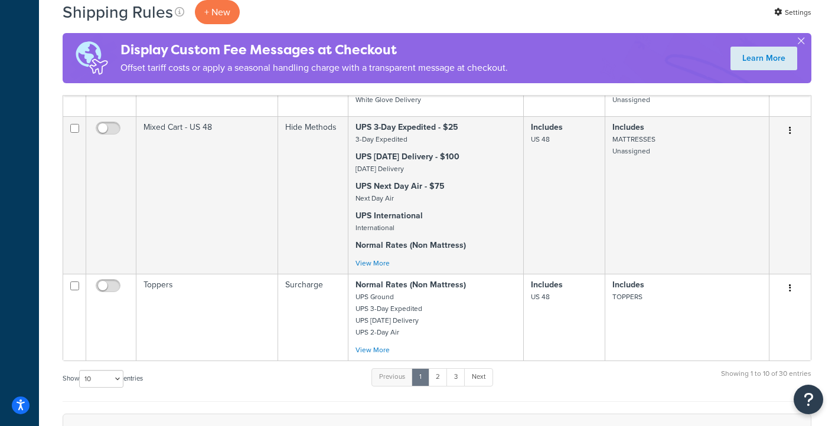
scroll to position [856, 0]
click at [438, 368] on link "2" at bounding box center [437, 377] width 19 height 18
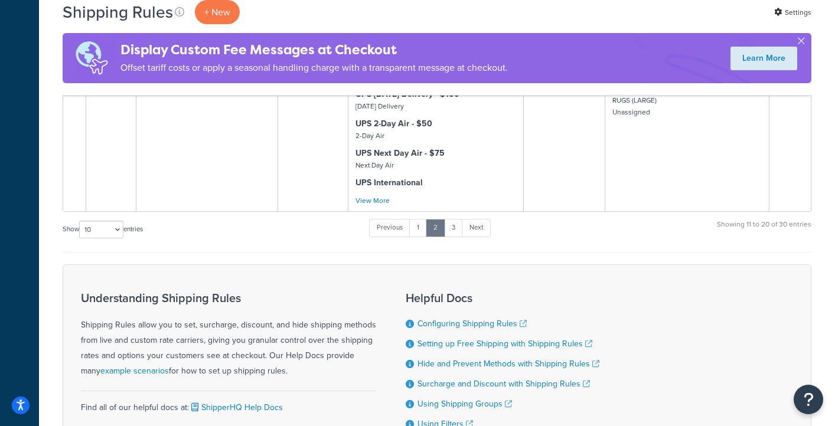
scroll to position [1402, 0]
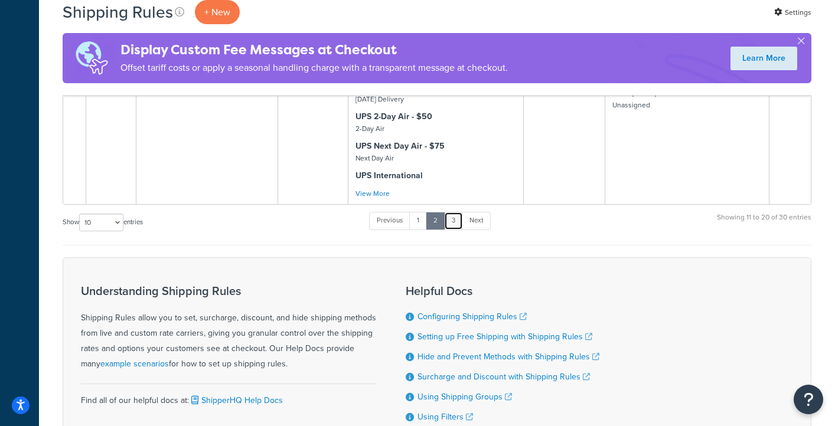
click at [460, 219] on link "3" at bounding box center [453, 221] width 19 height 18
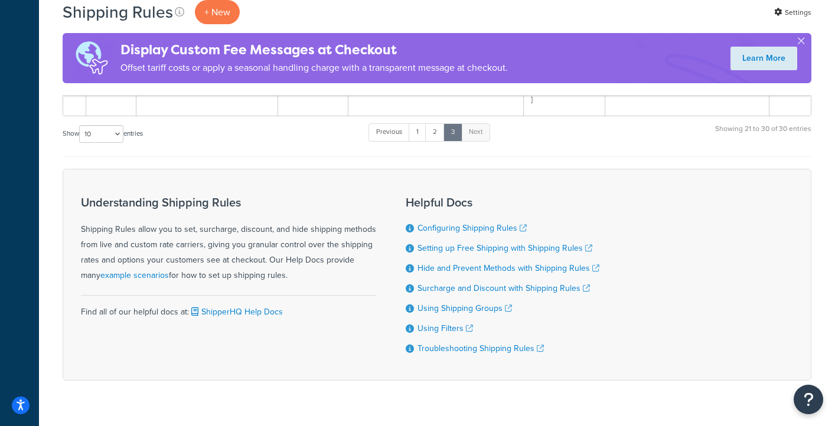
scroll to position [906, 0]
click at [421, 123] on link "1" at bounding box center [418, 132] width 18 height 18
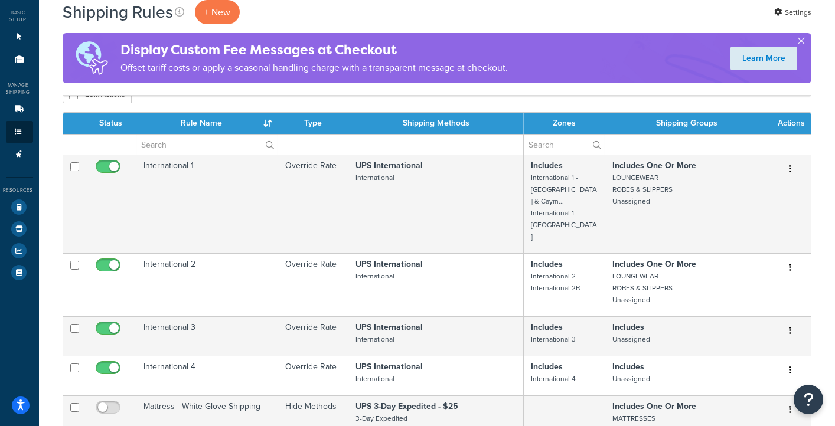
scroll to position [70, 0]
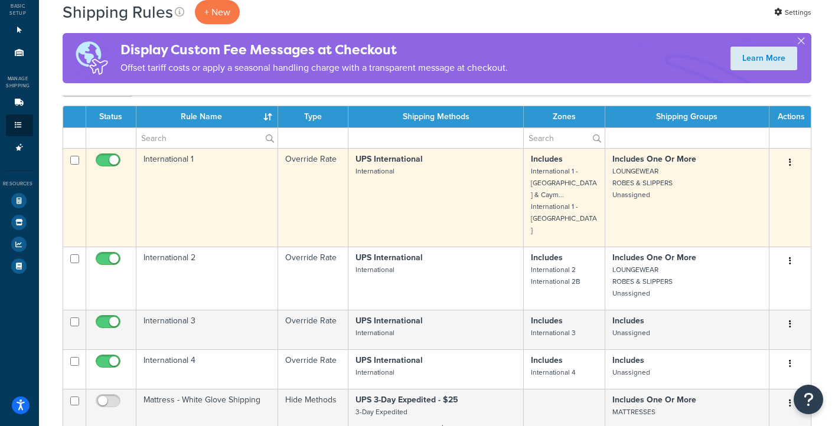
click at [793, 165] on button "button" at bounding box center [790, 163] width 17 height 19
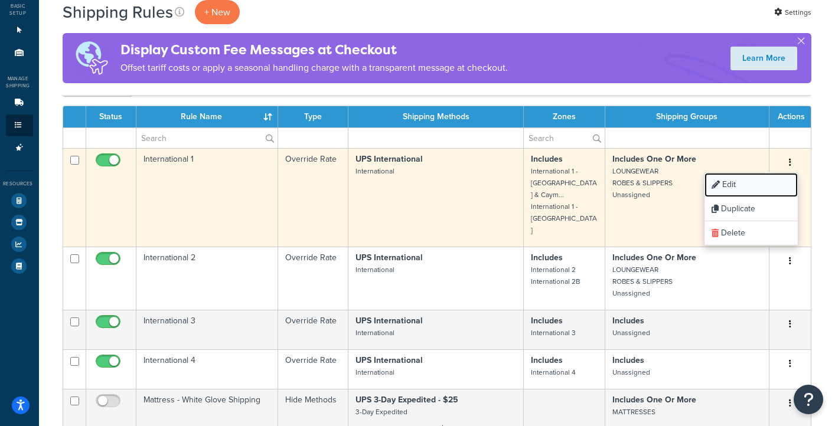
click at [735, 184] on link "Edit" at bounding box center [751, 185] width 93 height 24
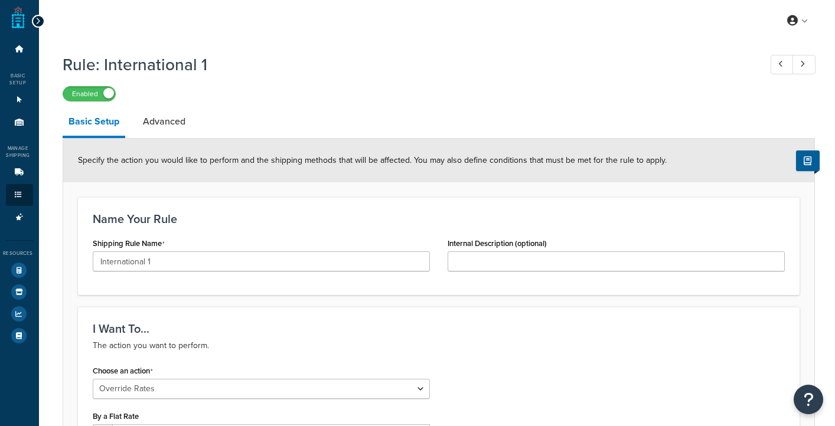
select select "OVERRIDE"
select select "LOCATION"
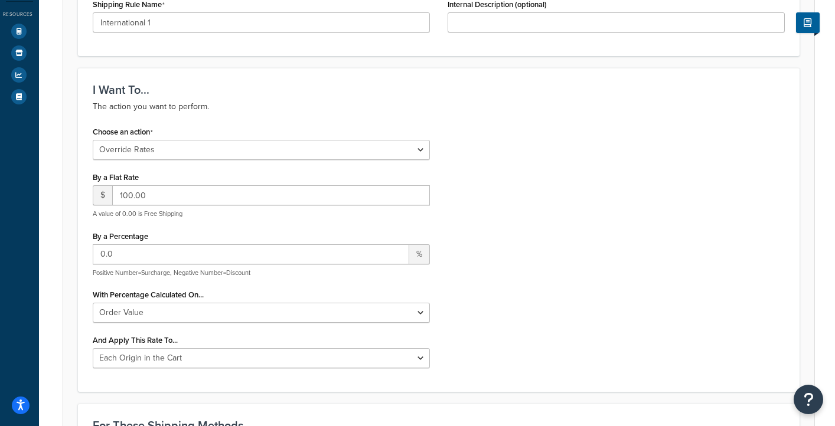
scroll to position [239, 0]
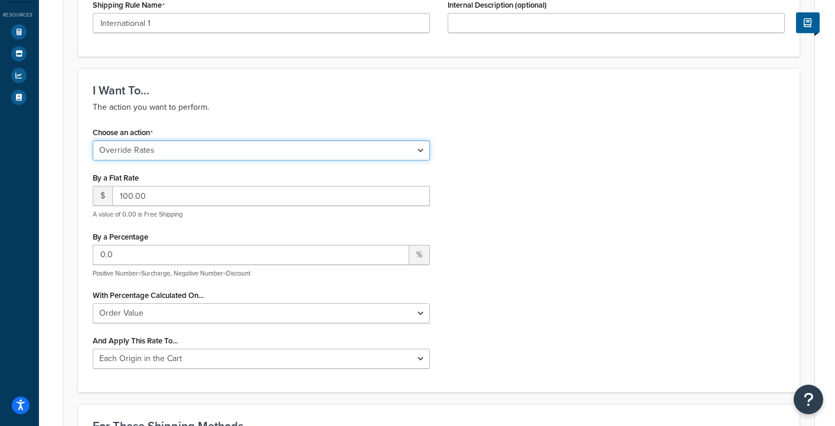
click at [373, 153] on select "Choose an action Override Rates Surcharge or discount rates Hide a shipping met…" at bounding box center [261, 151] width 337 height 20
select select "HIDE"
click at [93, 141] on select "Choose an action Override Rates Surcharge or discount rates Hide a shipping met…" at bounding box center [261, 151] width 337 height 20
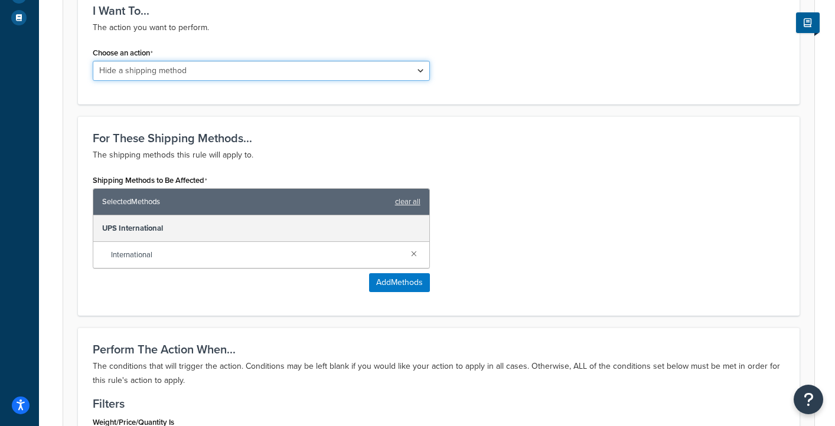
scroll to position [320, 0]
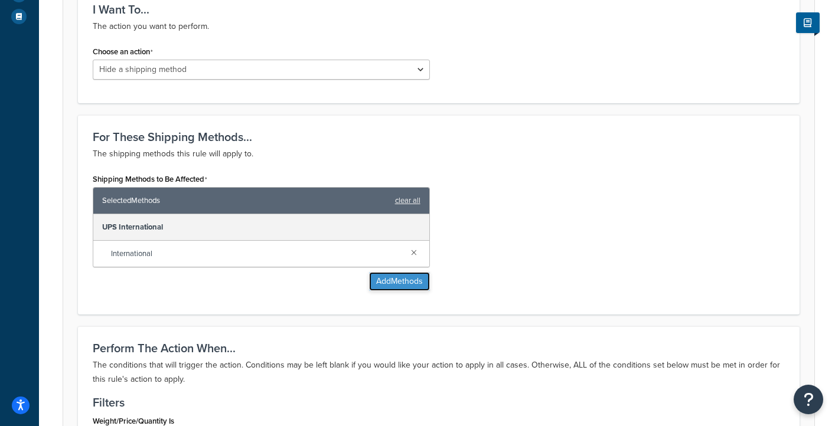
click at [386, 285] on button "Add Methods" at bounding box center [399, 281] width 61 height 19
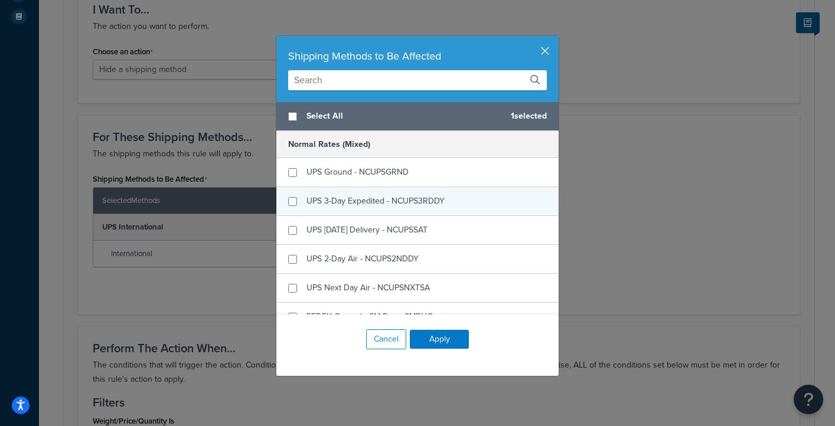
scroll to position [9, 0]
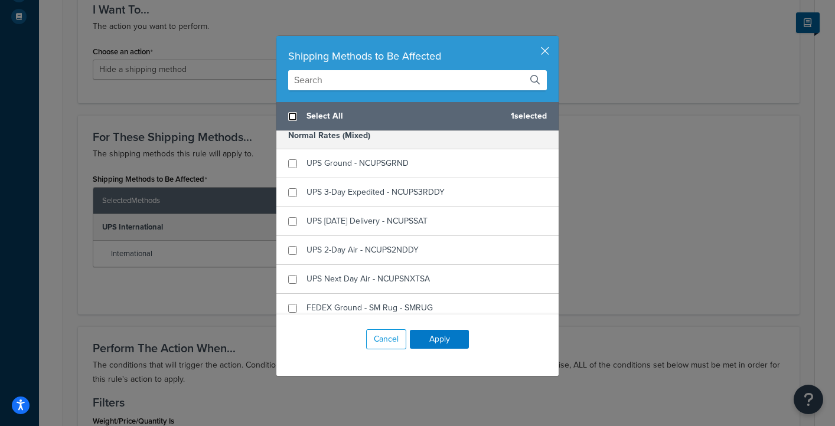
click at [294, 118] on input "checkbox" at bounding box center [292, 116] width 9 height 9
checkbox input "true"
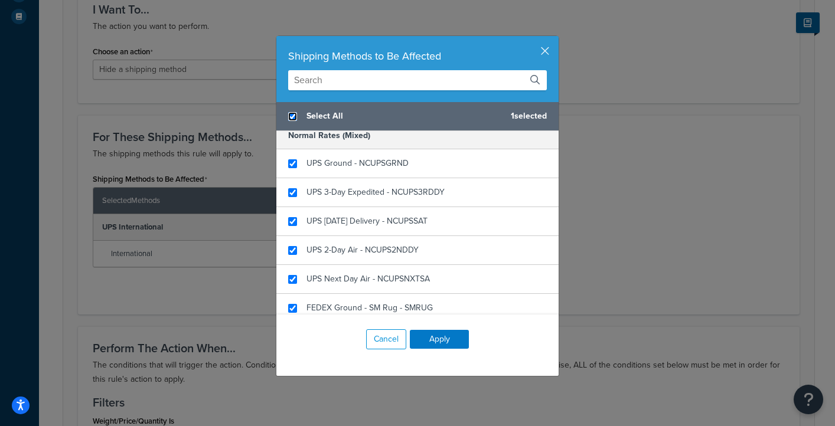
checkbox input "true"
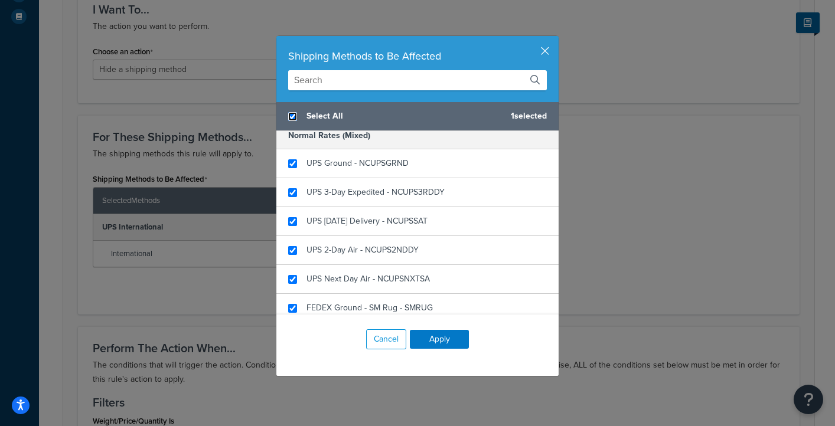
checkbox input "true"
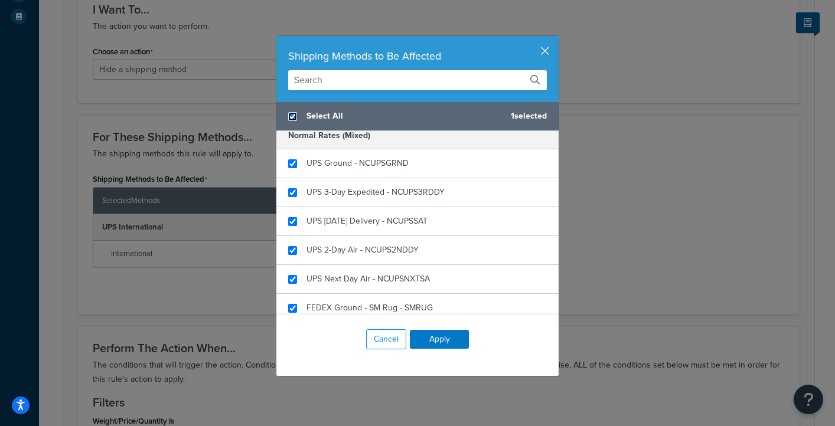
checkbox input "true"
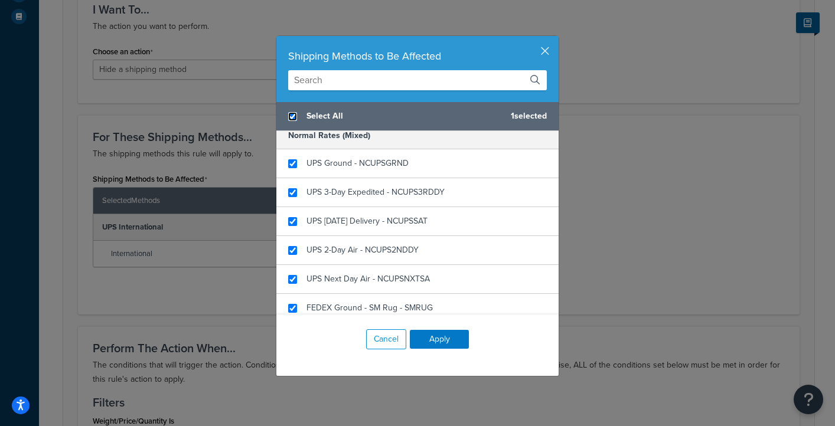
checkbox input "true"
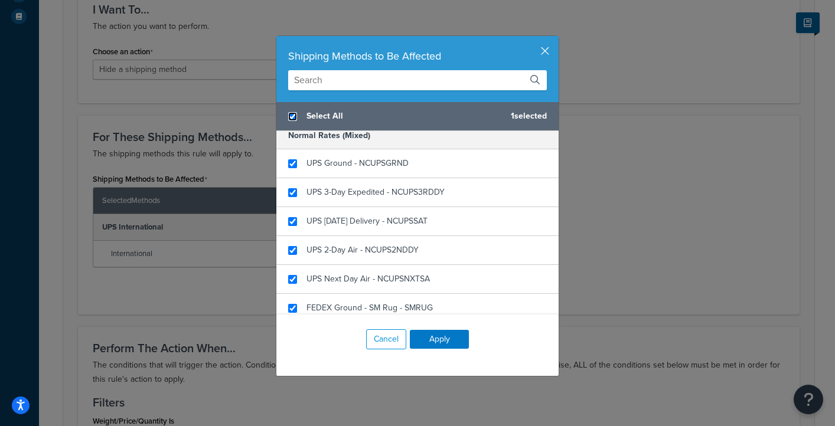
checkbox input "true"
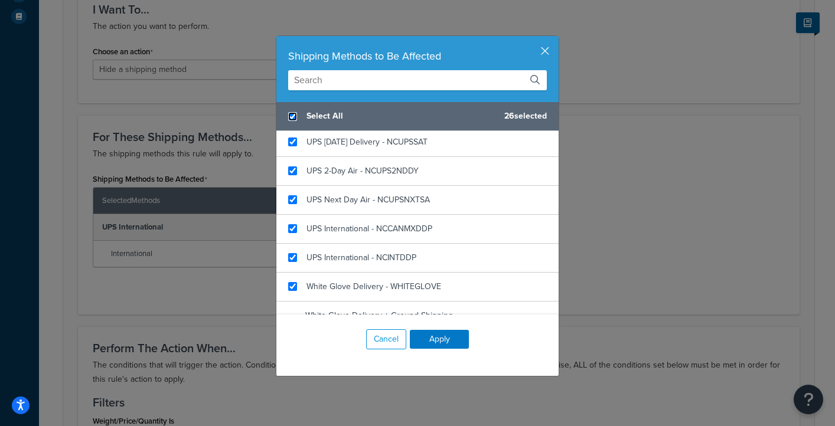
scroll to position [380, 0]
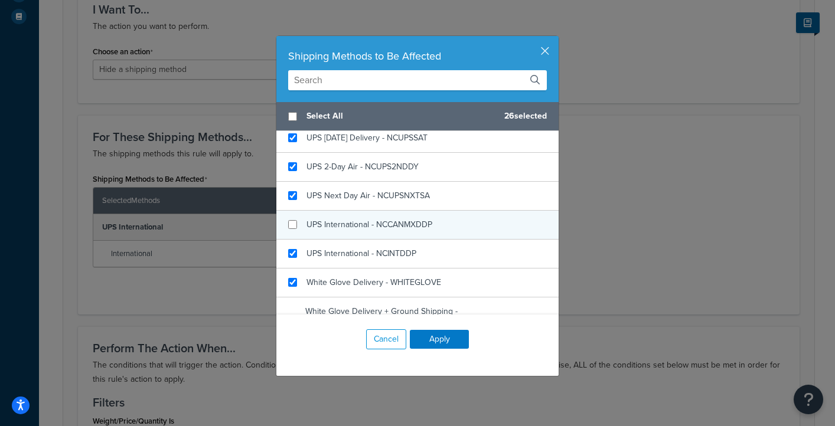
checkbox input "false"
click at [421, 224] on span "UPS International - NCCANMXDDP" at bounding box center [370, 225] width 126 height 12
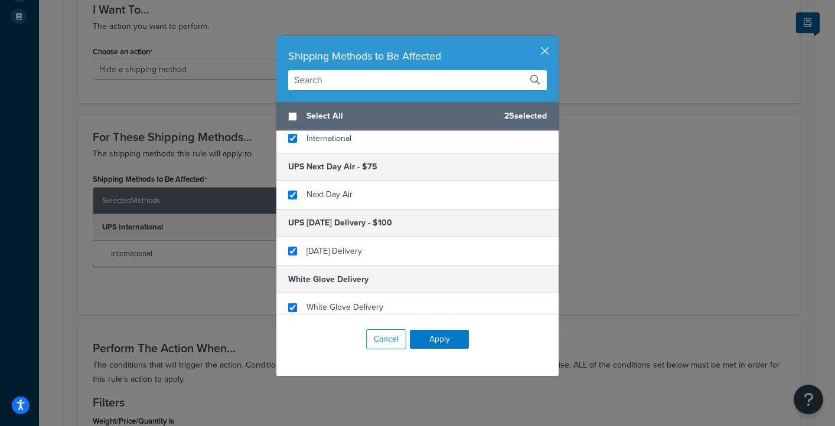
scroll to position [804, 0]
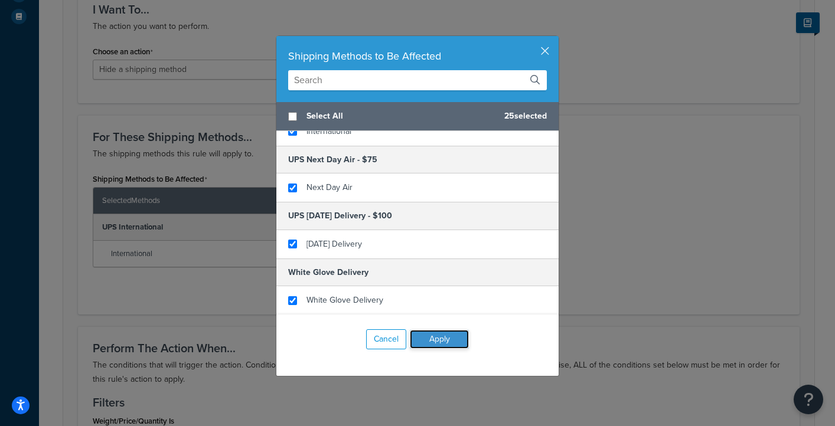
click at [449, 341] on button "Apply" at bounding box center [439, 339] width 59 height 19
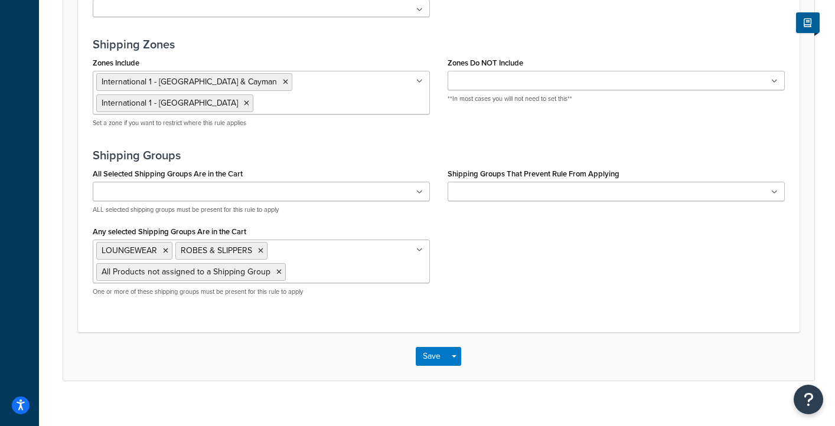
scroll to position [944, 0]
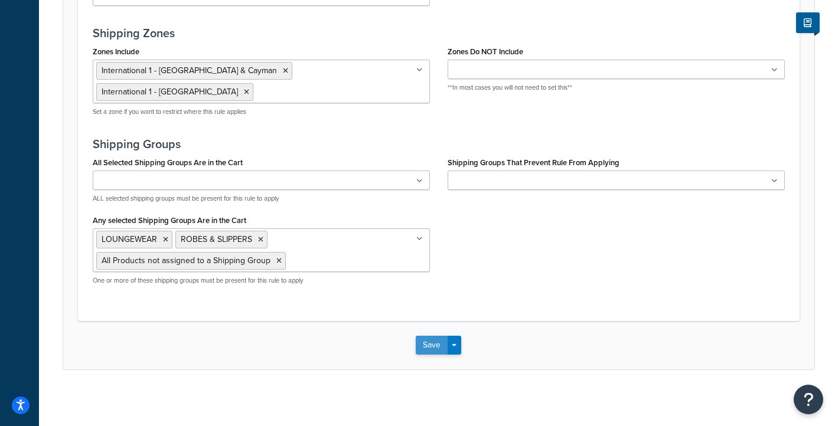
click at [433, 343] on button "Save" at bounding box center [432, 345] width 32 height 19
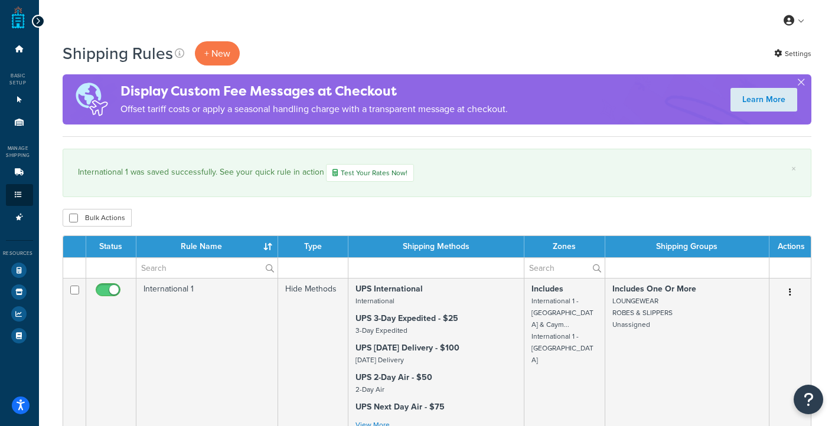
click at [39, 18] on icon at bounding box center [37, 21] width 5 height 8
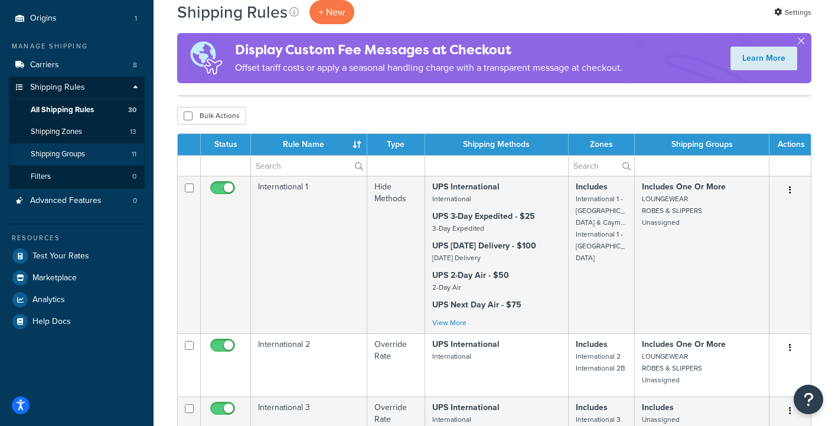
scroll to position [104, 0]
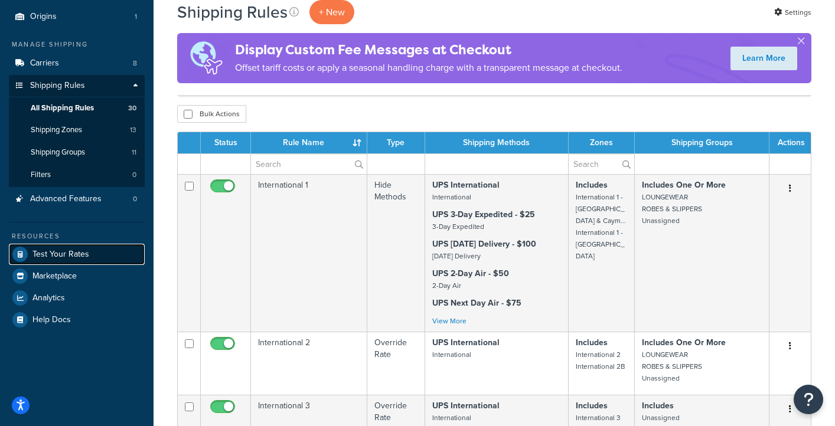
click at [66, 255] on span "Test Your Rates" at bounding box center [60, 255] width 57 height 10
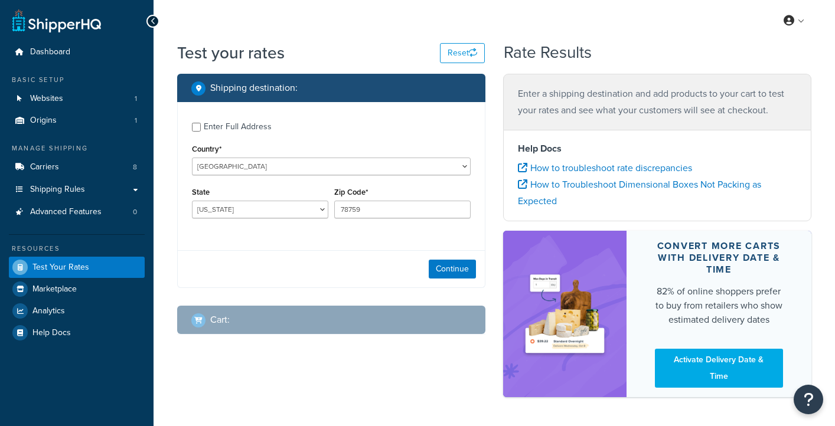
select select "[GEOGRAPHIC_DATA]"
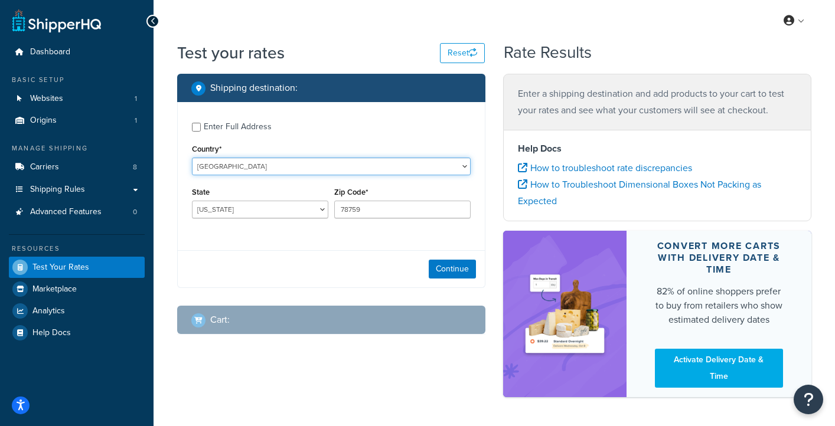
click at [249, 167] on select "United States United Kingdom Afghanistan Åland Islands Albania Algeria American…" at bounding box center [331, 167] width 279 height 18
select select "ES"
click at [192, 158] on select "United States United Kingdom Afghanistan Åland Islands Albania Algeria American…" at bounding box center [331, 167] width 279 height 18
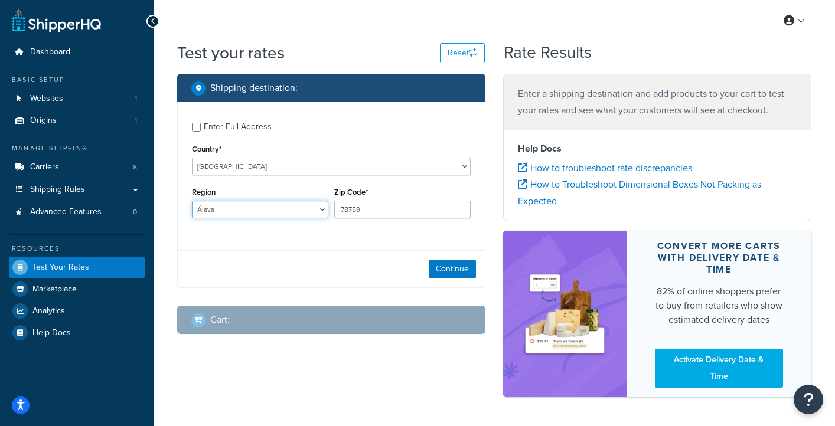
click at [304, 210] on select "Álava Albacete Alicante Almería Asturias Ávila Badajoz Baleares Barcelona Burgo…" at bounding box center [260, 210] width 136 height 18
select select "PM"
click at [192, 201] on select "Álava Albacete Alicante Almería Asturias Ávila Badajoz Baleares Barcelona Burgo…" at bounding box center [260, 210] width 136 height 18
